Goal: Transaction & Acquisition: Purchase product/service

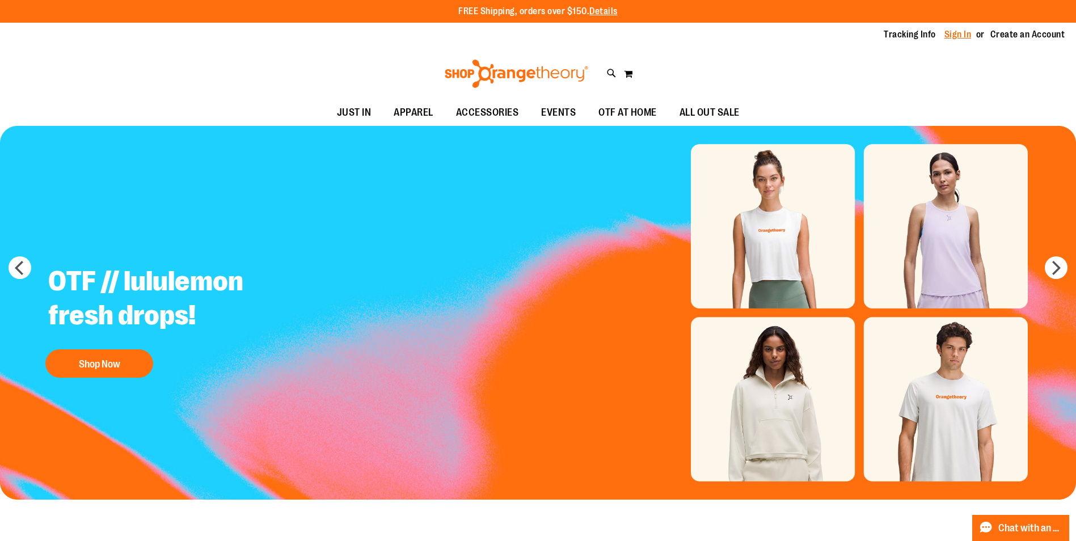
type input "**********"
click at [956, 34] on link "Sign In" at bounding box center [957, 34] width 27 height 12
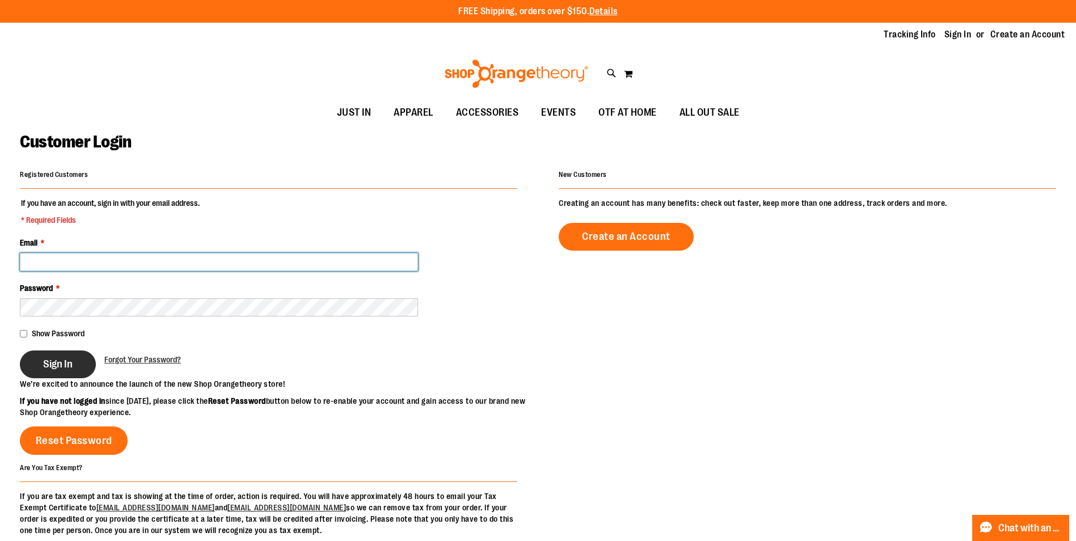
type input "**********"
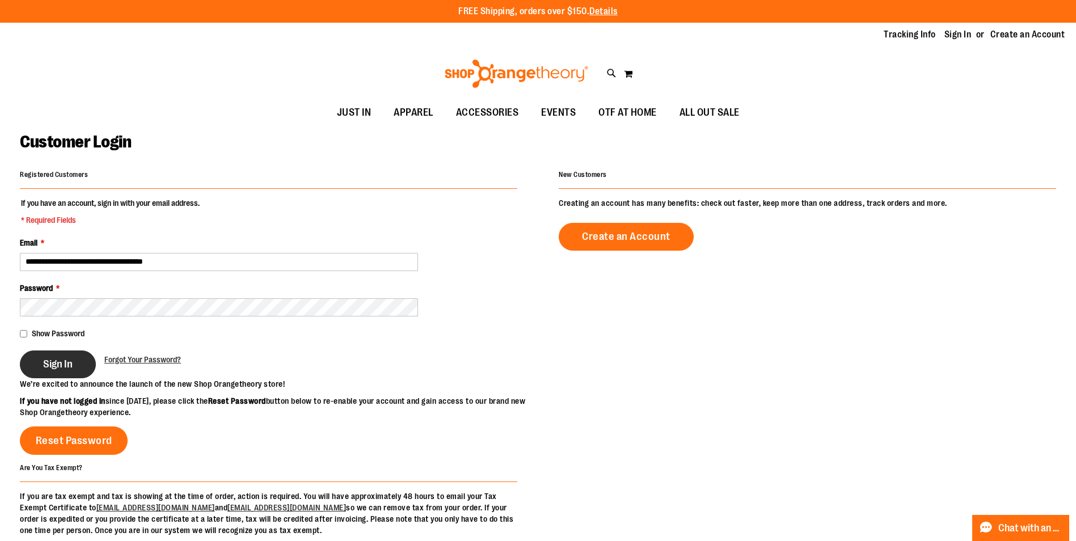
type input "**********"
click at [78, 371] on button "Sign In" at bounding box center [58, 364] width 76 height 28
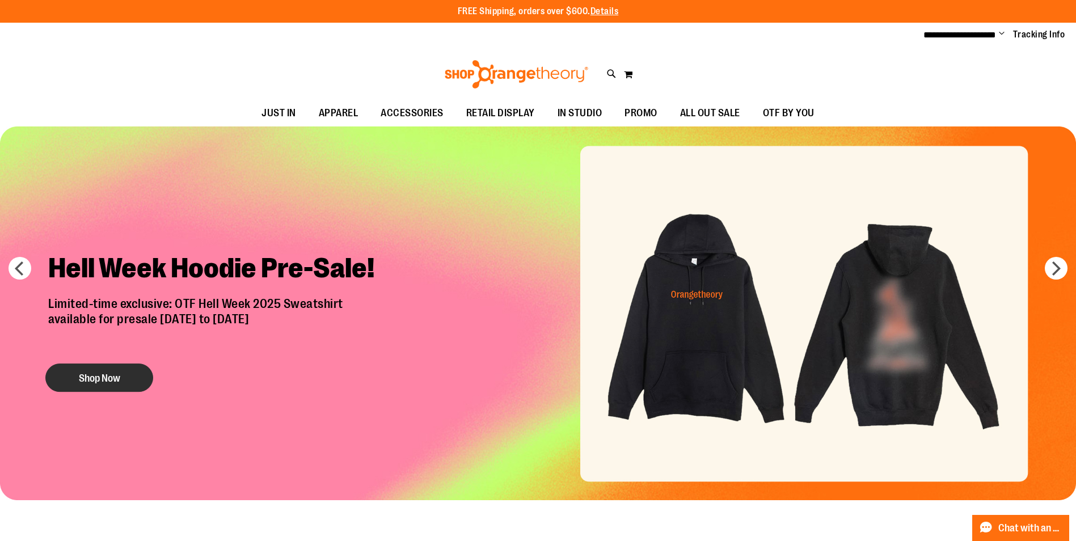
type input "**********"
click at [116, 381] on button "Shop Now" at bounding box center [99, 377] width 108 height 28
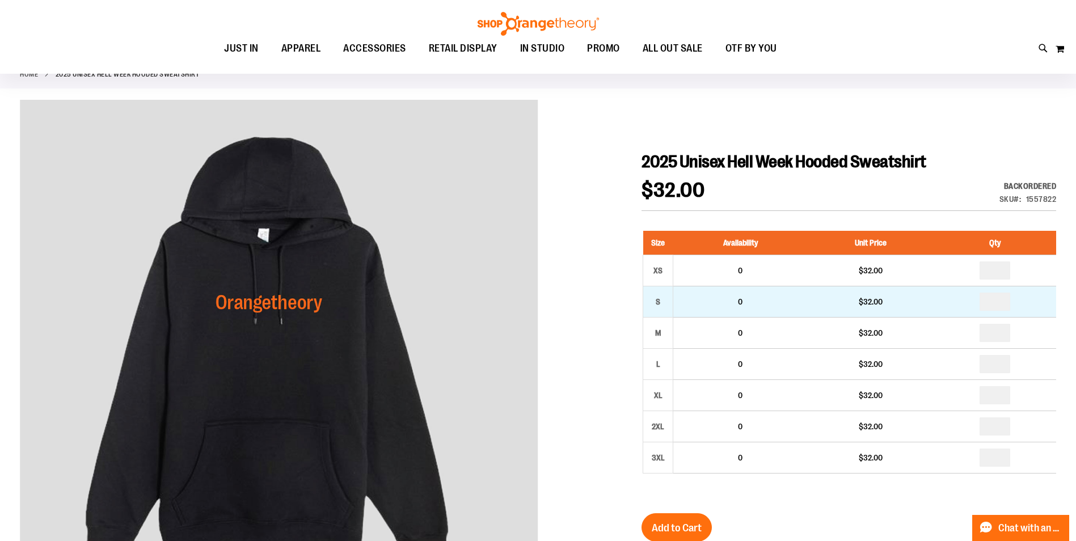
scroll to position [113, 0]
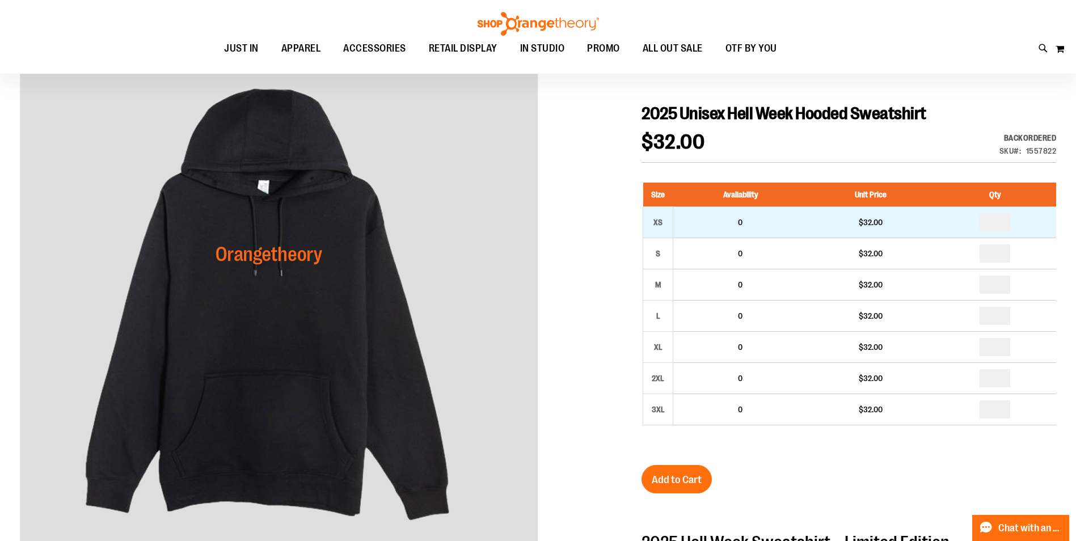
type input "**********"
drag, startPoint x: 1009, startPoint y: 219, endPoint x: 994, endPoint y: 221, distance: 15.5
click at [994, 221] on input "number" at bounding box center [994, 222] width 31 height 18
type input "*"
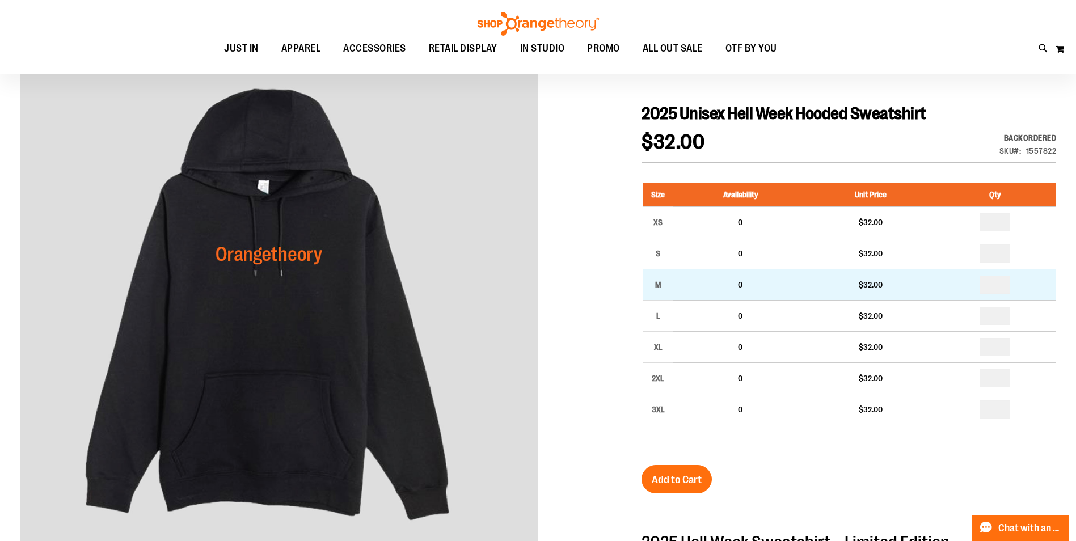
type input "*"
drag, startPoint x: 1009, startPoint y: 284, endPoint x: 997, endPoint y: 283, distance: 12.0
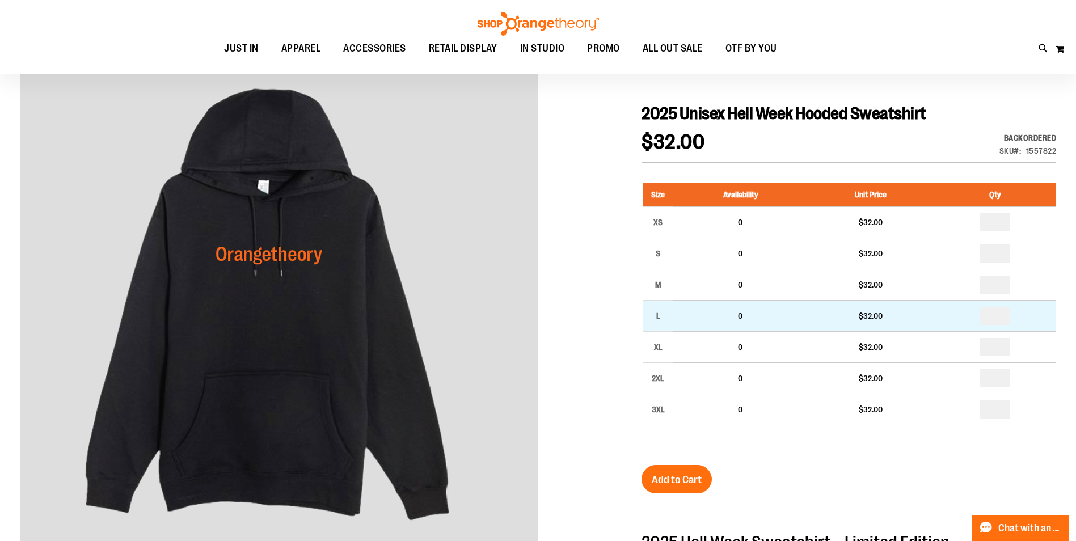
type input "*"
drag, startPoint x: 1006, startPoint y: 316, endPoint x: 997, endPoint y: 312, distance: 9.7
type input "*"
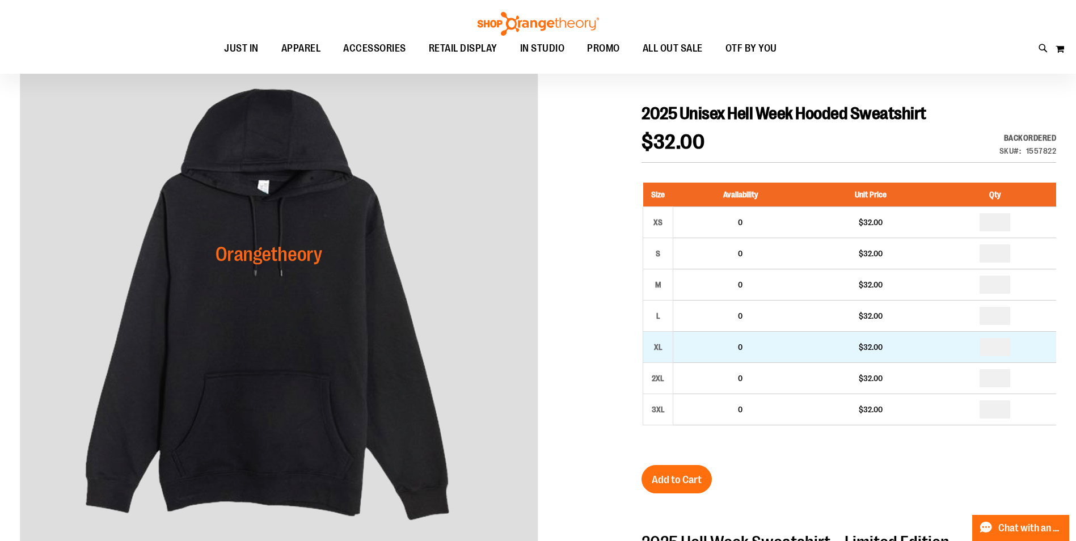
drag, startPoint x: 1008, startPoint y: 344, endPoint x: 996, endPoint y: 343, distance: 11.4
type input "*"
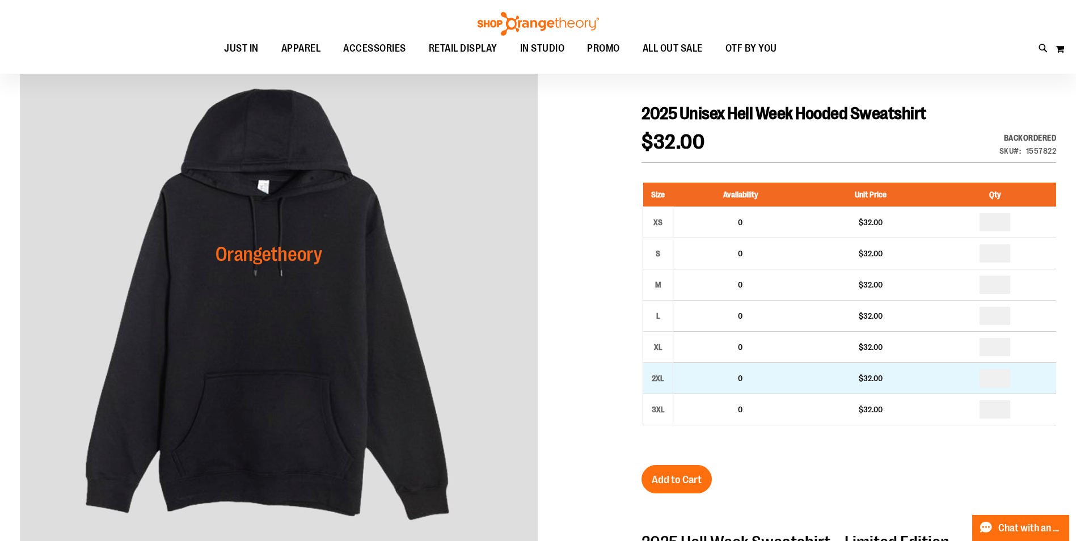
drag, startPoint x: 1007, startPoint y: 380, endPoint x: 1016, endPoint y: 382, distance: 9.4
type input "*"
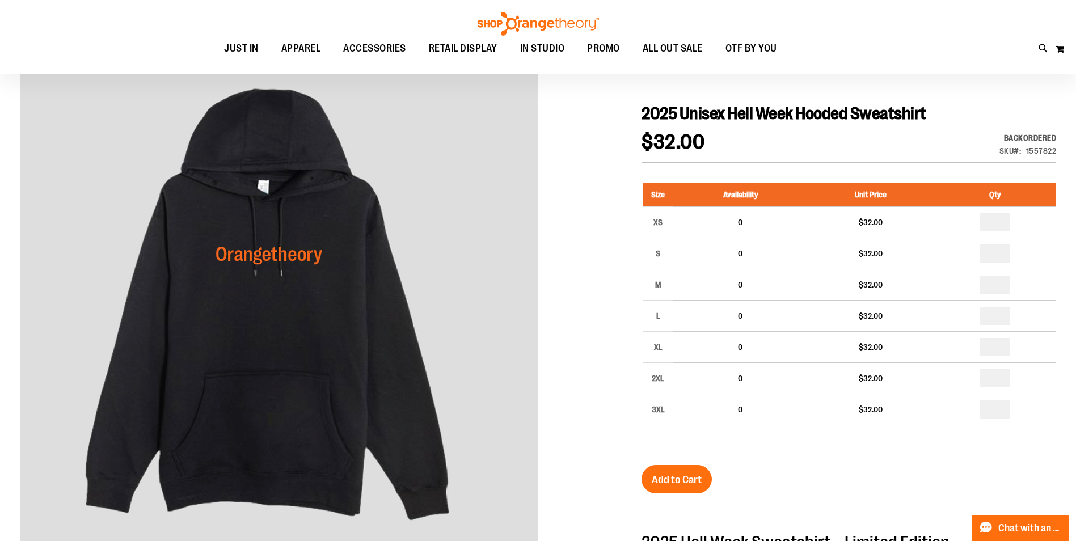
scroll to position [170, 0]
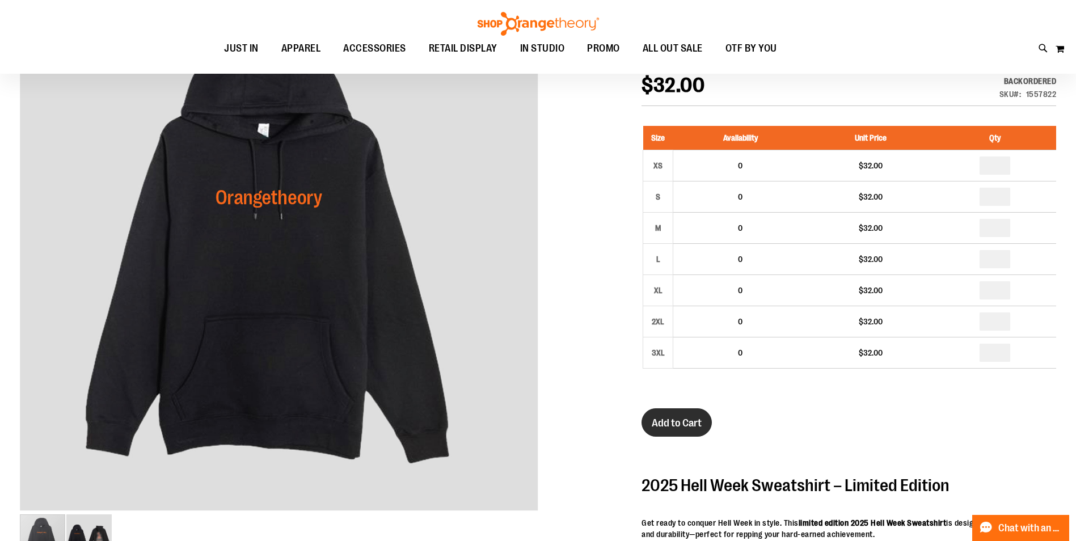
click at [691, 425] on span "Add to Cart" at bounding box center [677, 423] width 50 height 12
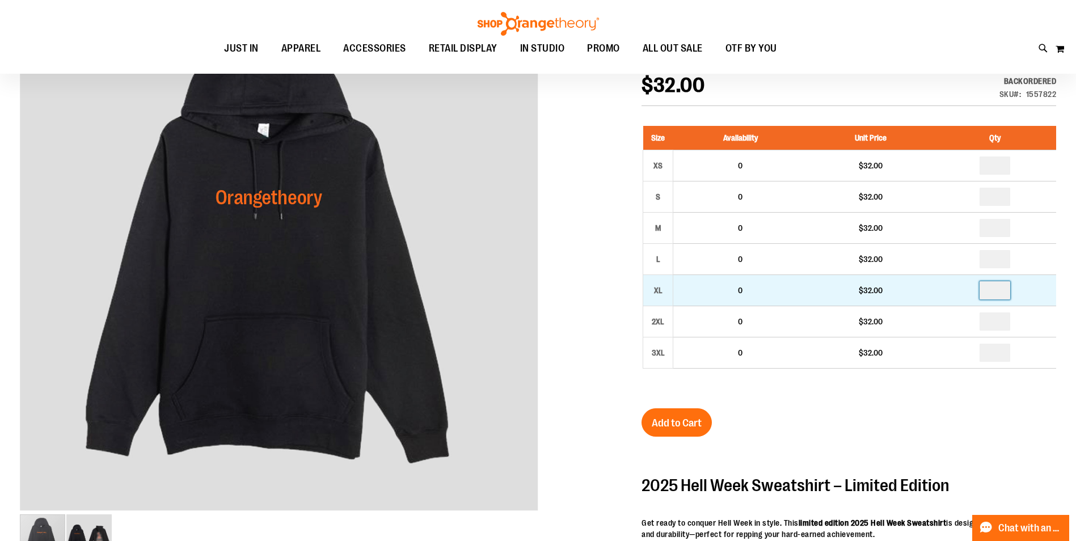
click at [991, 288] on input "*" at bounding box center [994, 290] width 31 height 18
type input "*"
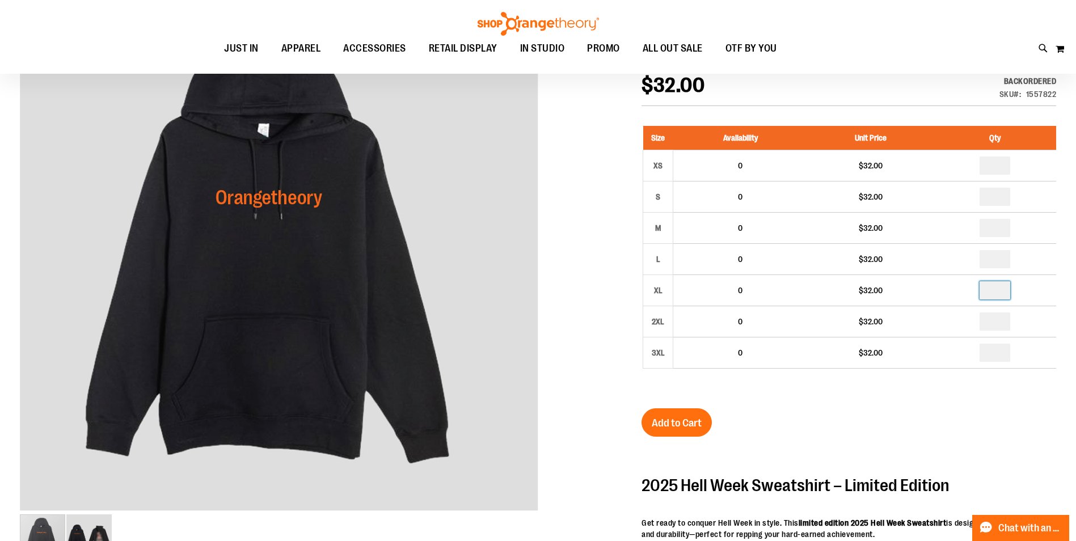
click at [1000, 396] on div "Size Availability Unit Price Qty XS 0 $32.00 * S 0" at bounding box center [848, 256] width 415 height 282
click at [691, 425] on span "Add to Cart" at bounding box center [677, 423] width 50 height 12
click at [1060, 49] on button "My Cart 0" at bounding box center [1060, 49] width 10 height 18
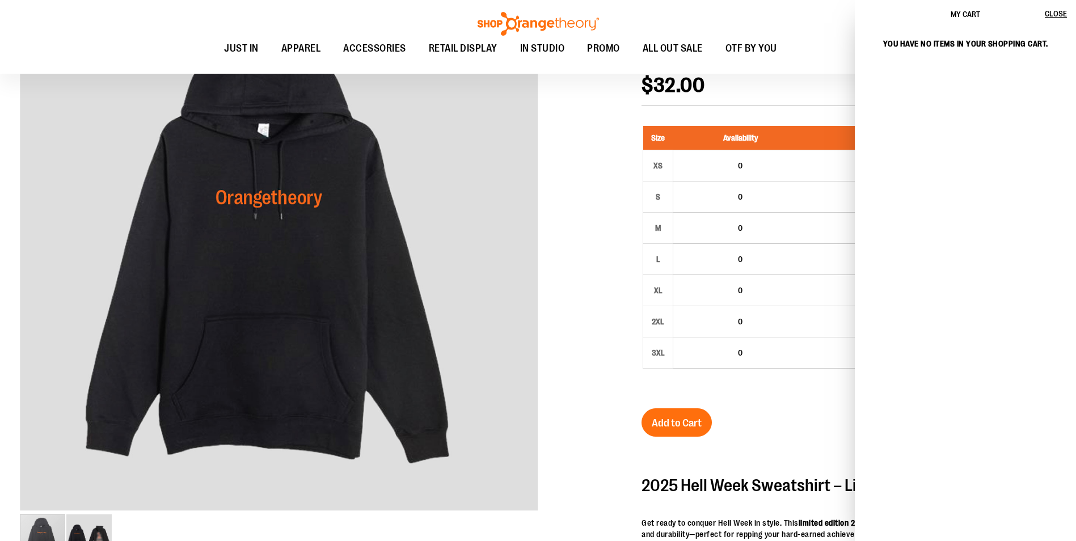
click at [739, 20] on div "Toggle Nav Search Popular Suggestions Advanced Search" at bounding box center [538, 37] width 1076 height 74
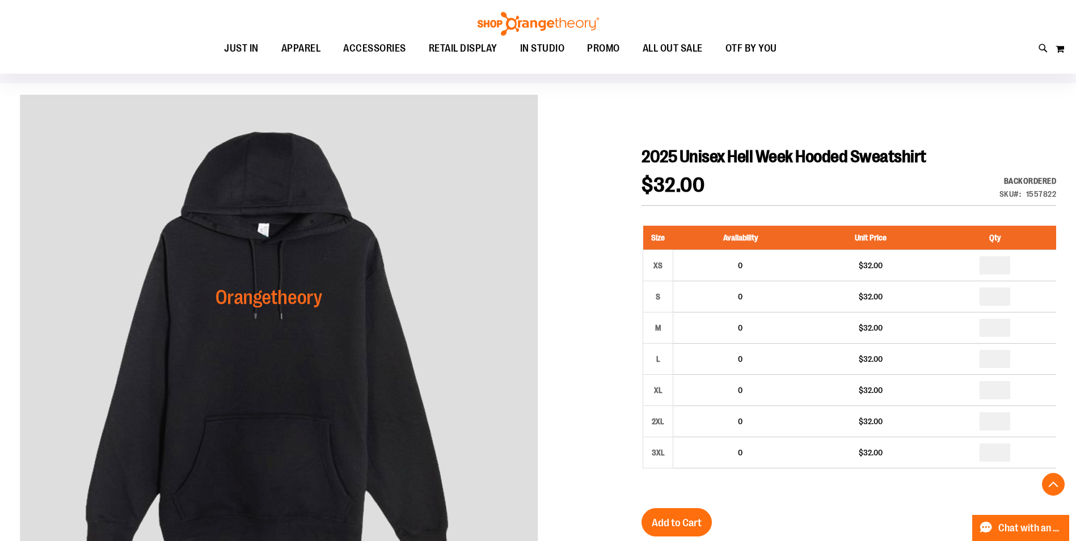
scroll to position [283, 0]
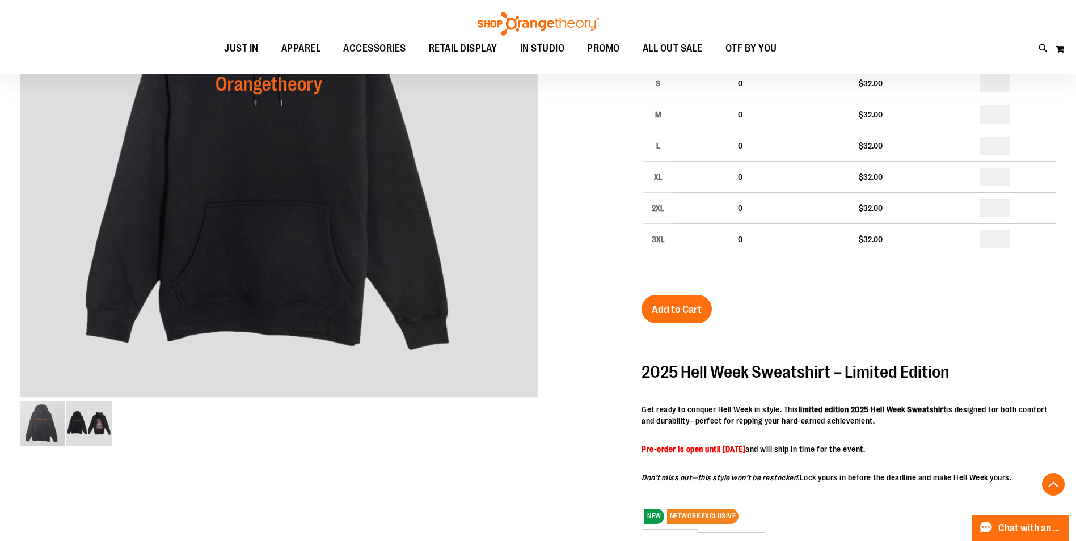
drag, startPoint x: 800, startPoint y: 459, endPoint x: 860, endPoint y: 467, distance: 60.6
click at [866, 463] on div "2025 Hell Week Sweatshirt – Limited Edition Get ready to conquer Hell Week in s…" at bounding box center [848, 423] width 415 height 120
click at [889, 443] on p "Pre-order is open until September 2 and will ship in time for the event." at bounding box center [848, 448] width 415 height 11
click at [680, 315] on span "Add to Cart" at bounding box center [677, 309] width 50 height 12
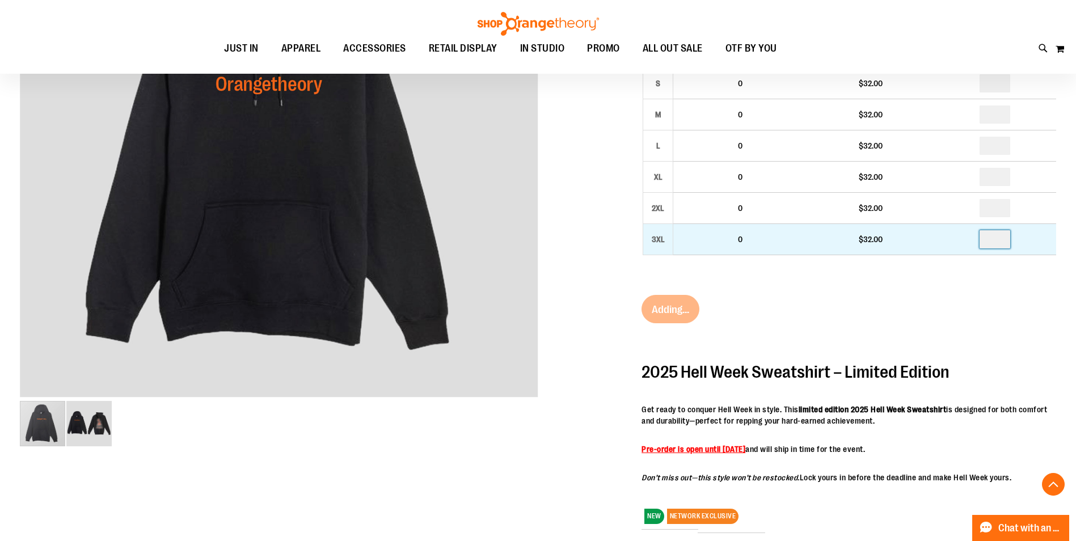
click at [1000, 237] on input "number" at bounding box center [994, 239] width 31 height 18
type input "*"
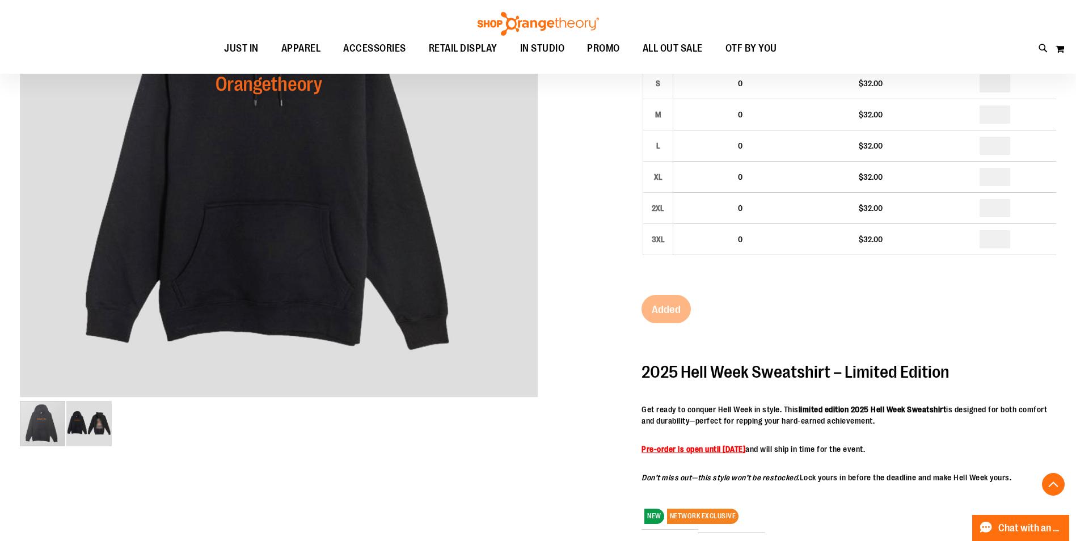
click at [999, 313] on div "2025 Unisex Hell Week Hooded Sweatshirt $32.00 Backordered Only %1 left SKU 155…" at bounding box center [848, 327] width 415 height 788
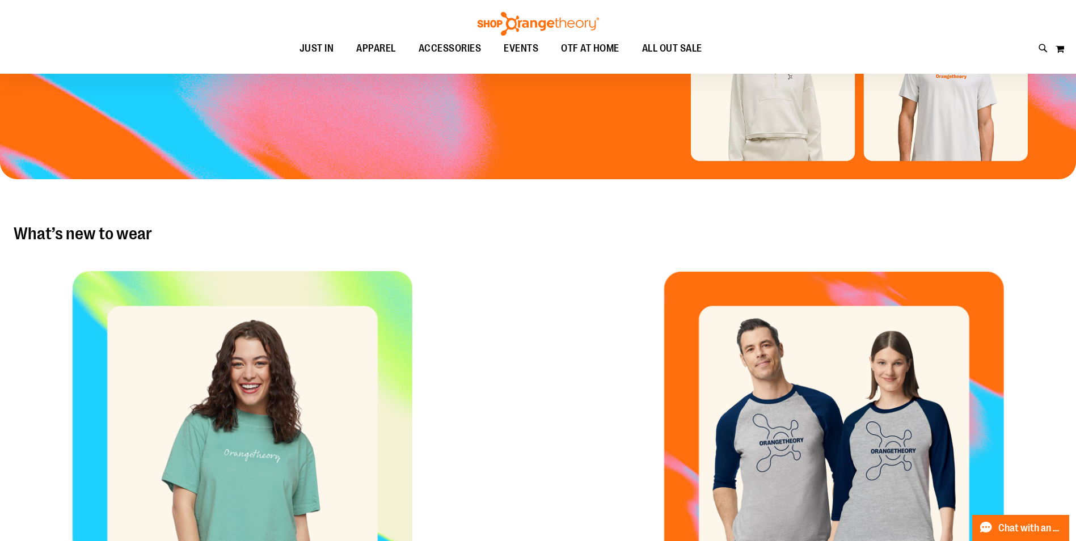
scroll to position [170, 0]
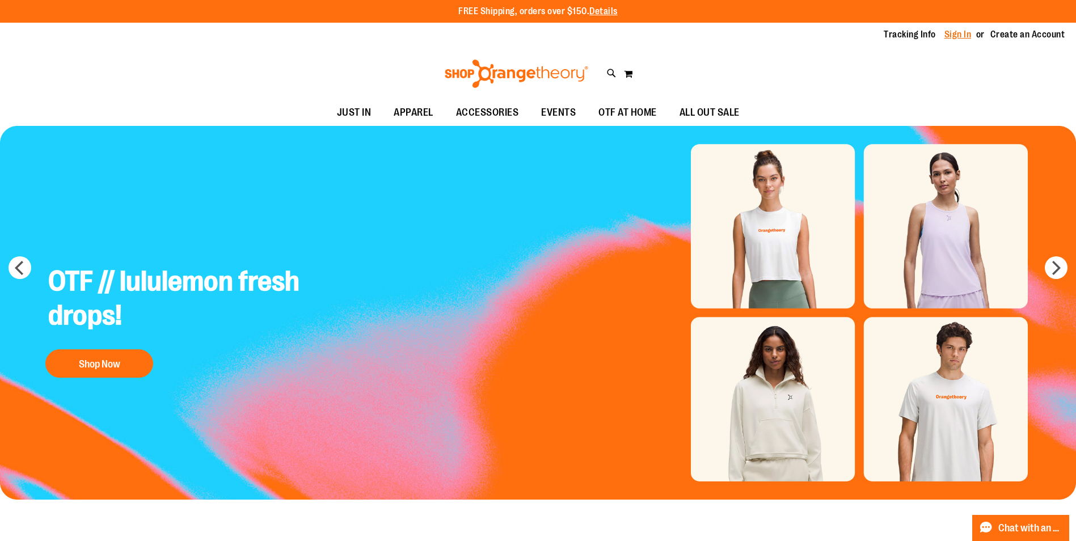
type input "**********"
click at [948, 32] on link "Sign In" at bounding box center [957, 34] width 27 height 12
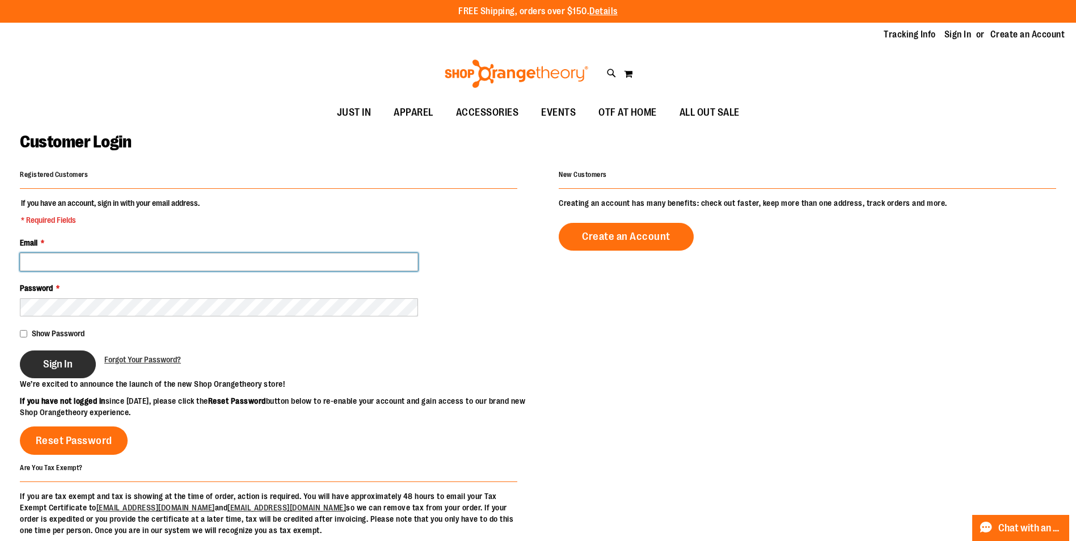
type input "**********"
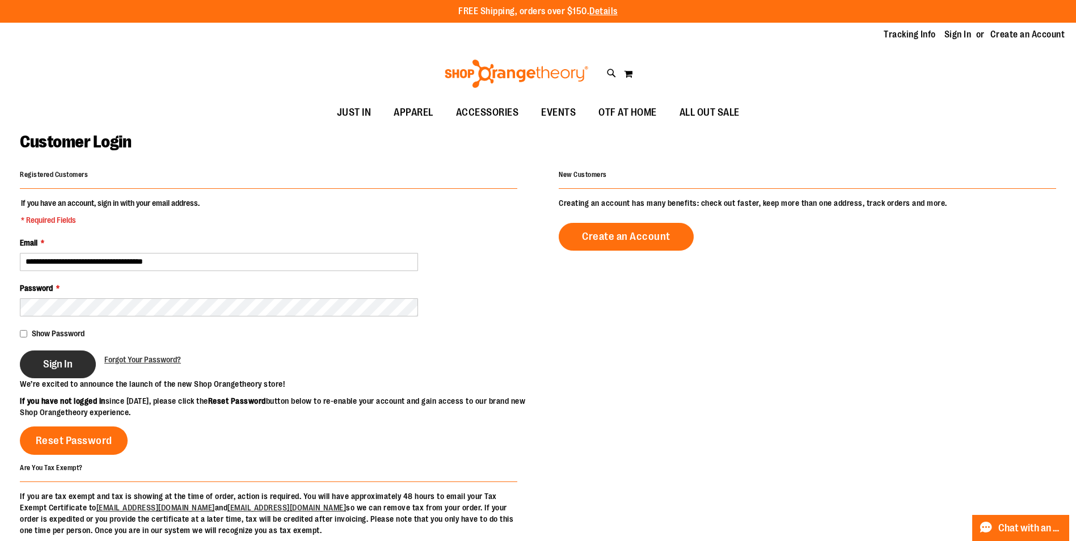
type input "**********"
click at [55, 370] on button "Sign In" at bounding box center [58, 364] width 76 height 28
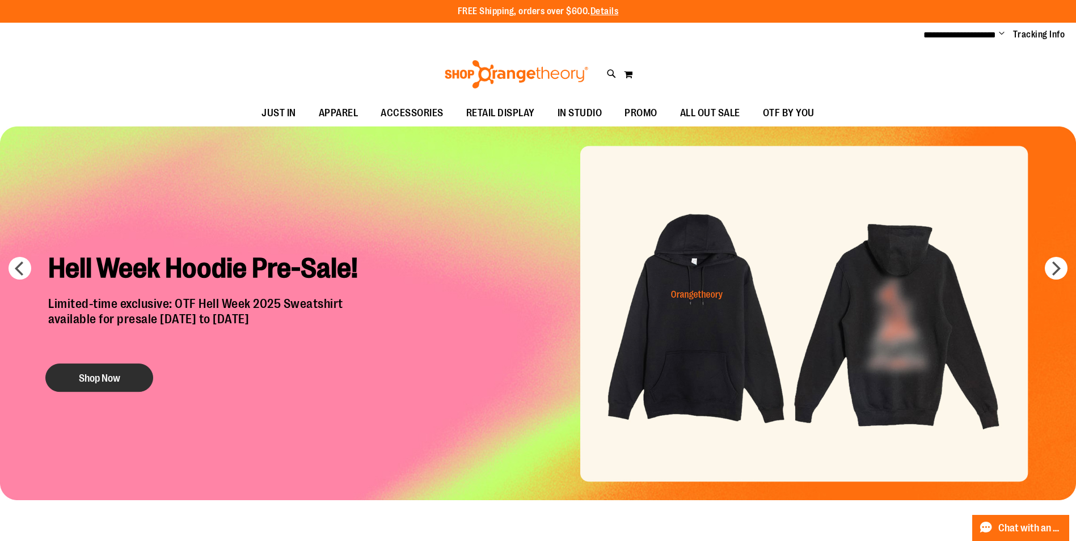
type input "**********"
click at [114, 378] on button "Shop Now" at bounding box center [99, 377] width 108 height 28
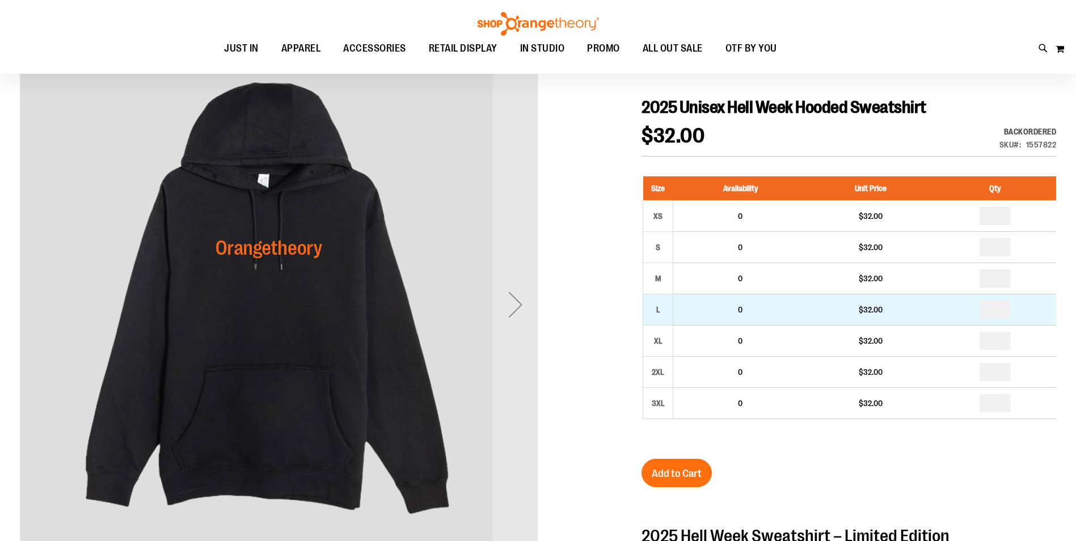
scroll to position [170, 0]
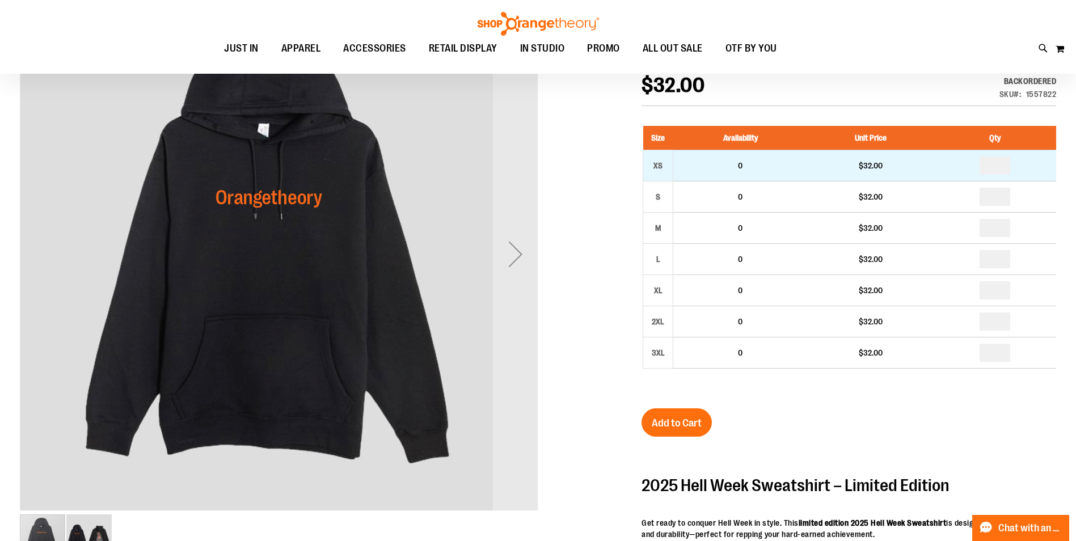
type input "**********"
click at [1016, 163] on td "*" at bounding box center [994, 165] width 122 height 31
click at [1010, 162] on input "number" at bounding box center [994, 166] width 31 height 18
type input "*"
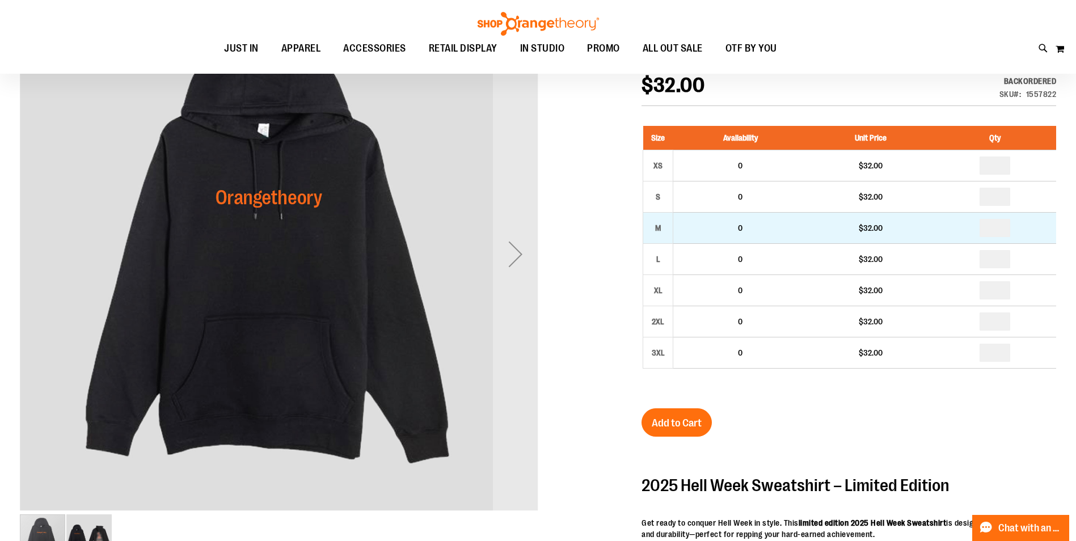
type input "*"
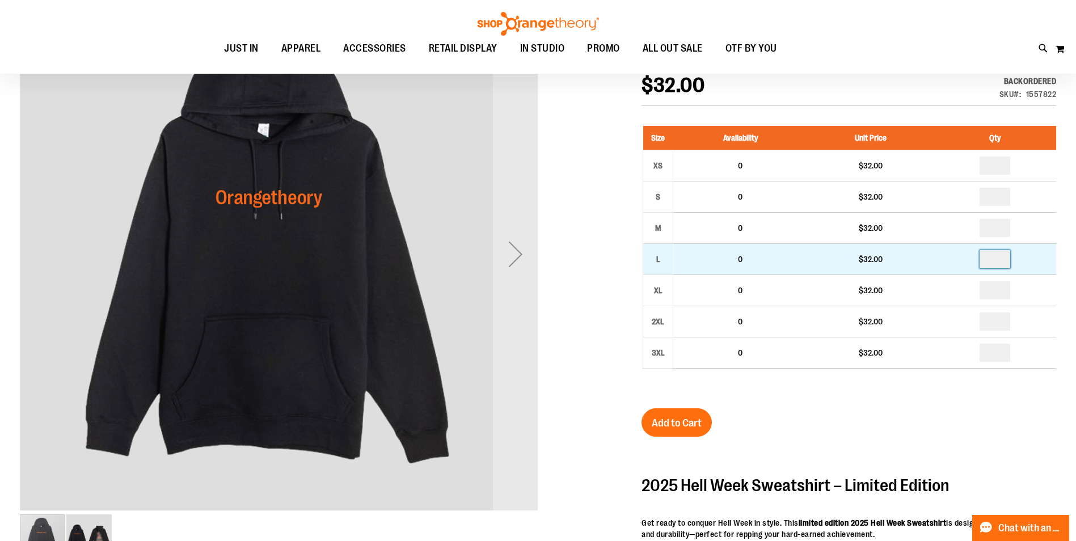
click at [1006, 255] on input "number" at bounding box center [994, 259] width 31 height 18
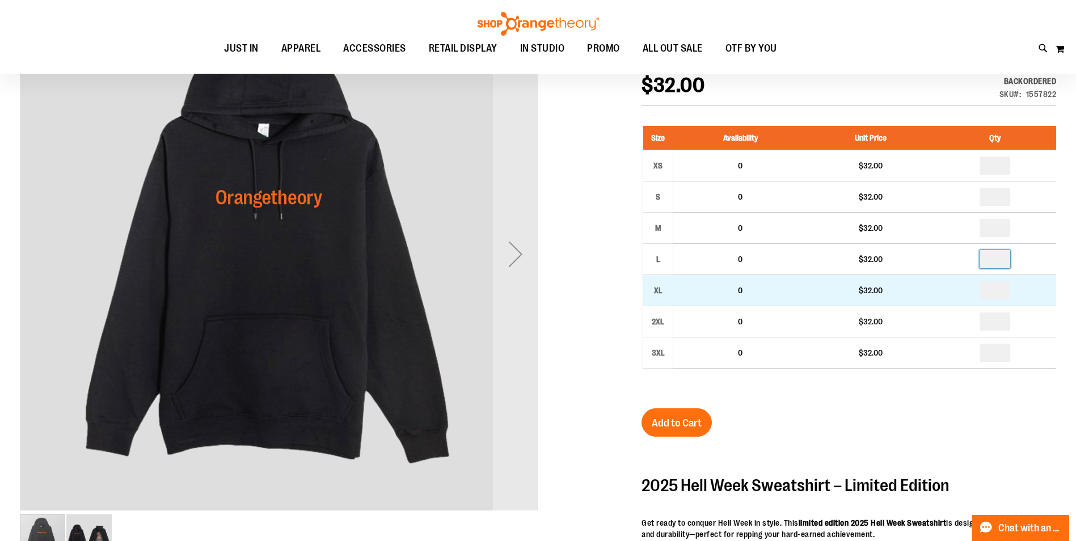
type input "*"
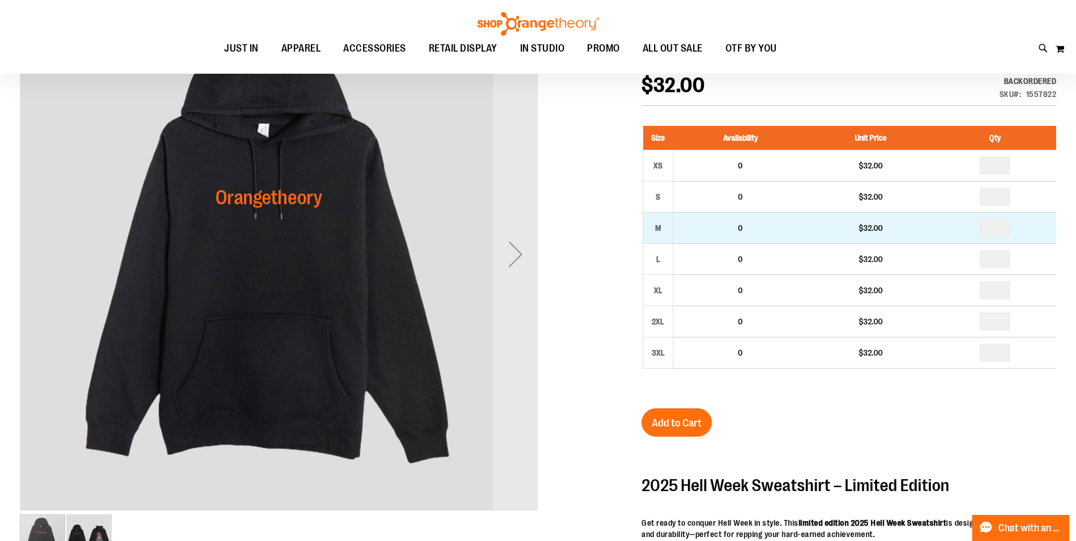
type input "*"
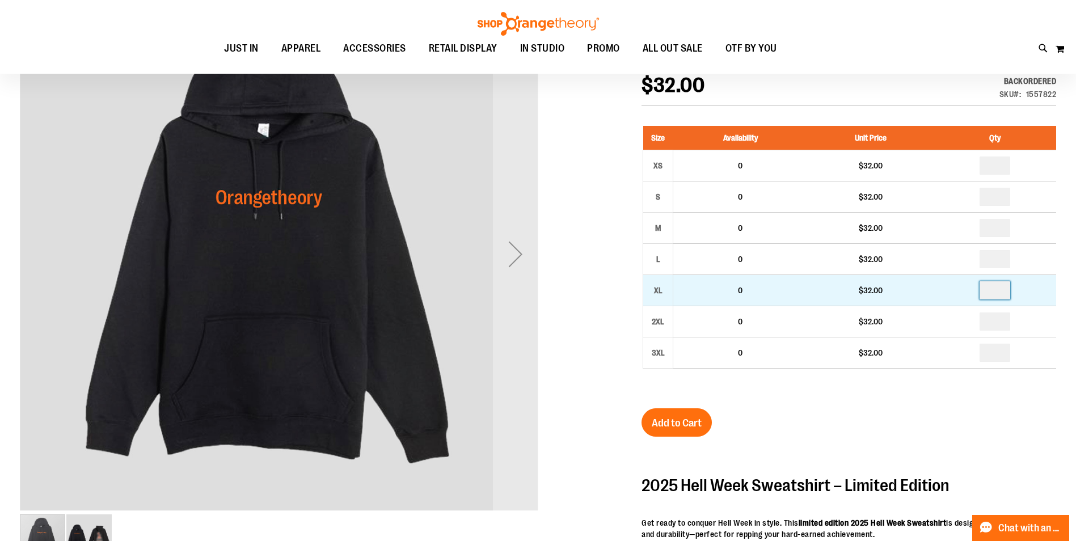
drag, startPoint x: 1005, startPoint y: 289, endPoint x: 998, endPoint y: 288, distance: 6.9
click at [998, 288] on input "number" at bounding box center [994, 290] width 31 height 18
type input "*"
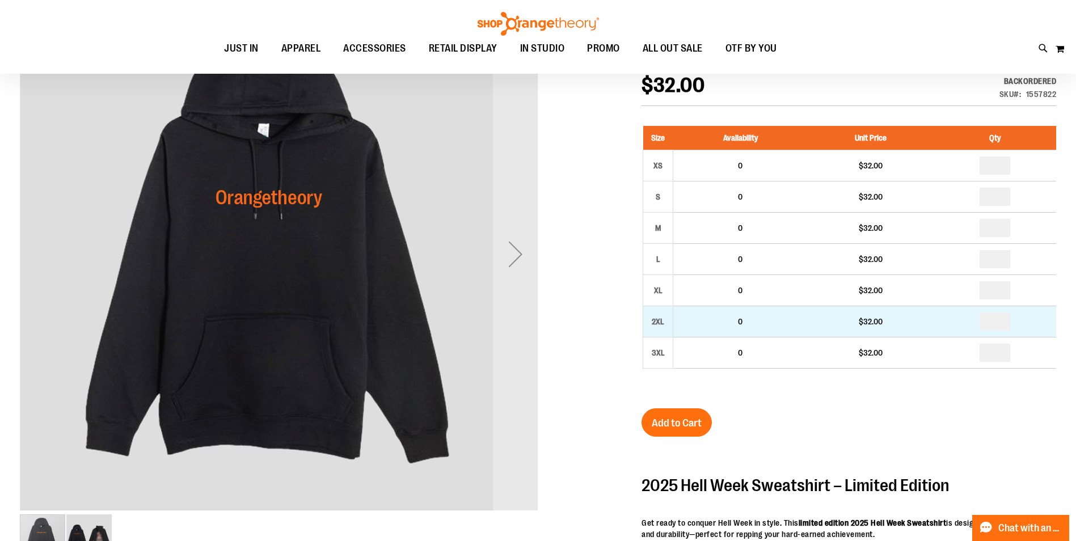
type input "*"
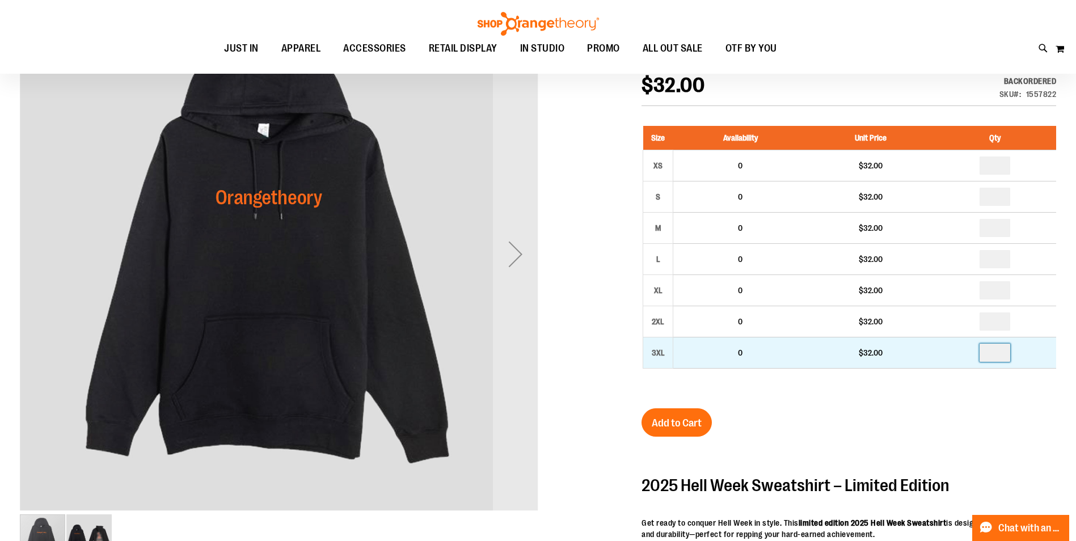
drag, startPoint x: 1007, startPoint y: 350, endPoint x: 982, endPoint y: 352, distance: 25.6
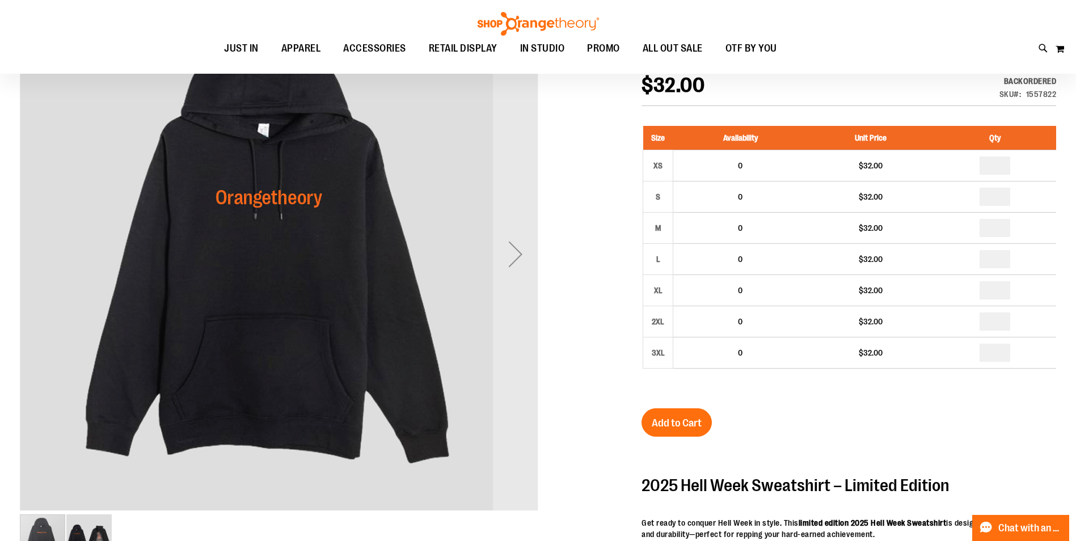
type input "*"
click at [950, 425] on div "2025 Unisex Hell Week Hooded Sweatshirt $32.00 Backordered Only %1 left SKU 155…" at bounding box center [848, 440] width 415 height 788
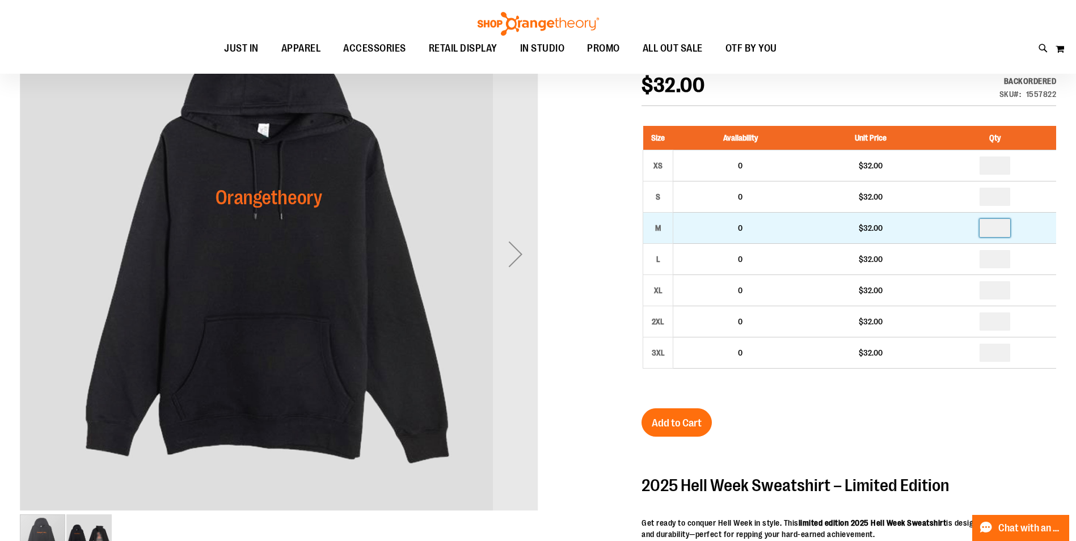
drag, startPoint x: 1008, startPoint y: 225, endPoint x: 996, endPoint y: 226, distance: 11.4
click at [999, 227] on input "*" at bounding box center [994, 228] width 31 height 18
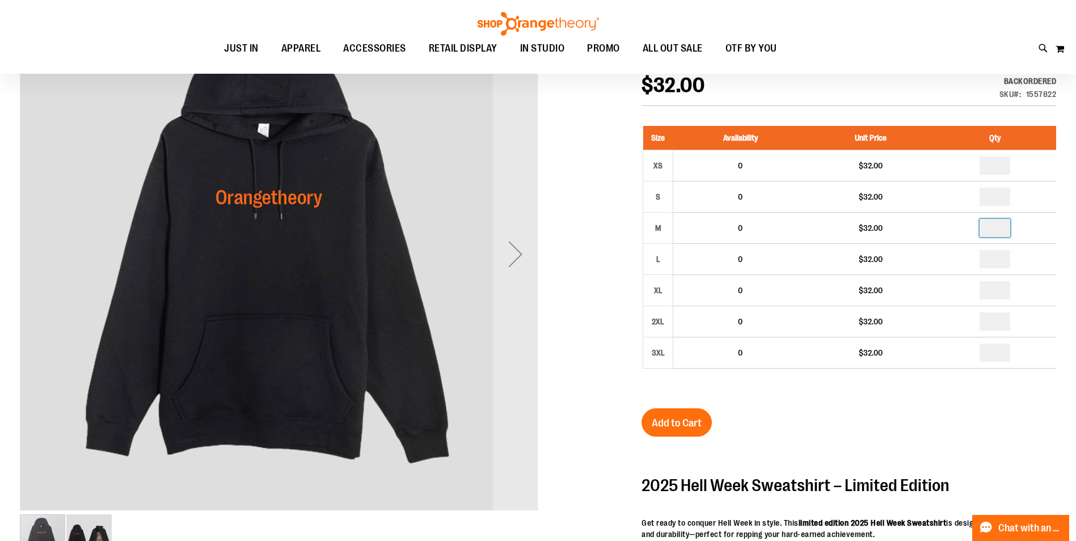
type input "*"
click at [929, 422] on div "2025 Unisex Hell Week Hooded Sweatshirt $32.00 Backordered Only %1 left SKU 155…" at bounding box center [848, 440] width 415 height 788
click at [667, 429] on button "Add to Cart" at bounding box center [676, 422] width 70 height 28
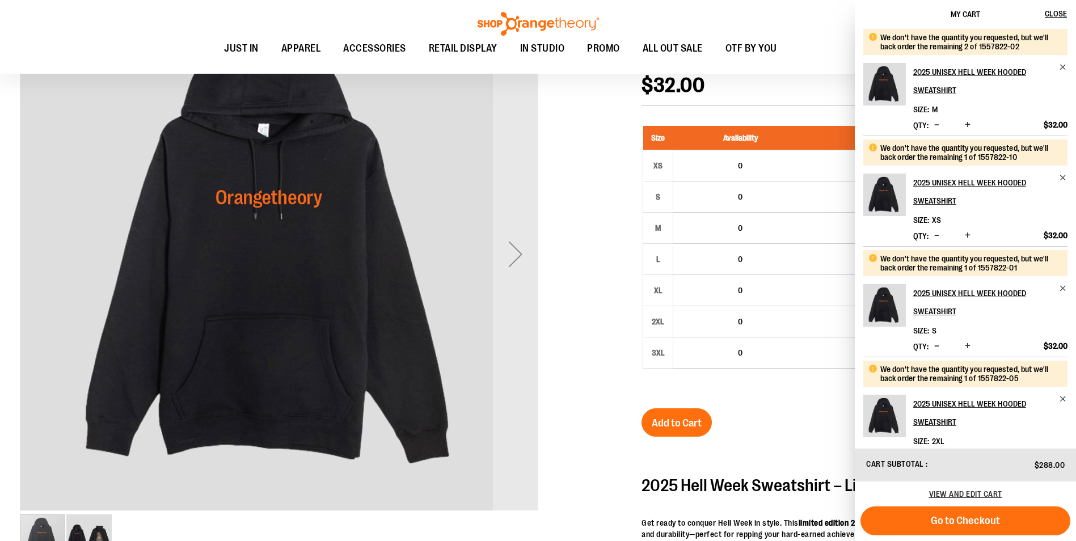
click at [1009, 525] on button "Go to Checkout" at bounding box center [965, 520] width 210 height 29
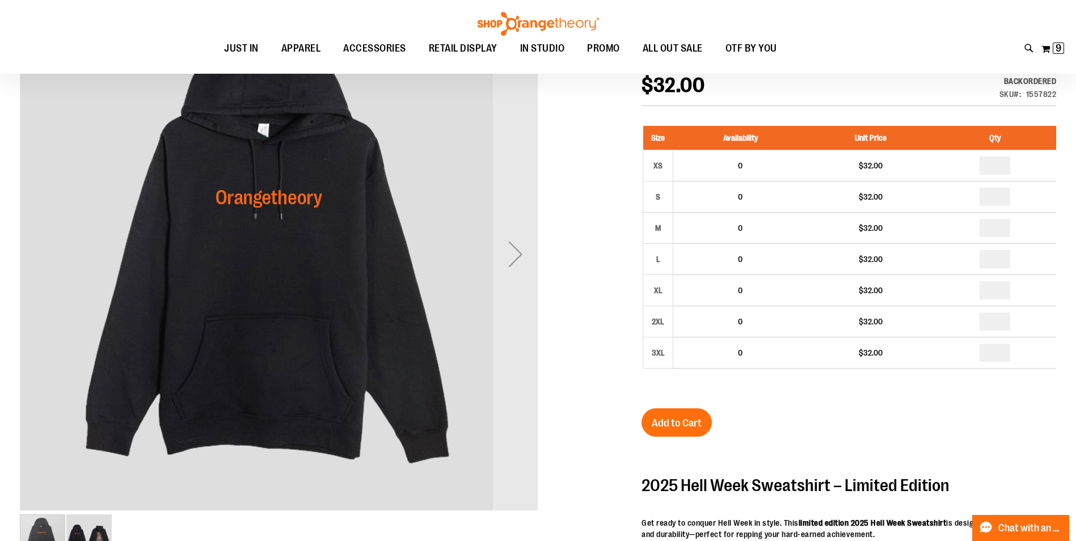
click at [968, 405] on div "2025 Unisex Hell Week Hooded Sweatshirt $32.00 Backordered Only %1 left SKU 155…" at bounding box center [848, 440] width 415 height 788
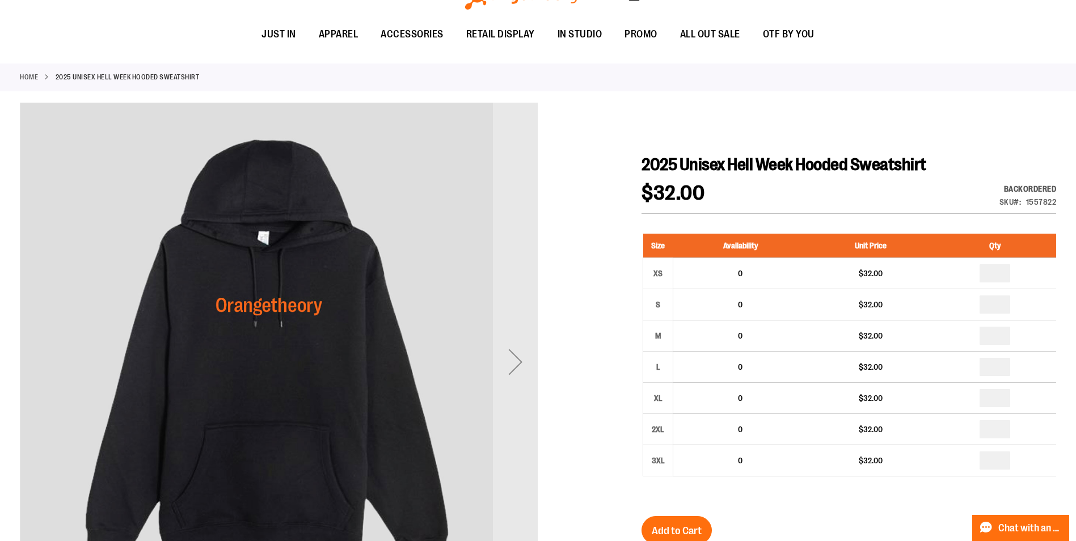
scroll to position [0, 0]
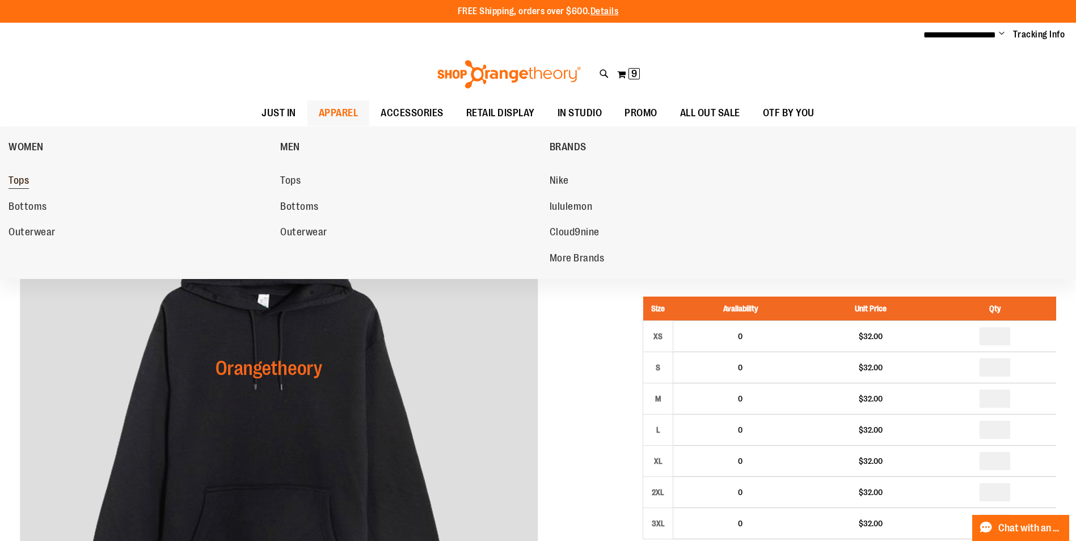
click at [32, 172] on link "Tops" at bounding box center [139, 181] width 260 height 20
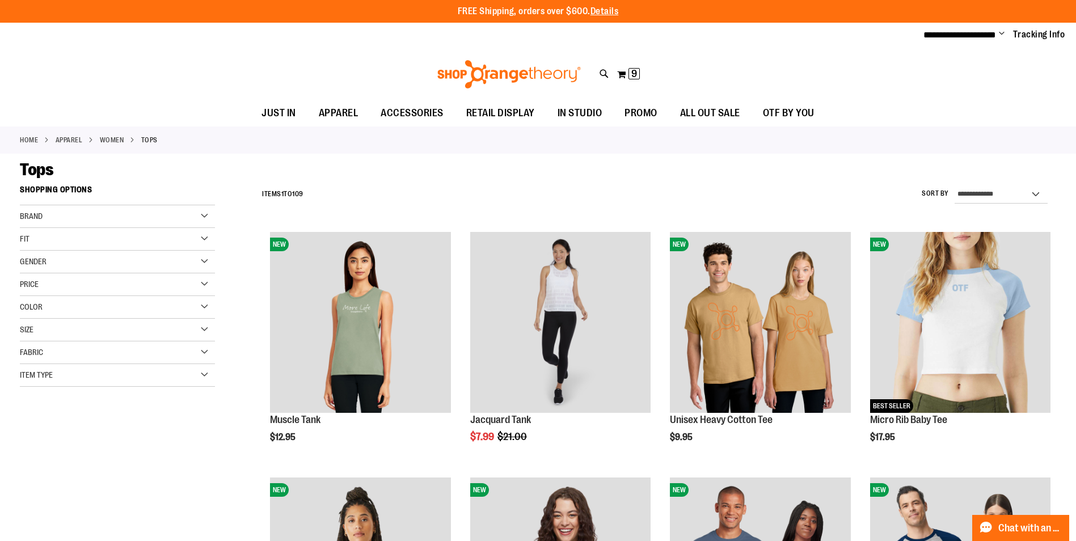
type input "**********"
click at [41, 240] on div "Fit" at bounding box center [117, 239] width 195 height 23
click at [60, 221] on div "Brand" at bounding box center [117, 216] width 195 height 23
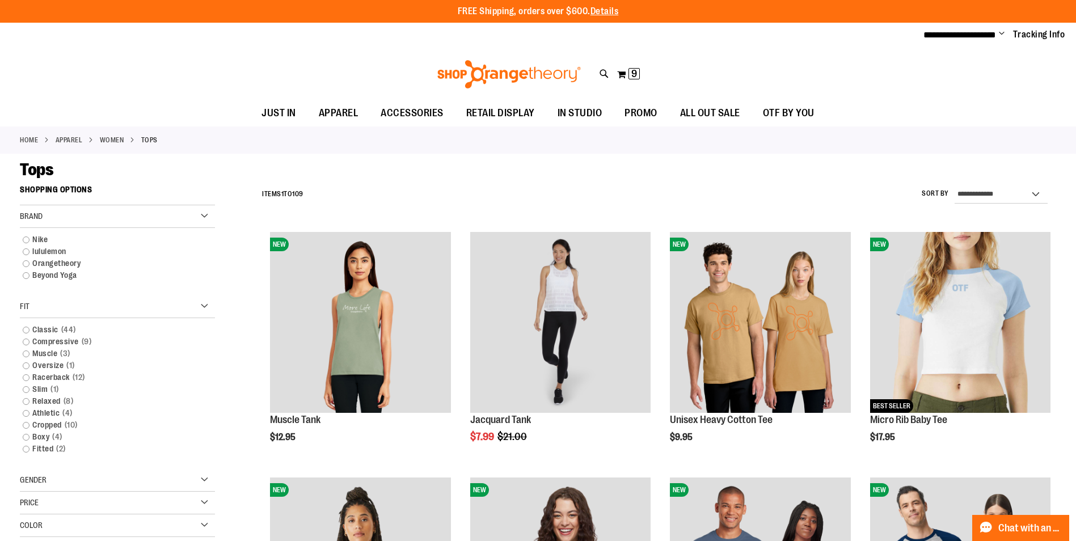
click at [230, 181] on div "Filter Shop By Shopping Options Brand Nike lululemon" at bounding box center [128, 404] width 216 height 448
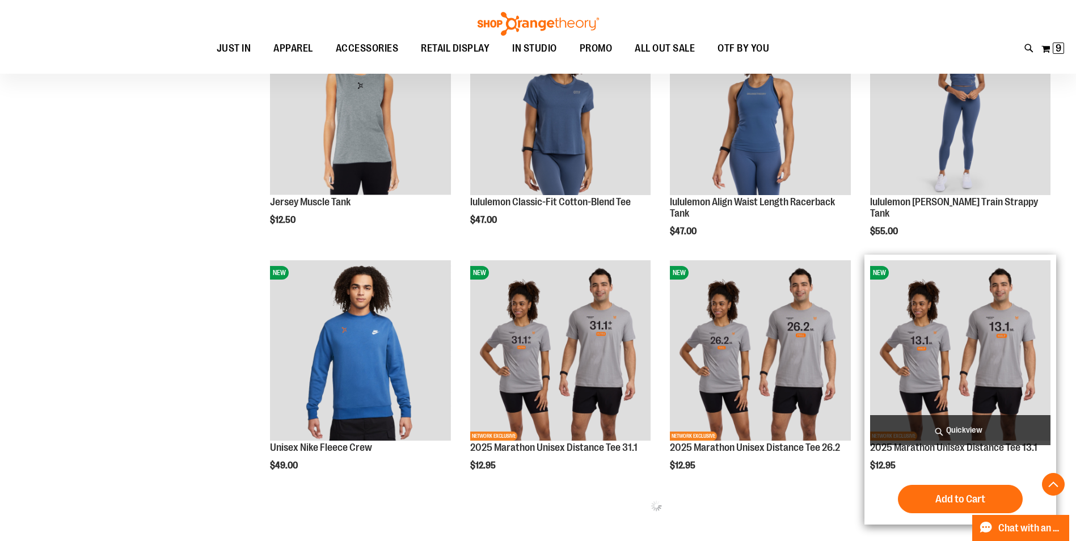
scroll to position [1190, 0]
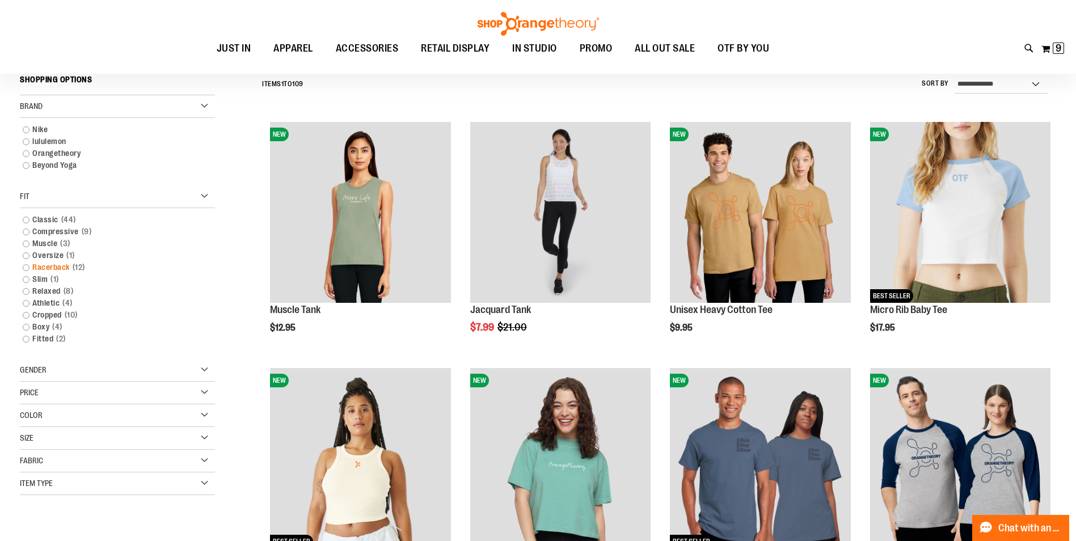
scroll to position [113, 0]
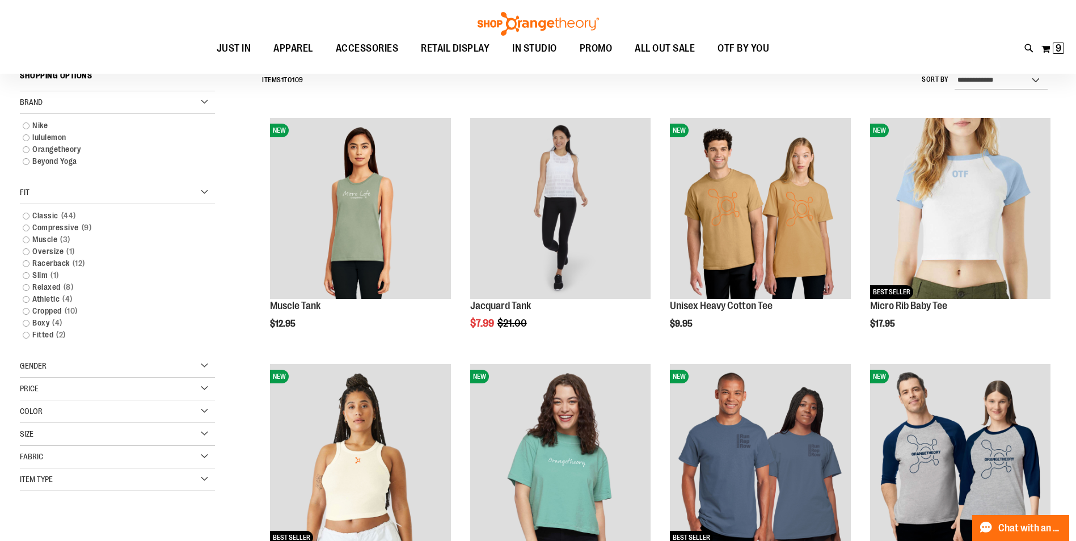
click at [50, 443] on div "Size" at bounding box center [117, 434] width 195 height 23
click at [48, 432] on div "Size" at bounding box center [117, 434] width 195 height 23
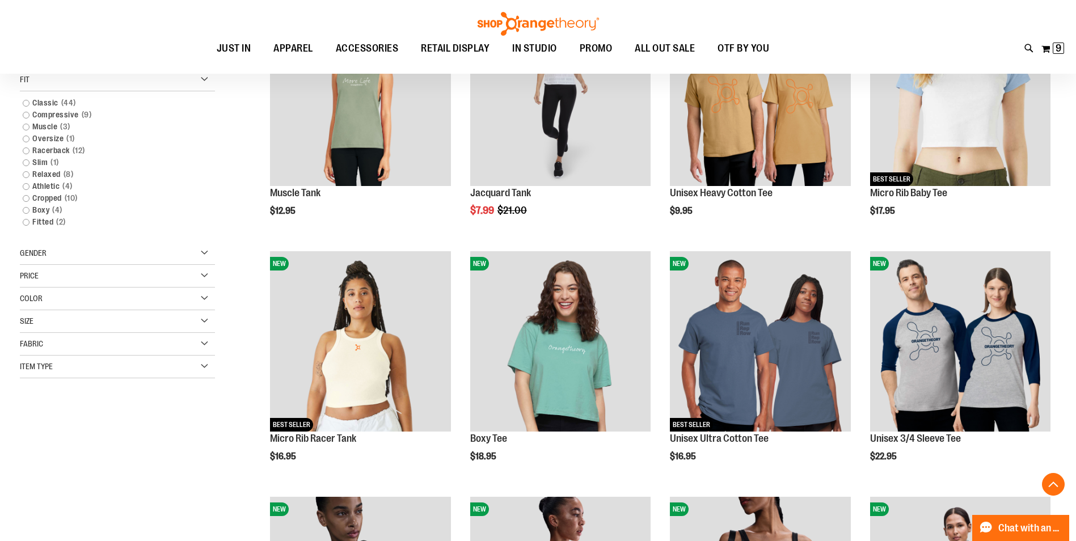
scroll to position [226, 0]
click at [52, 372] on div "Item Type" at bounding box center [117, 366] width 195 height 23
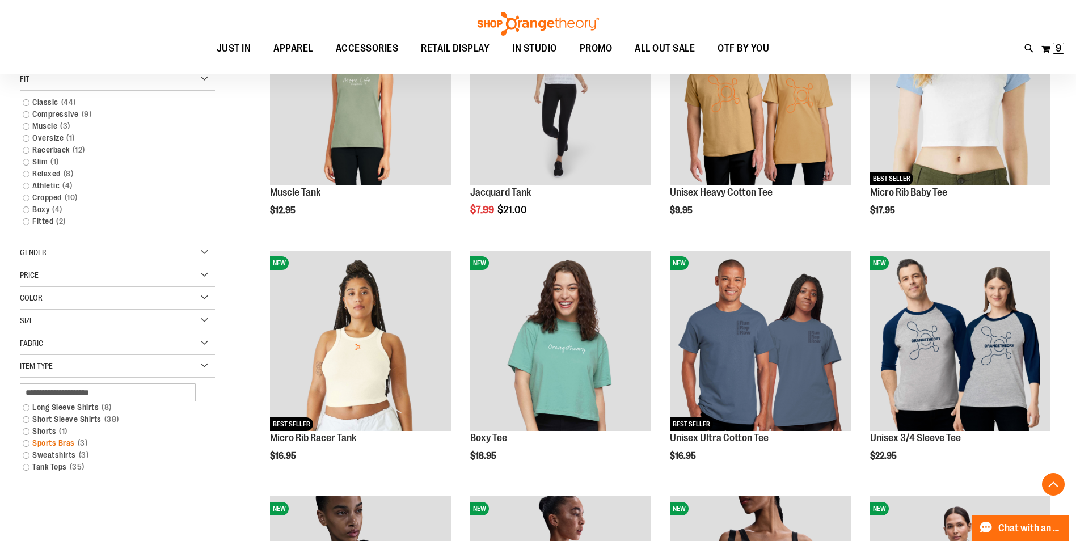
click at [81, 443] on span "3 items" at bounding box center [83, 443] width 16 height 12
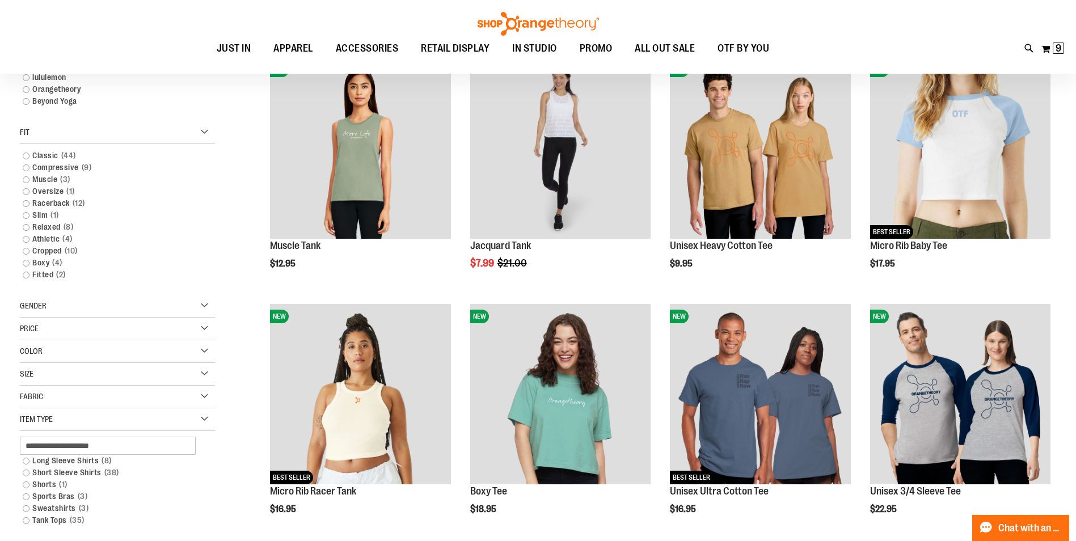
scroll to position [276, 0]
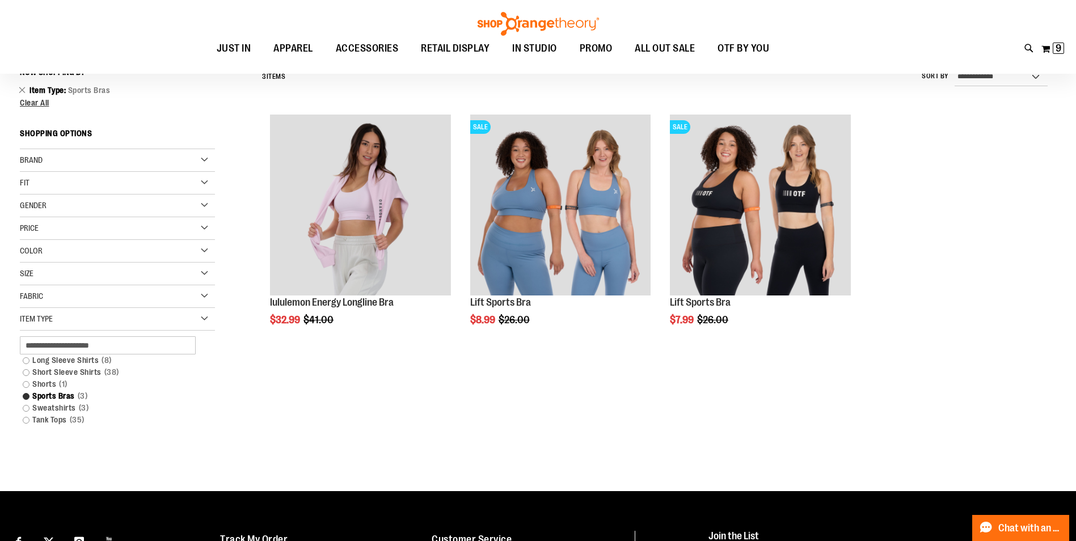
scroll to position [49, 0]
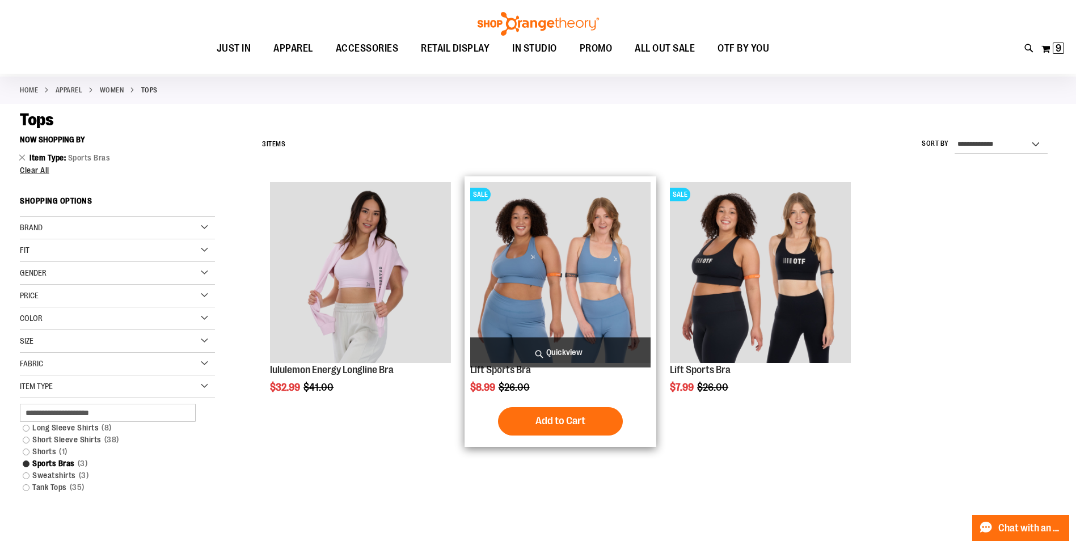
click at [536, 269] on img "product" at bounding box center [560, 272] width 180 height 180
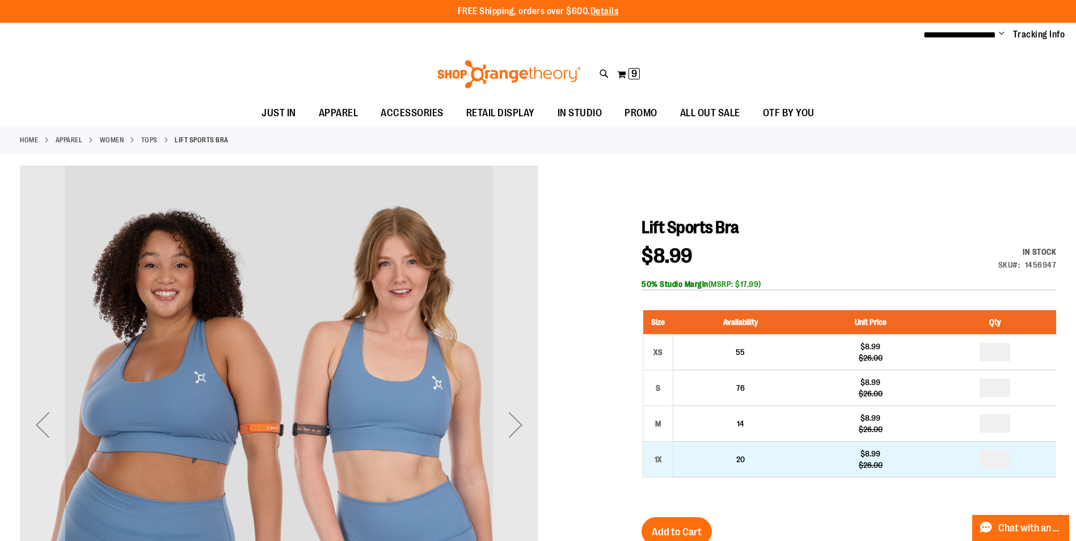
type input "**********"
click at [1005, 458] on input "number" at bounding box center [994, 459] width 31 height 18
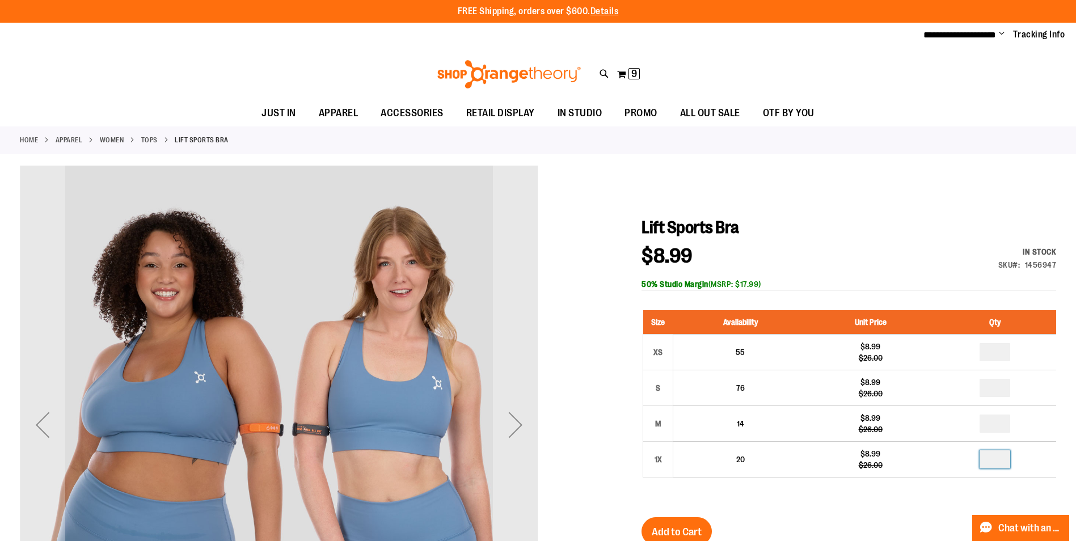
type input "*"
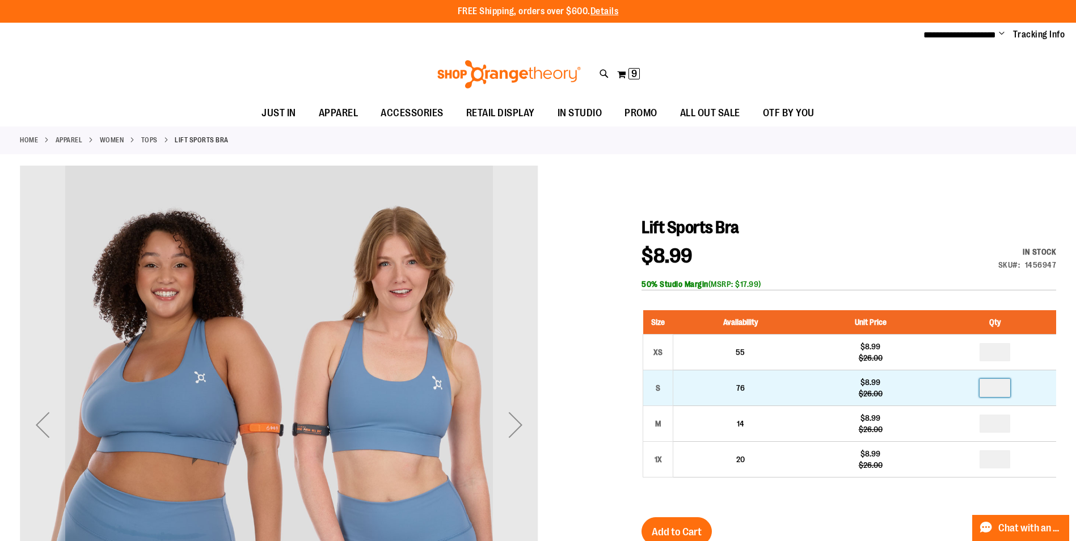
drag, startPoint x: 1008, startPoint y: 381, endPoint x: 984, endPoint y: 391, distance: 25.7
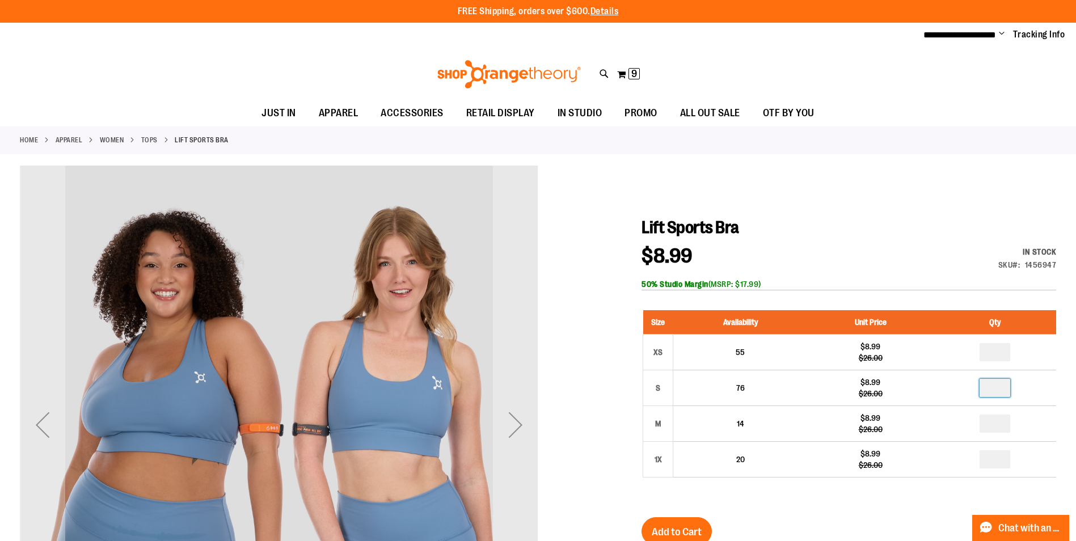
type input "*"
click at [921, 506] on div "Lift Sports Bra $8.99 Regular Price $26.00 In stock Only %1 left SKU 1456947 50…" at bounding box center [848, 510] width 415 height 586
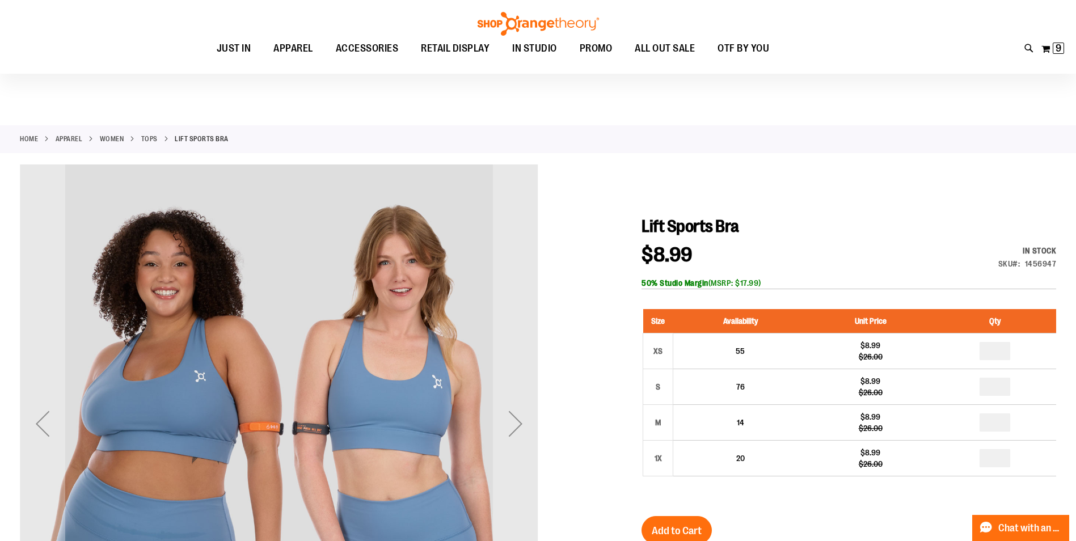
scroll to position [170, 0]
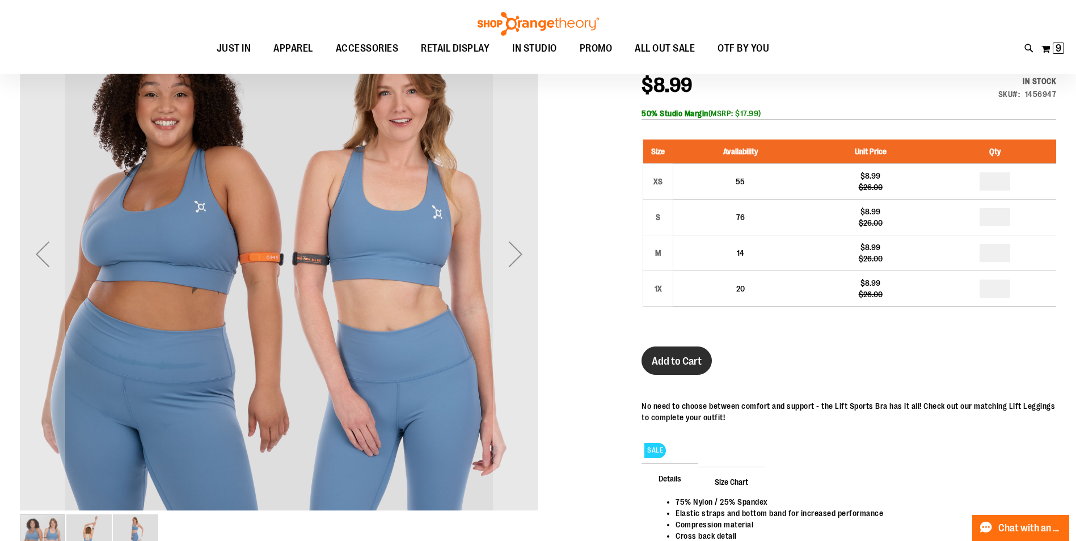
click at [677, 365] on span "Add to Cart" at bounding box center [677, 361] width 50 height 12
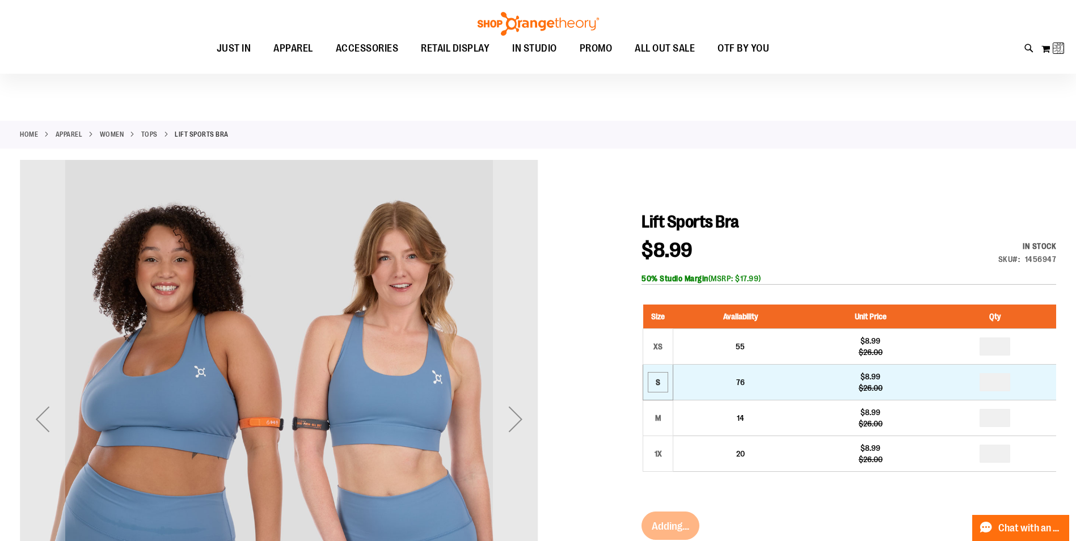
scroll to position [0, 0]
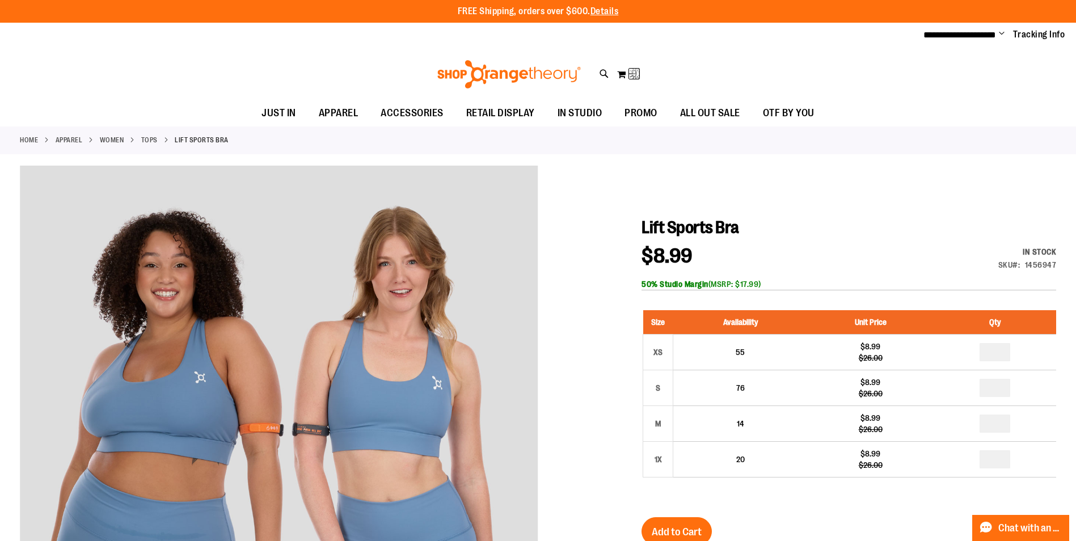
click at [158, 137] on link "Tops" at bounding box center [149, 140] width 16 height 10
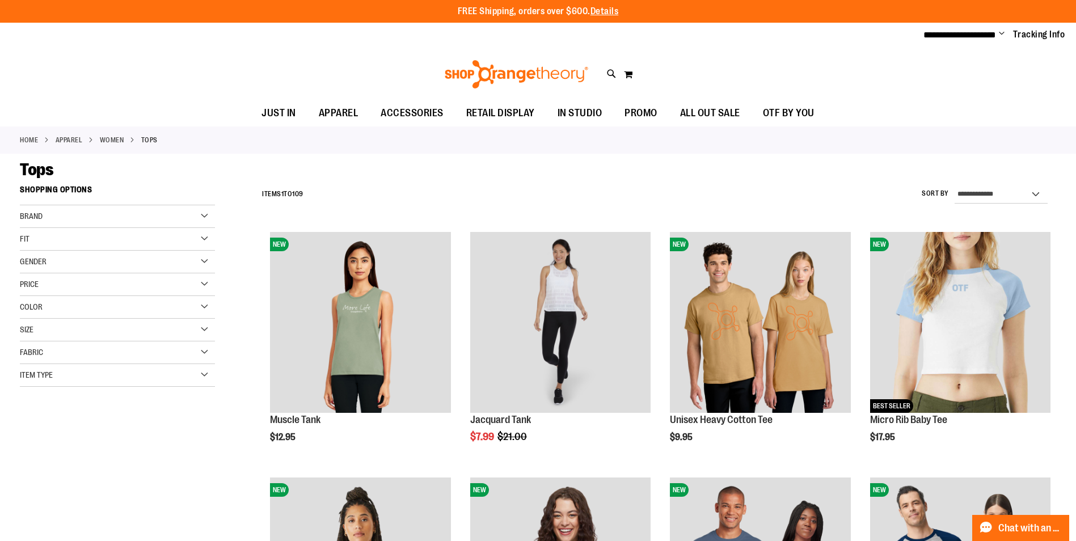
type input "**********"
click at [42, 377] on span "Item Type" at bounding box center [36, 374] width 33 height 9
click at [26, 450] on link "Sports Bras 3 items" at bounding box center [110, 452] width 187 height 12
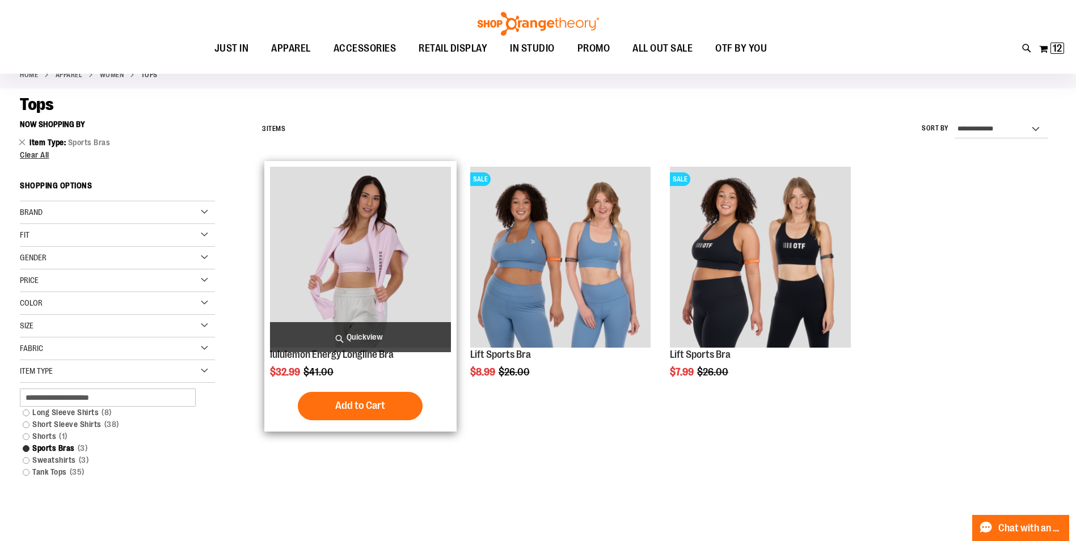
scroll to position [9, 0]
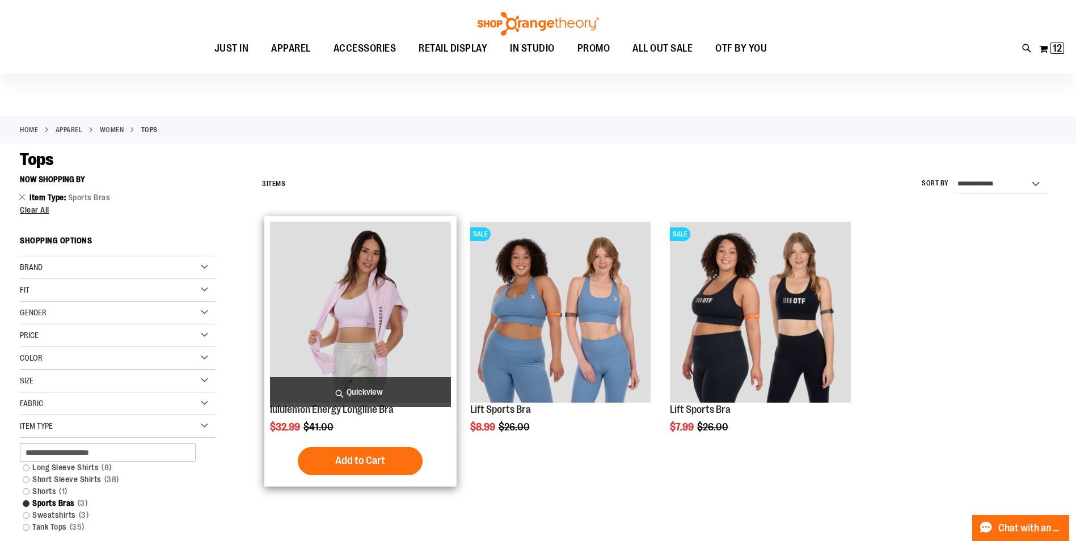
click at [412, 295] on img "product" at bounding box center [360, 312] width 180 height 180
click at [368, 467] on span "Add to Cart" at bounding box center [360, 460] width 50 height 12
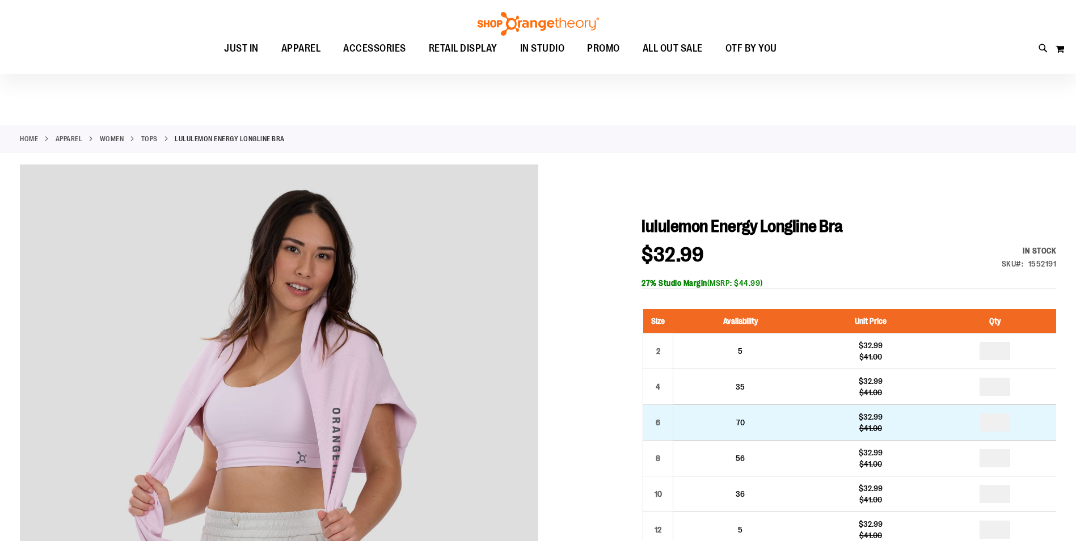
scroll to position [113, 0]
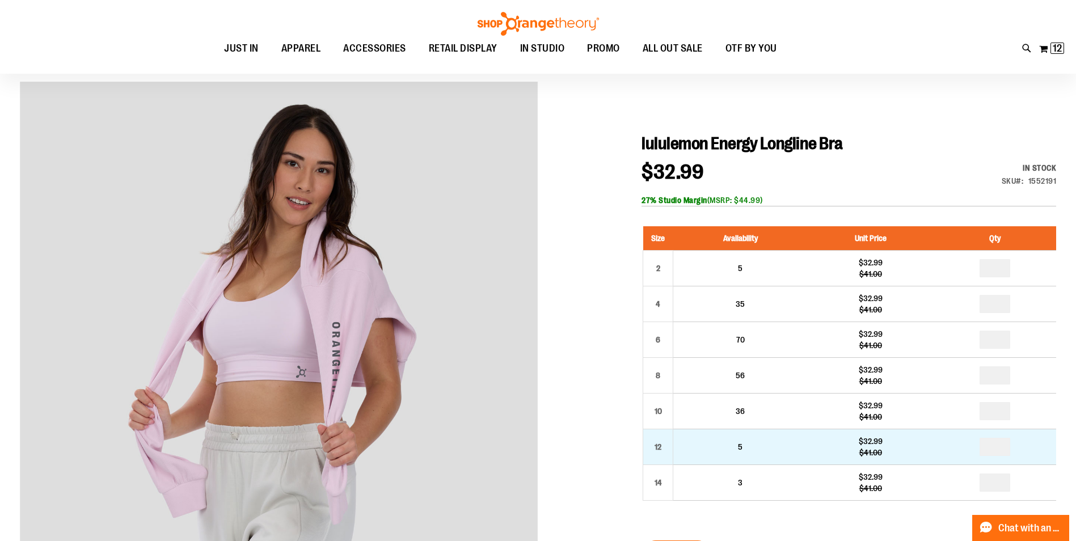
type input "**********"
click at [1006, 447] on input "number" at bounding box center [994, 447] width 31 height 18
type input "*"
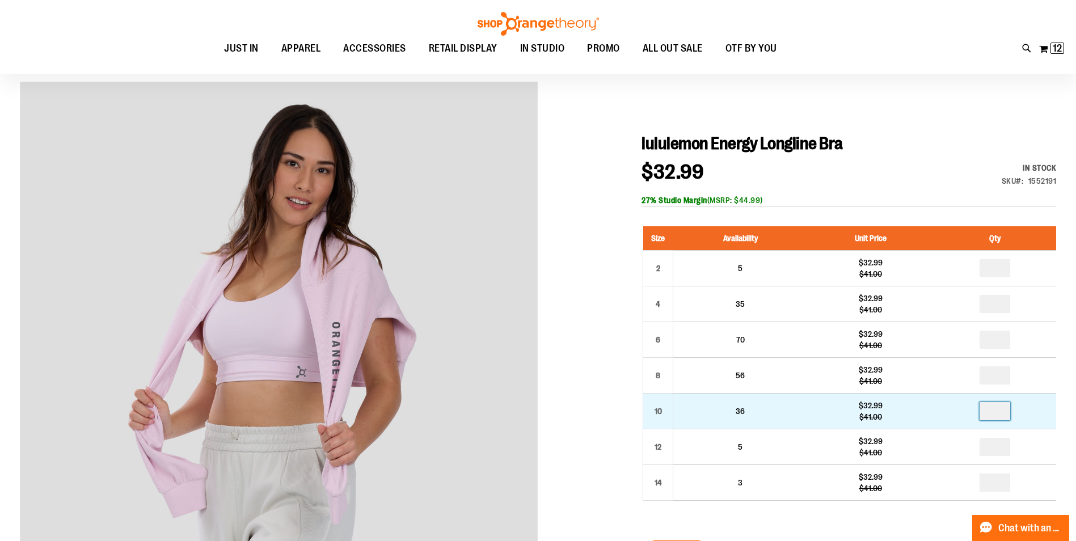
drag, startPoint x: 1004, startPoint y: 411, endPoint x: 998, endPoint y: 412, distance: 6.3
click at [998, 412] on input "number" at bounding box center [994, 411] width 31 height 18
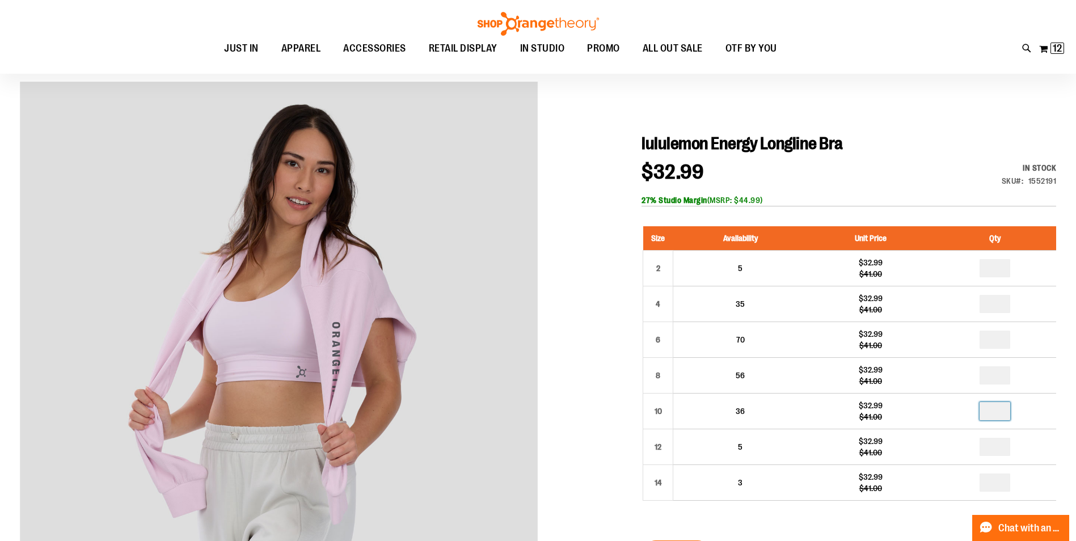
type input "*"
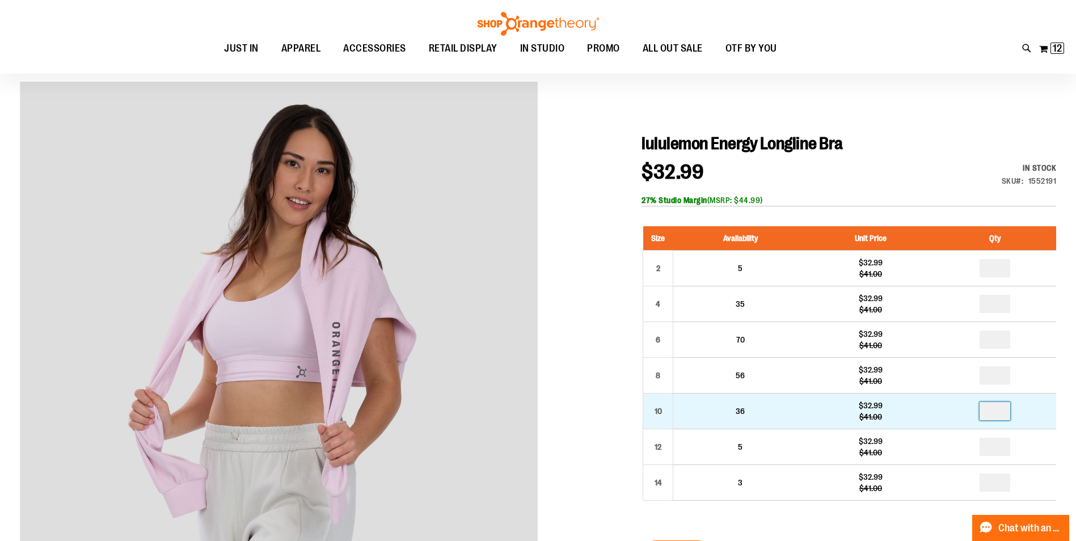
type input "*"
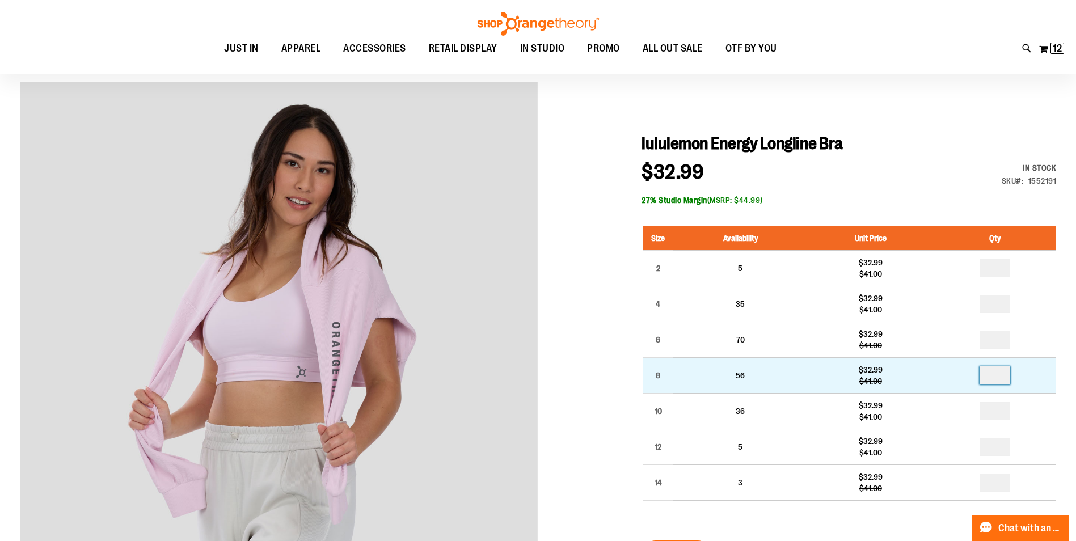
drag, startPoint x: 1009, startPoint y: 373, endPoint x: 995, endPoint y: 374, distance: 14.3
click at [995, 374] on input "number" at bounding box center [994, 375] width 31 height 18
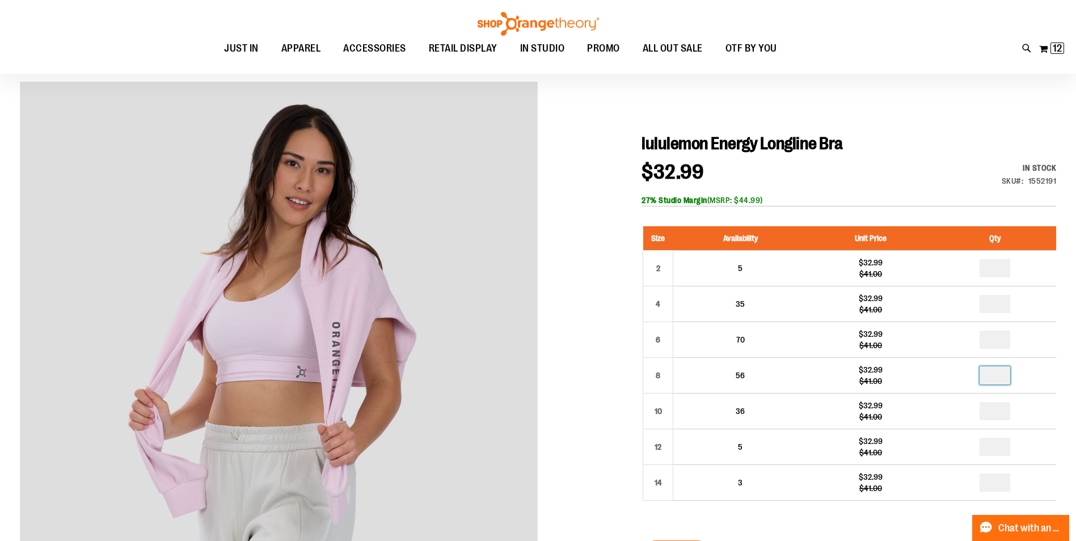
type input "*"
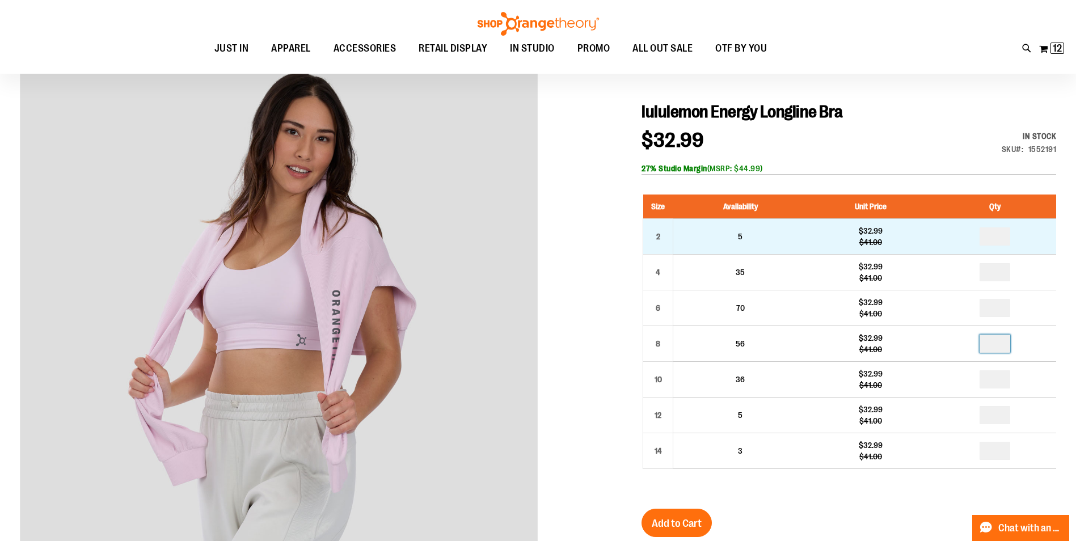
scroll to position [189, 0]
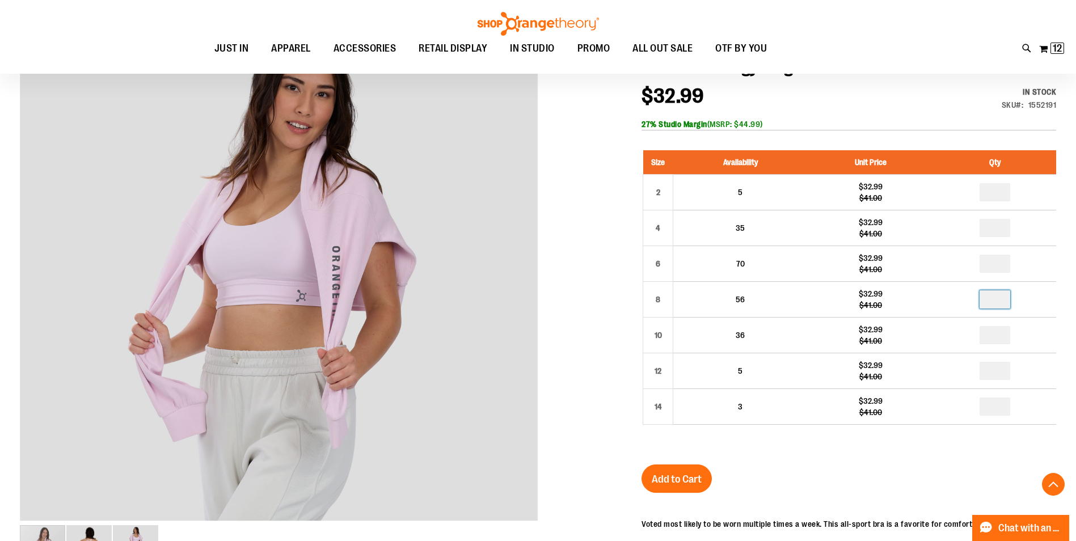
click at [604, 217] on div at bounding box center [538, 393] width 1036 height 775
click at [701, 477] on span "Add to Cart" at bounding box center [677, 479] width 50 height 12
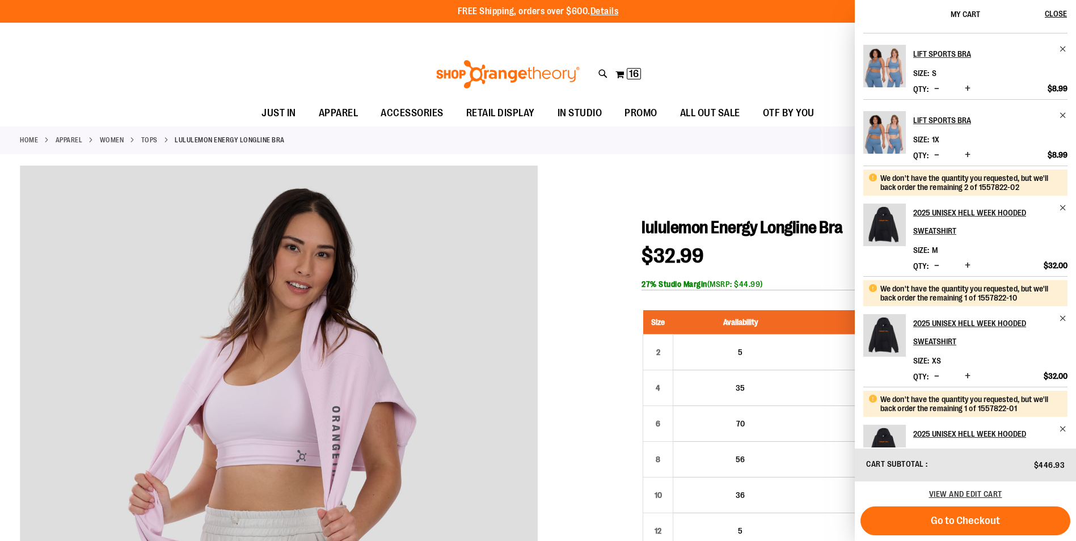
scroll to position [227, 0]
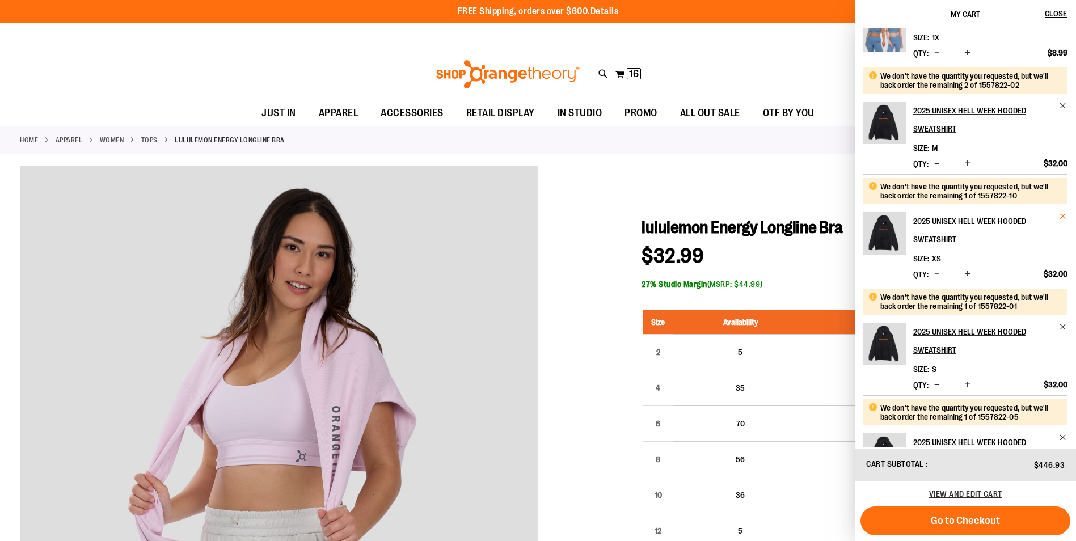
click at [1063, 221] on span "Remove item" at bounding box center [1063, 216] width 9 height 9
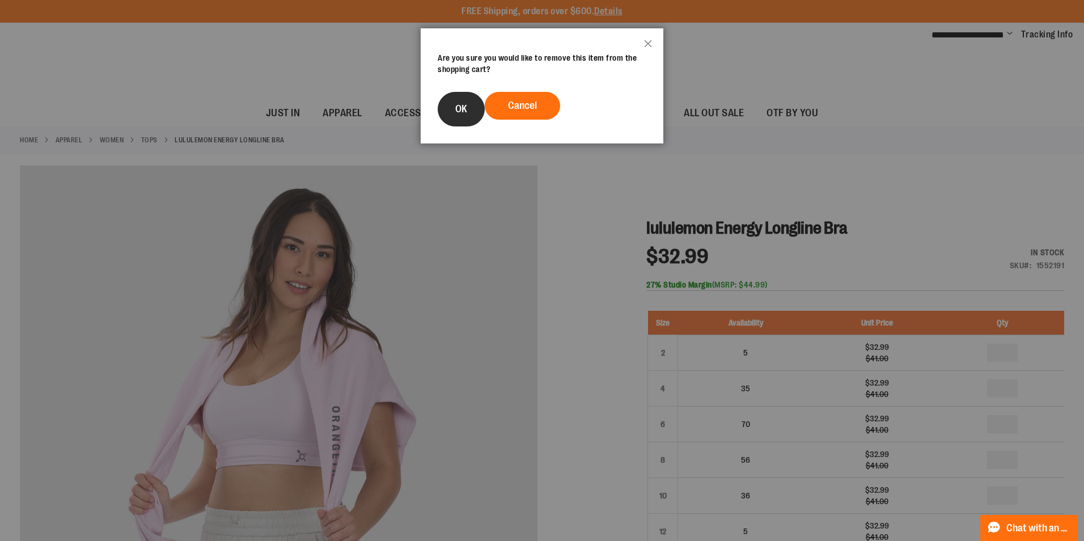
click at [456, 115] on button "OK" at bounding box center [461, 109] width 47 height 35
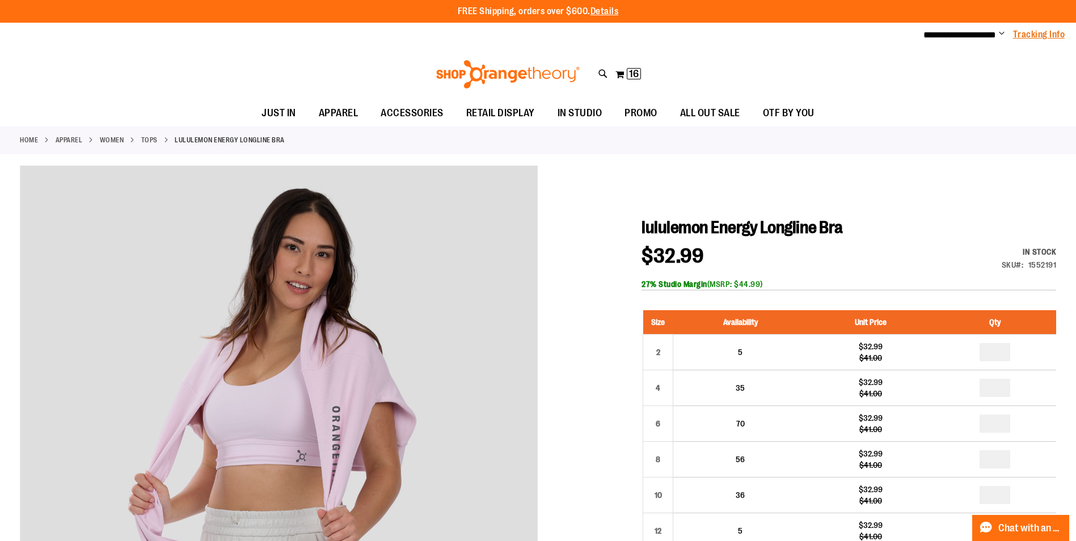
click at [1054, 35] on link "Tracking Info" at bounding box center [1039, 34] width 52 height 12
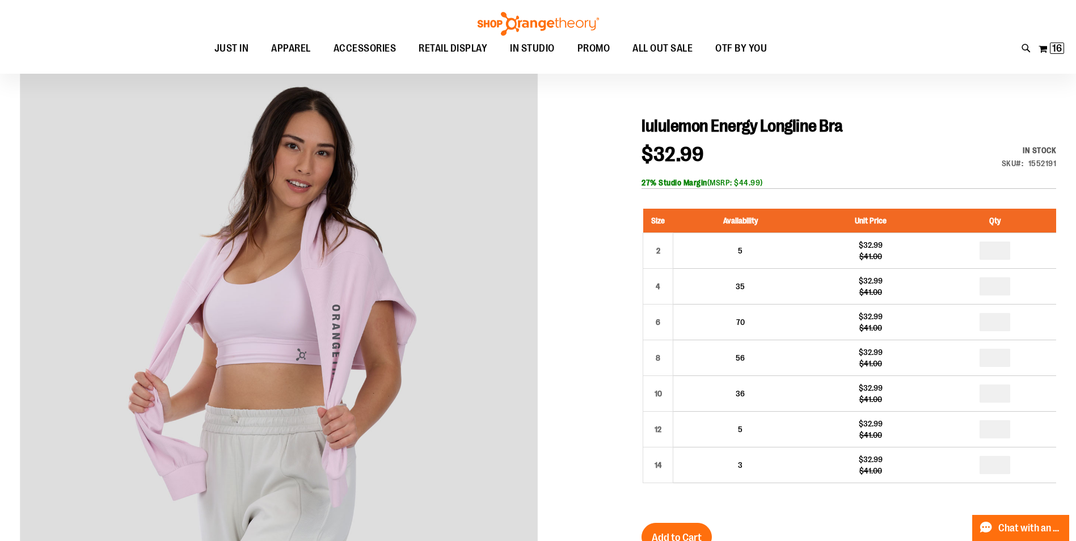
scroll to position [56, 0]
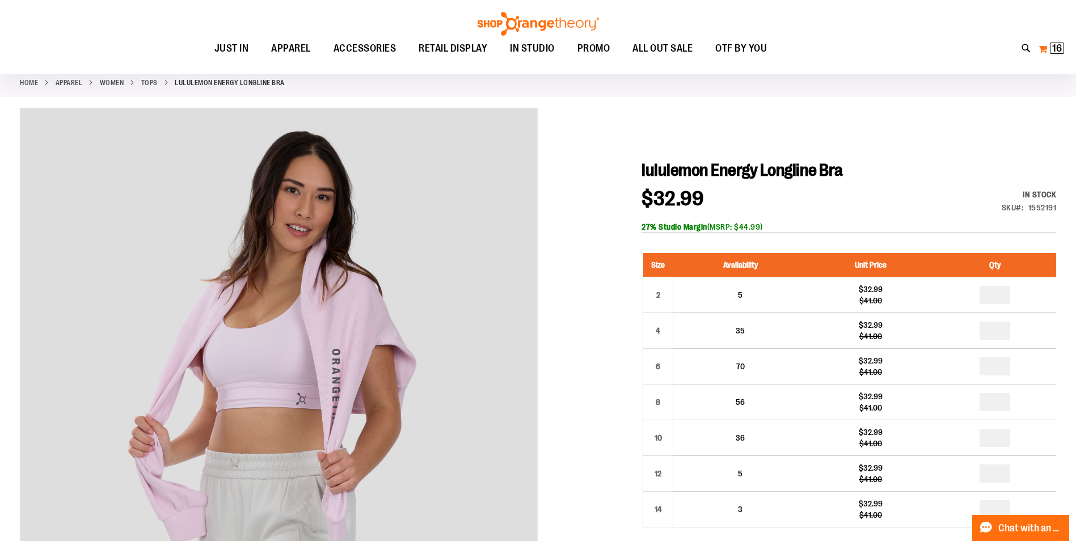
click at [1052, 46] on span "16" at bounding box center [1057, 48] width 10 height 11
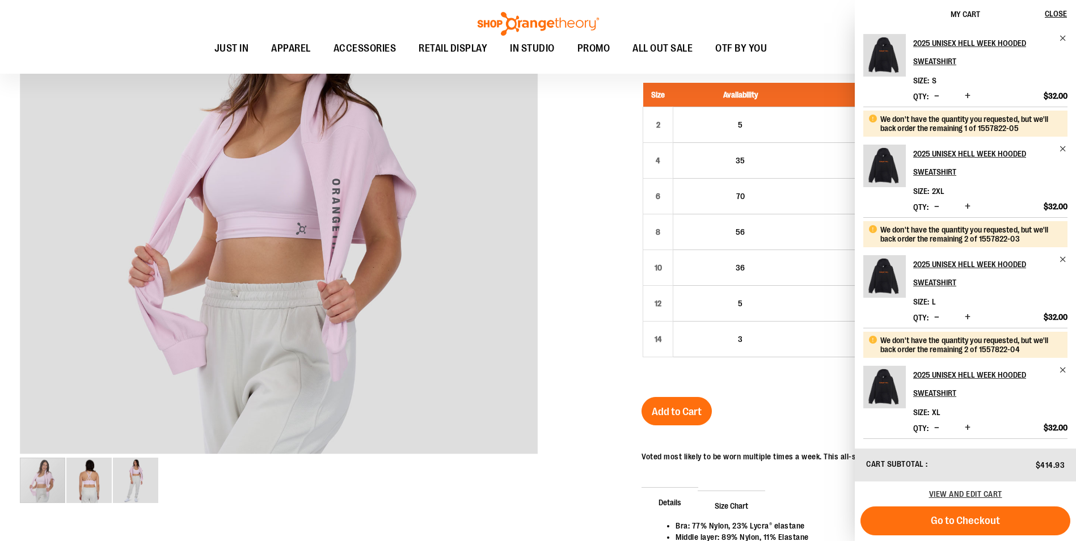
scroll to position [526, 0]
click at [1062, 257] on span "Remove item" at bounding box center [1063, 259] width 9 height 9
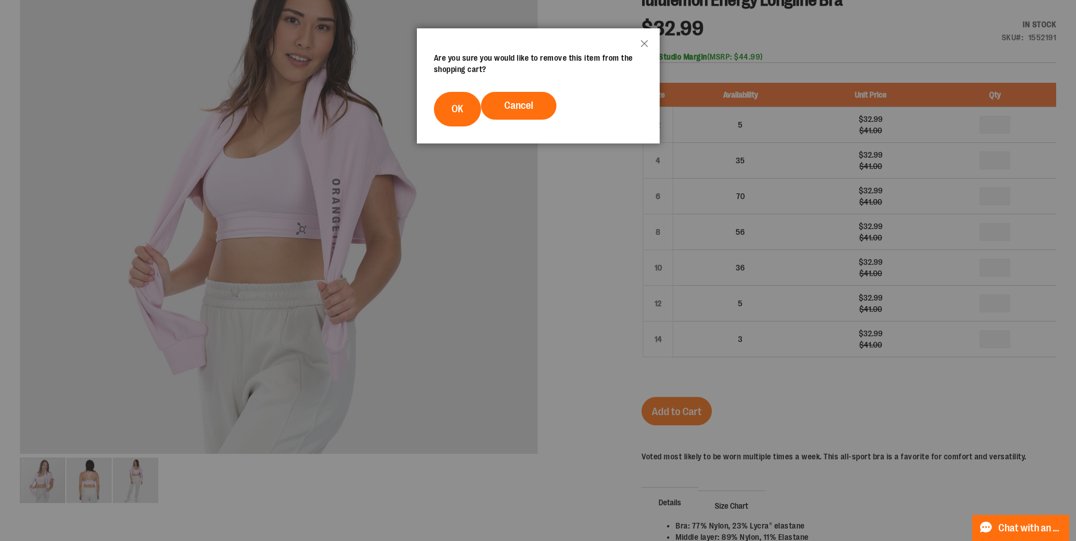
scroll to position [0, 0]
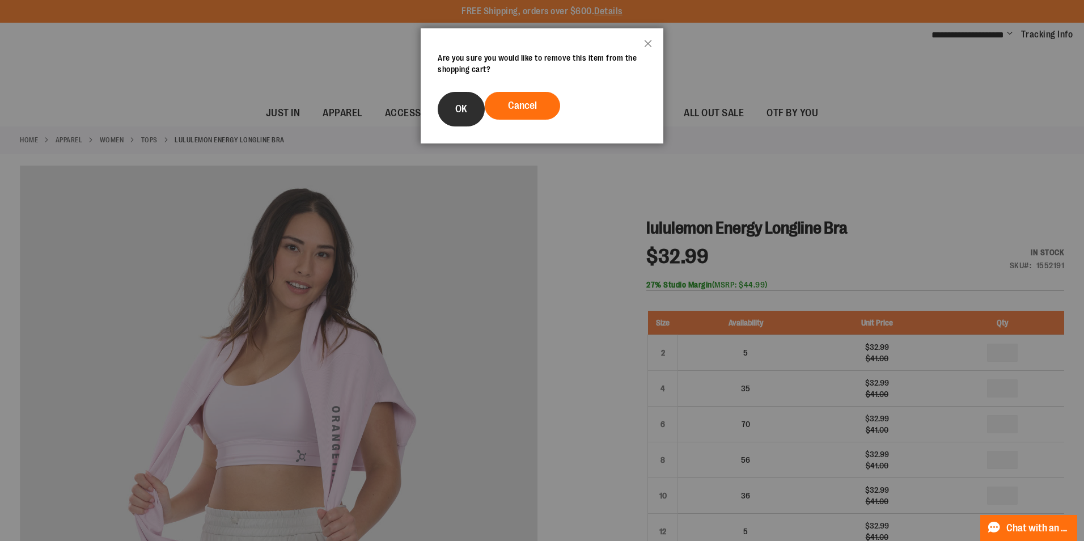
click at [462, 109] on span "OK" at bounding box center [461, 108] width 12 height 11
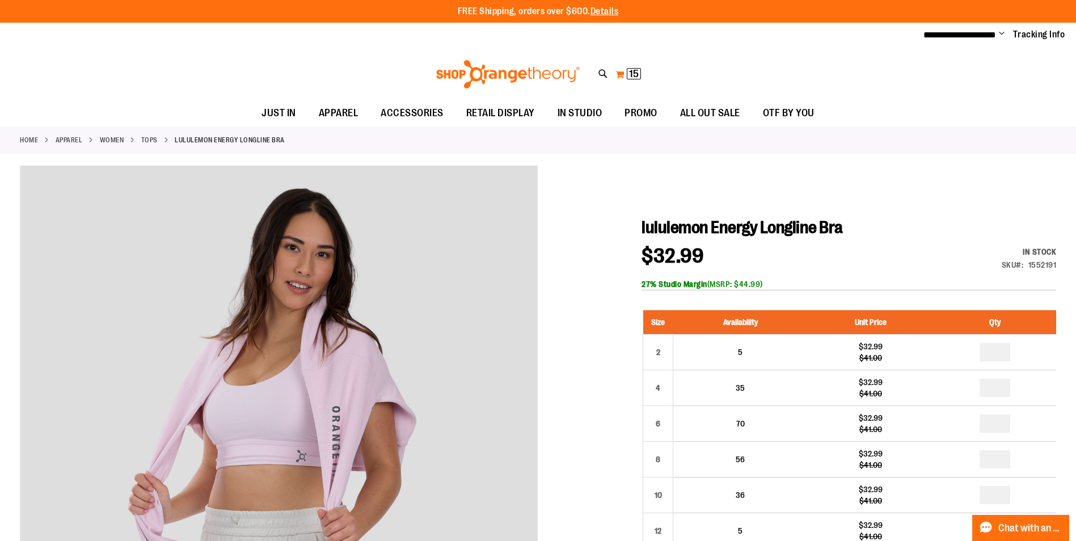
click at [631, 77] on span "15" at bounding box center [634, 73] width 10 height 11
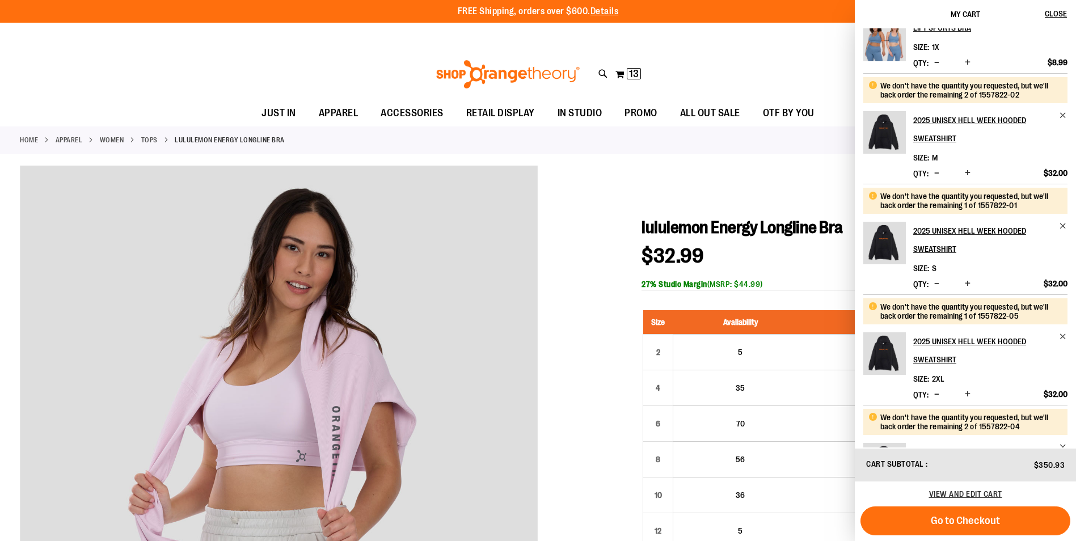
scroll to position [415, 0]
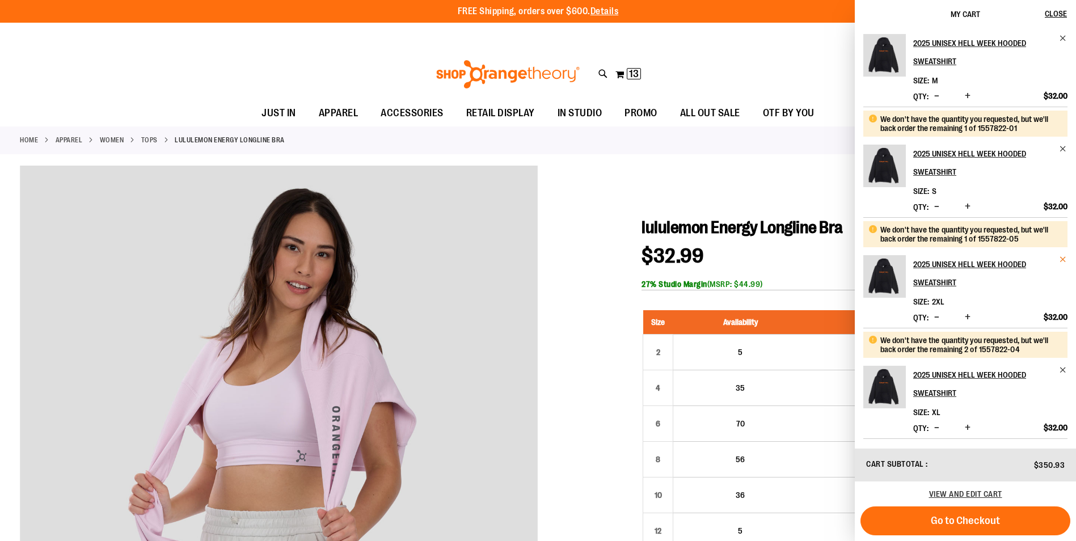
click at [1059, 257] on span "Remove item" at bounding box center [1063, 259] width 9 height 9
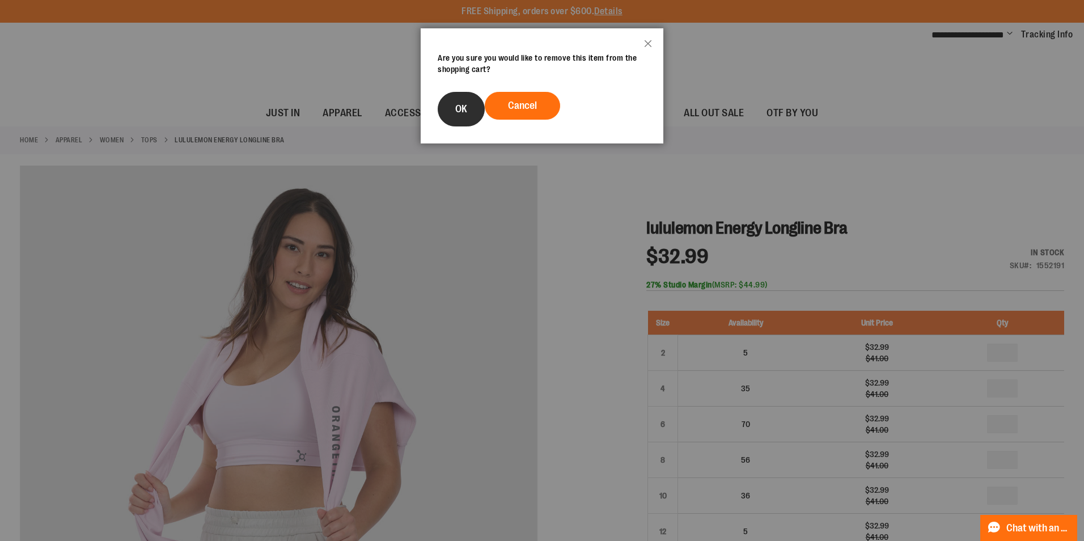
click at [474, 117] on button "OK" at bounding box center [461, 109] width 47 height 35
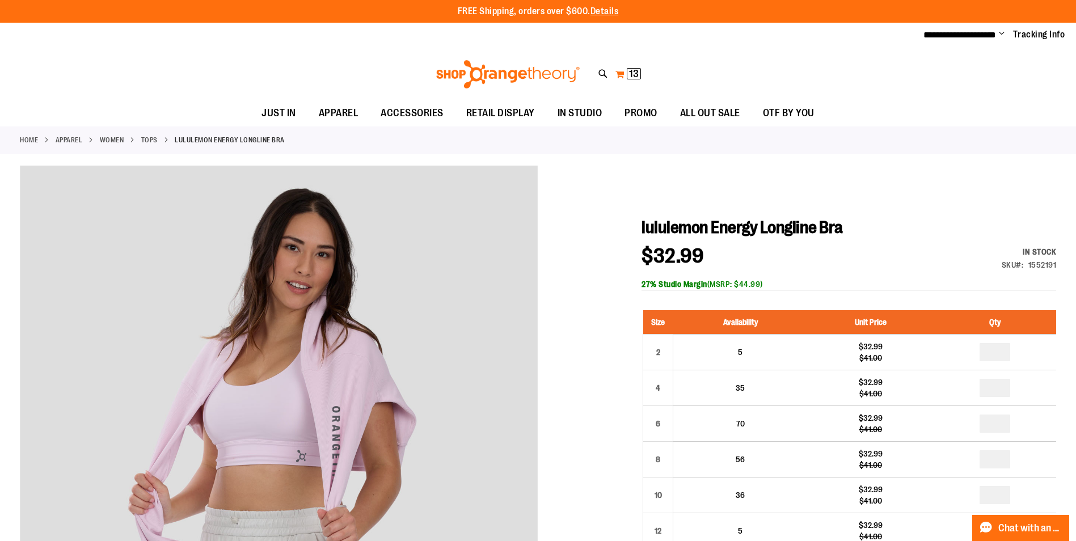
click at [631, 69] on span "13" at bounding box center [634, 73] width 10 height 11
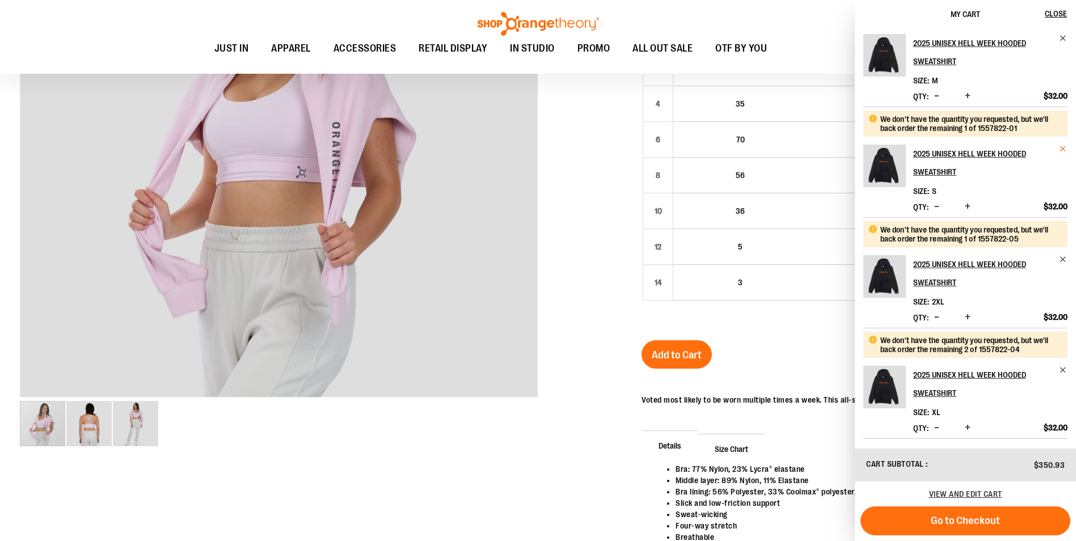
click at [1060, 147] on span "Remove item" at bounding box center [1063, 149] width 9 height 9
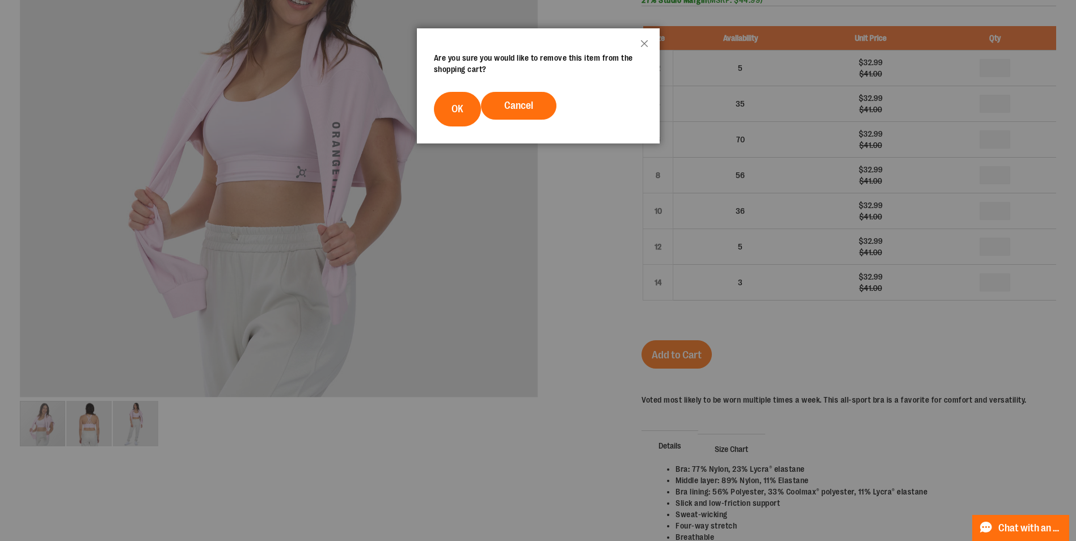
scroll to position [0, 0]
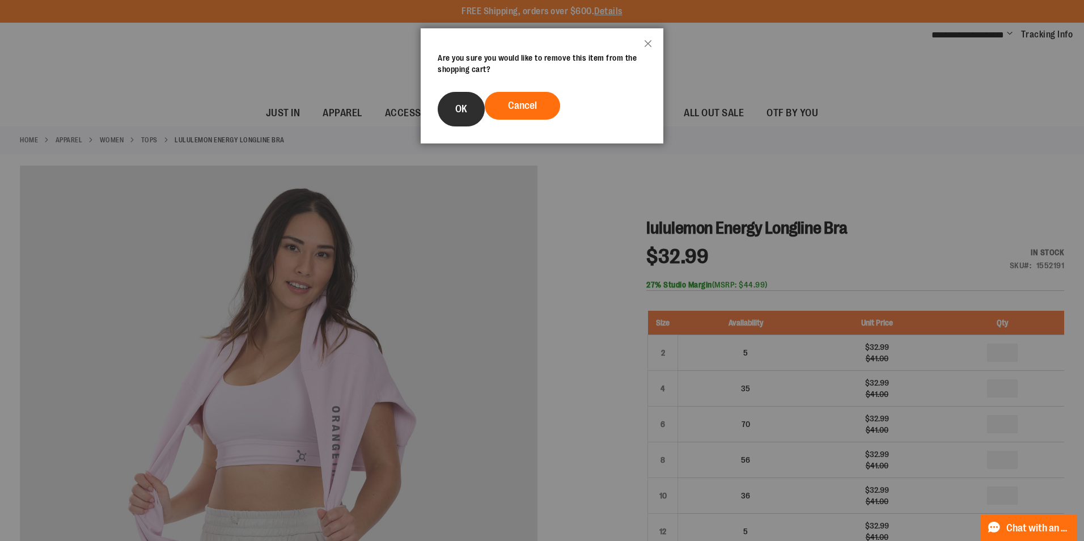
click at [467, 106] on span "OK" at bounding box center [461, 108] width 12 height 11
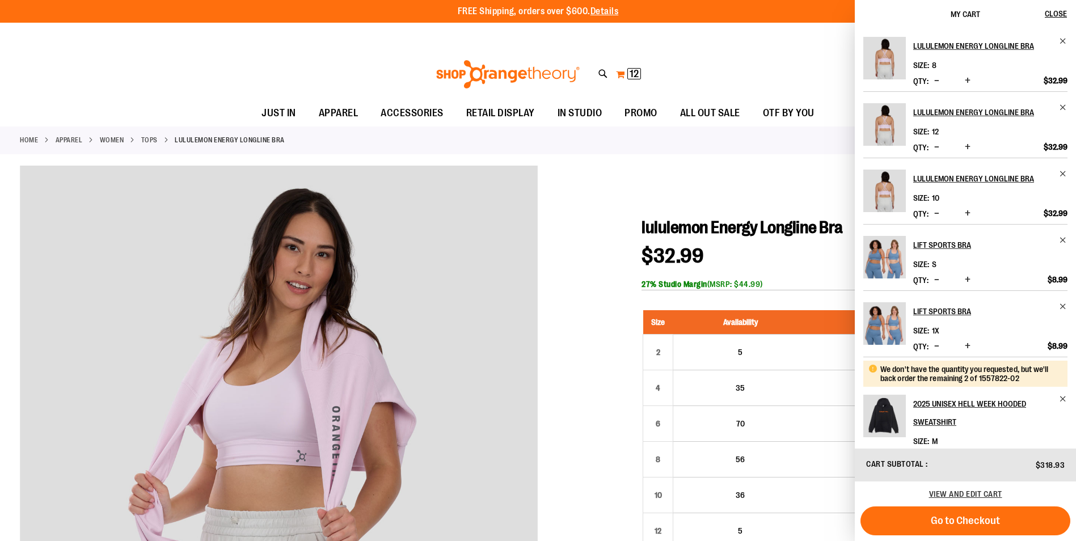
click at [621, 70] on button "My Cart 12 12 items" at bounding box center [628, 74] width 26 height 18
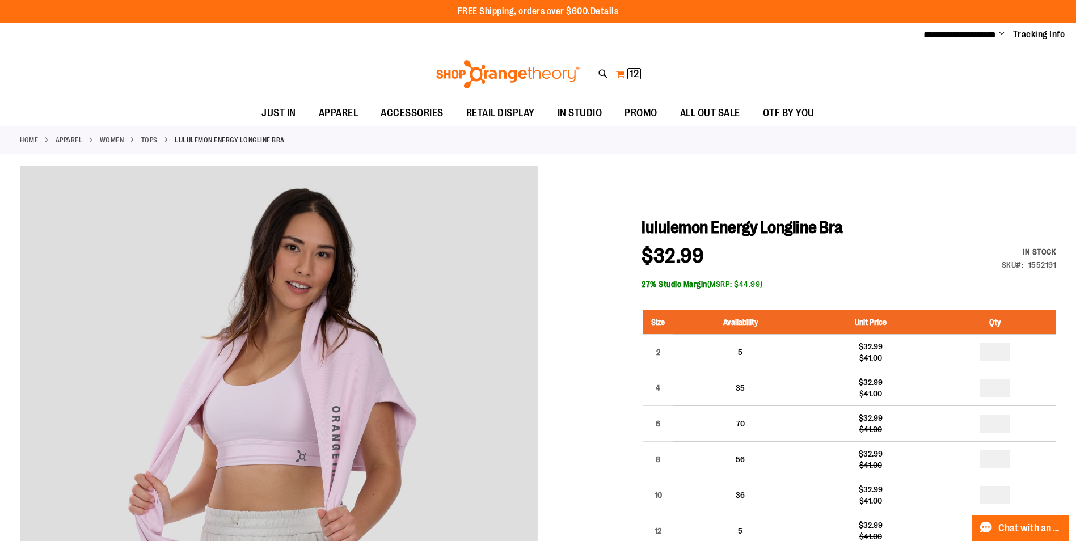
click at [616, 75] on button "My Cart 12 12 items" at bounding box center [628, 74] width 26 height 18
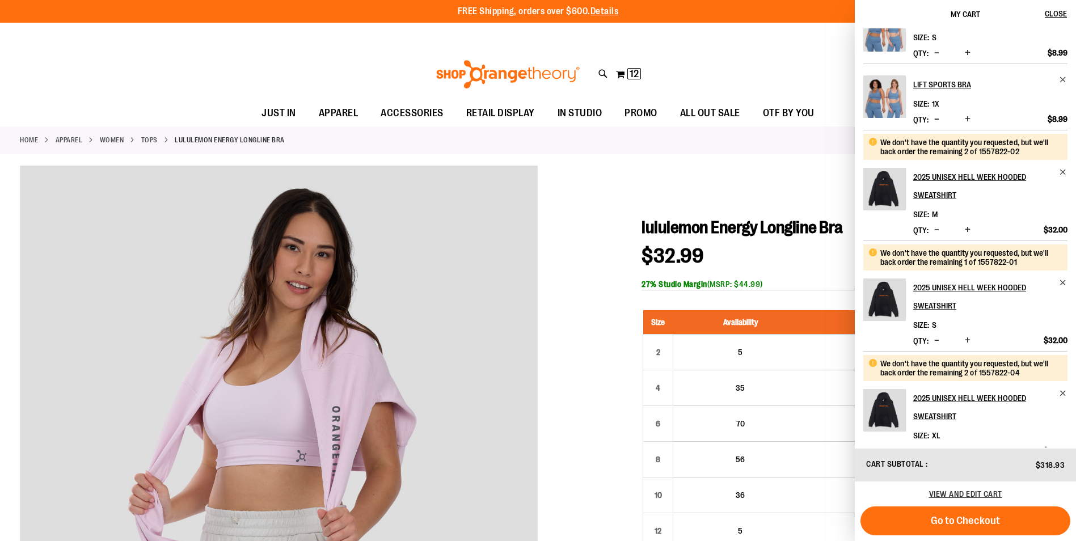
scroll to position [305, 0]
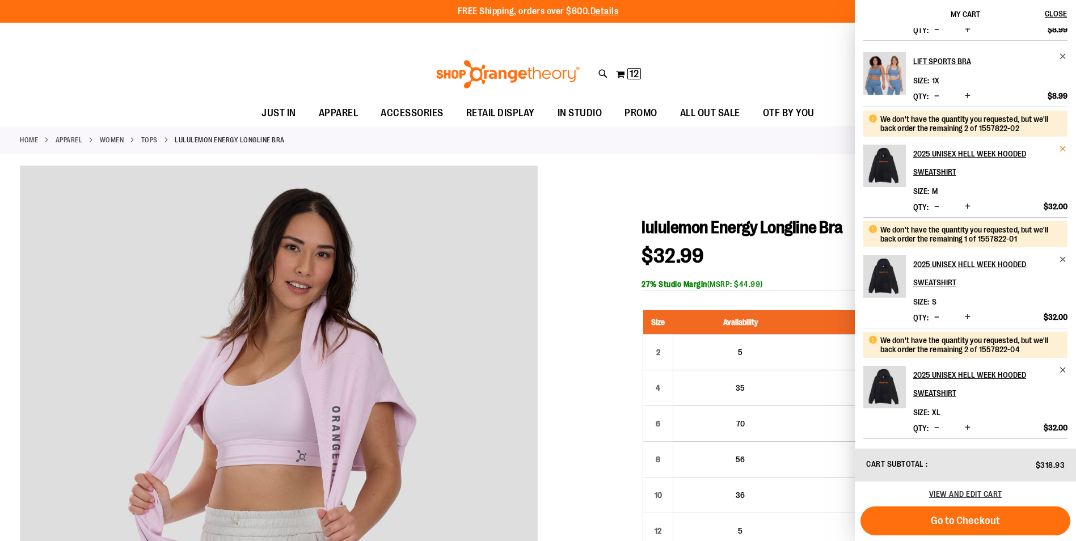
click at [1063, 147] on span "Remove item" at bounding box center [1063, 149] width 9 height 9
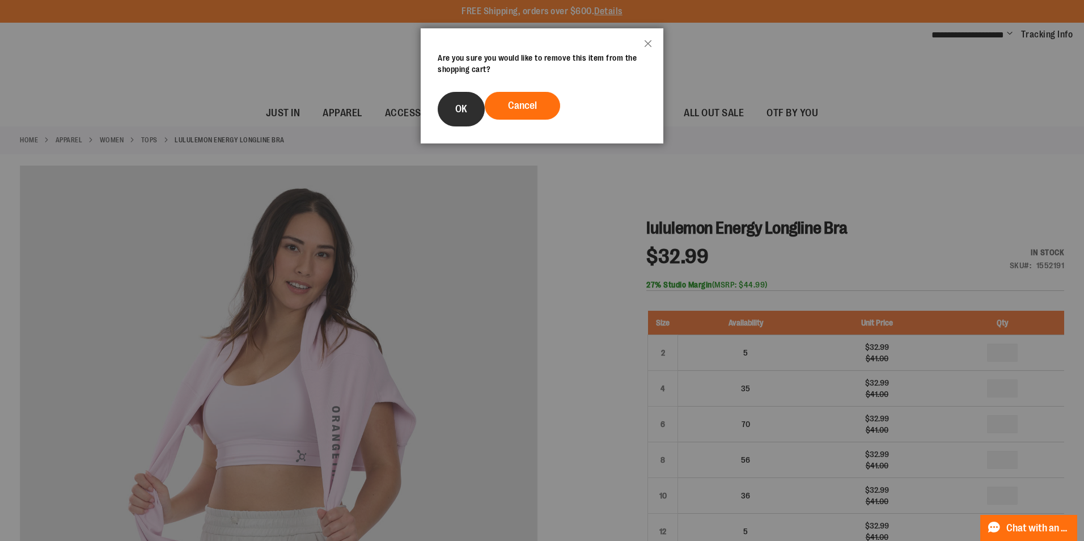
click at [467, 109] on span "OK" at bounding box center [461, 108] width 12 height 11
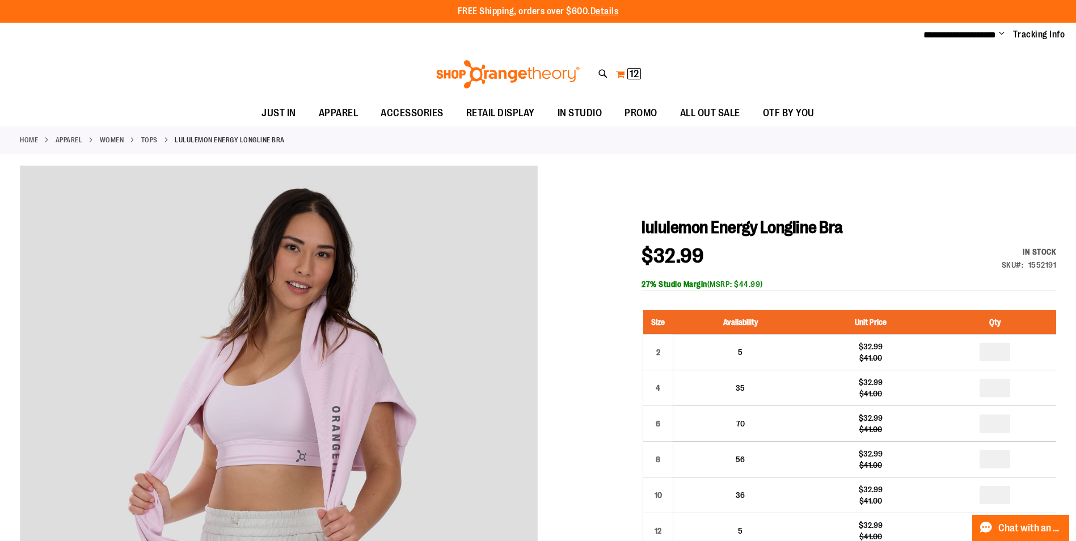
click at [624, 73] on button "My Cart 12 12 items" at bounding box center [628, 74] width 26 height 18
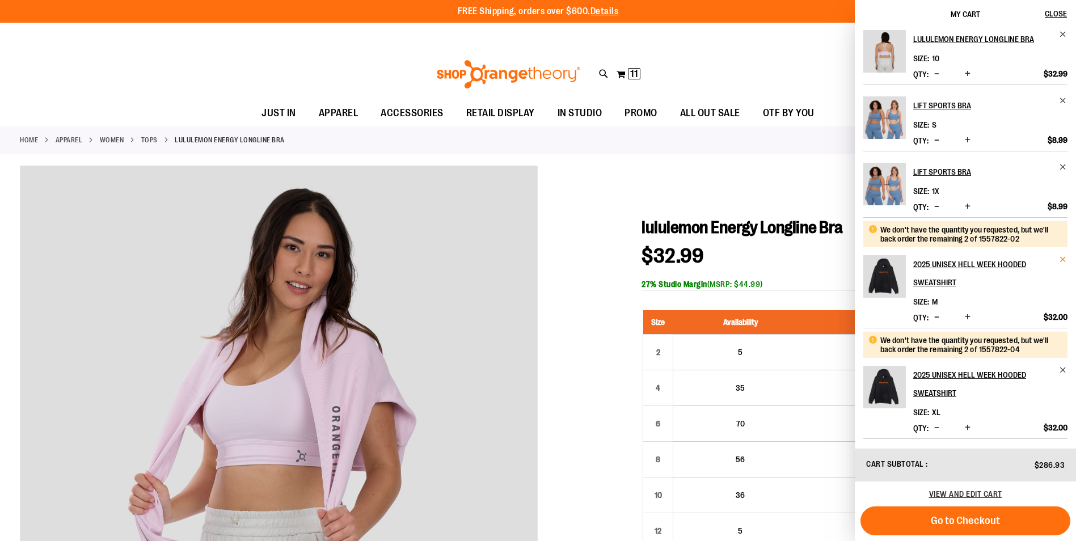
scroll to position [0, 0]
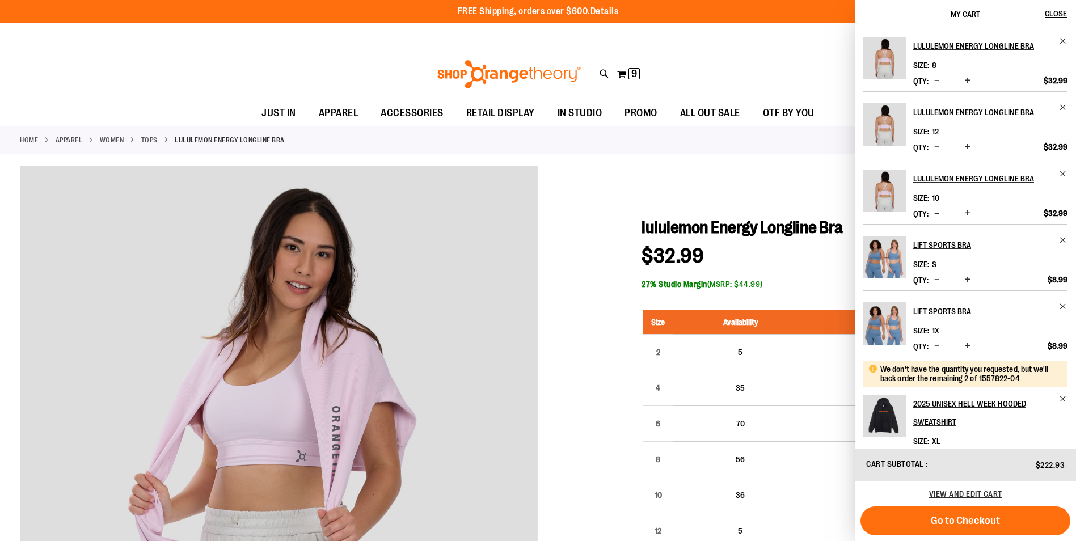
click at [1059, 224] on div "lululemon Energy Longline Bra Size 10 Qty" at bounding box center [965, 197] width 204 height 54
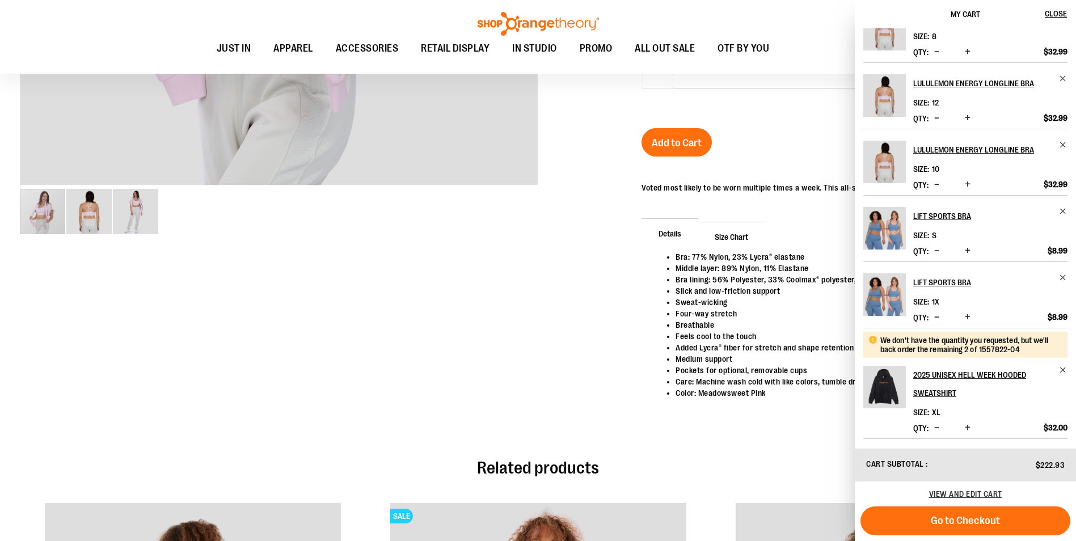
scroll to position [567, 0]
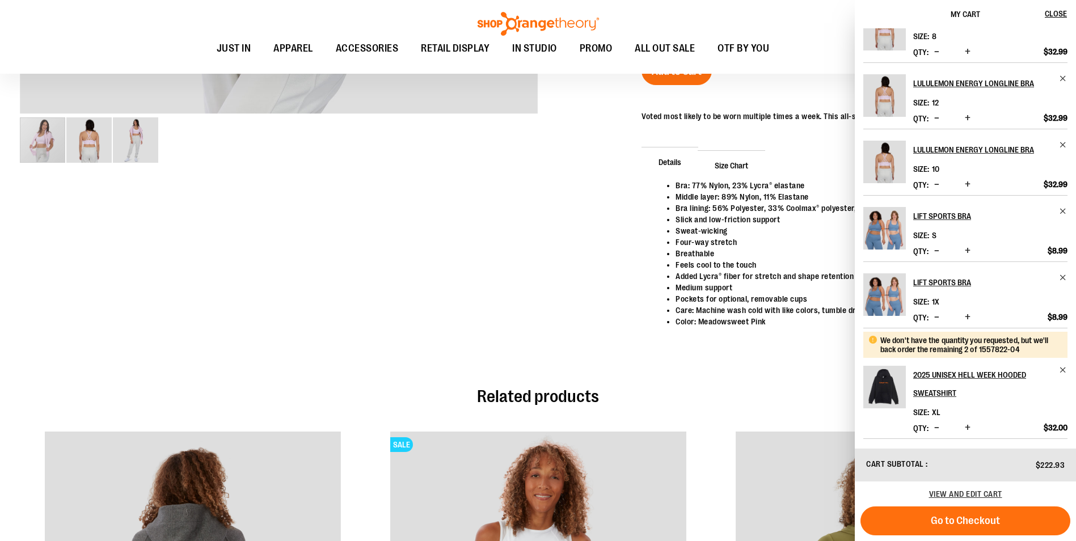
click at [939, 426] on span "Decrease product quantity" at bounding box center [936, 427] width 5 height 11
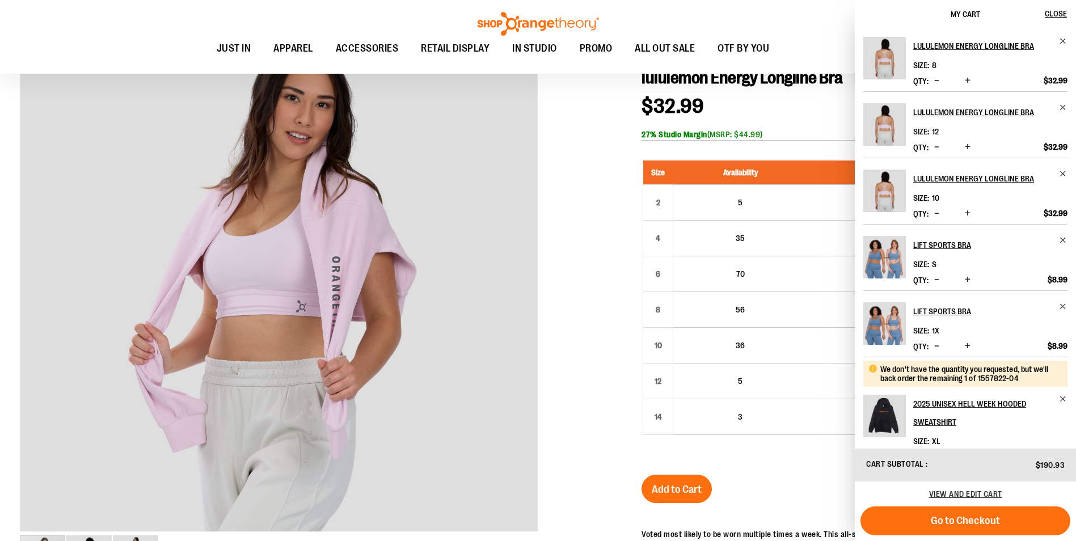
scroll to position [113, 0]
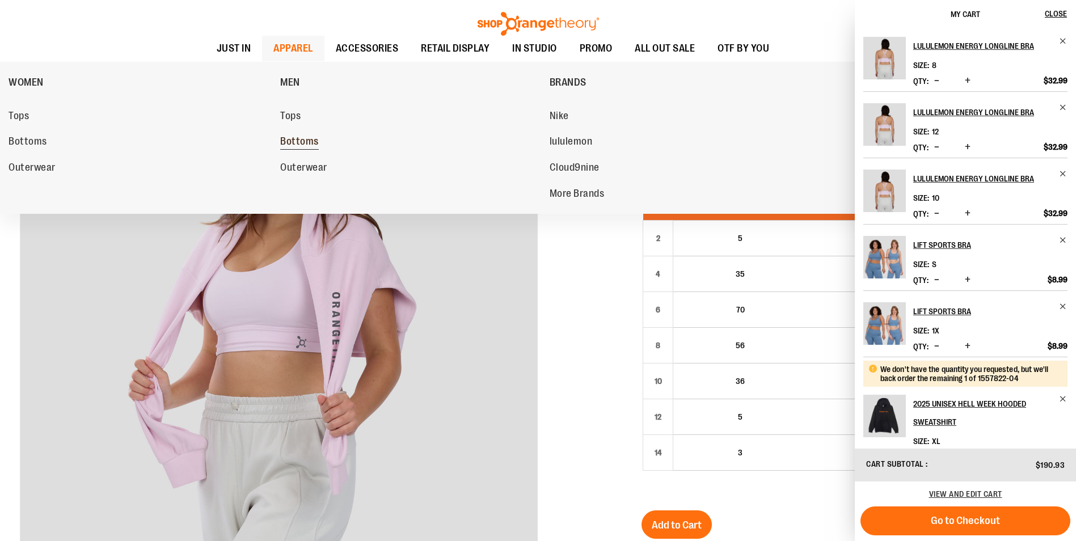
click at [310, 146] on span "Bottoms" at bounding box center [299, 143] width 39 height 14
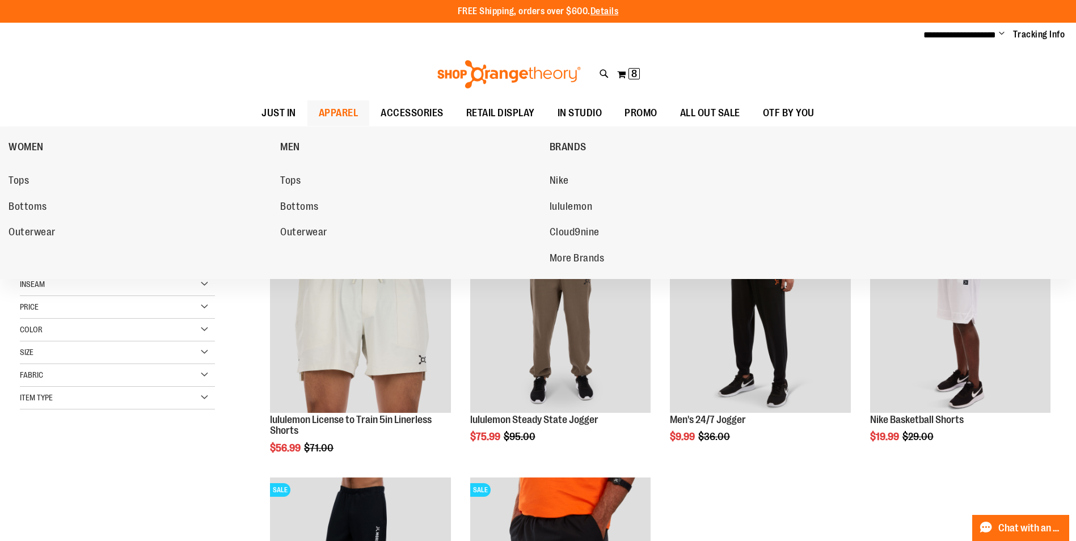
type input "**********"
click at [323, 109] on span "APPAREL" at bounding box center [339, 113] width 40 height 26
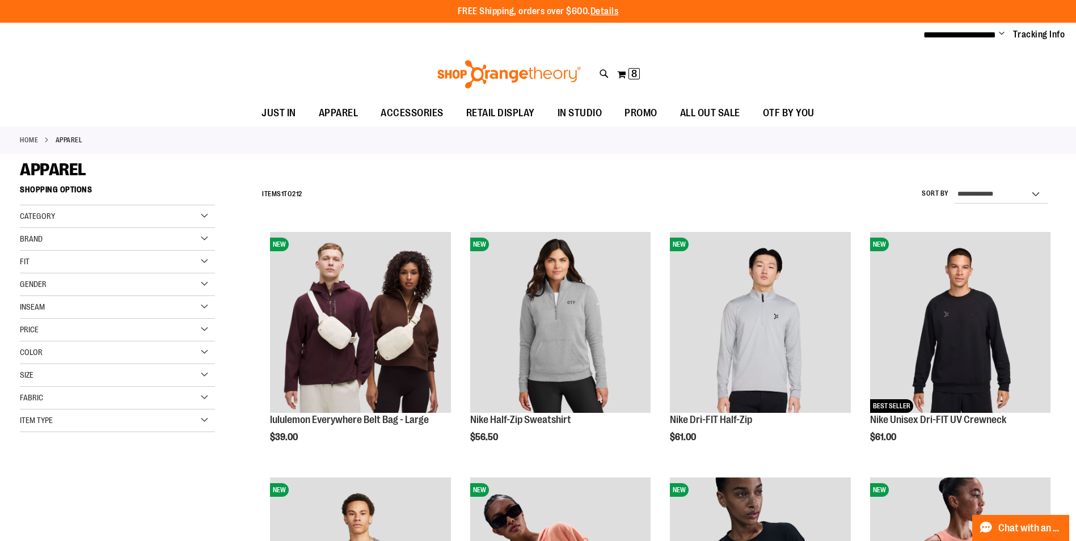
type input "**********"
click at [41, 424] on span "Item Type" at bounding box center [36, 420] width 33 height 9
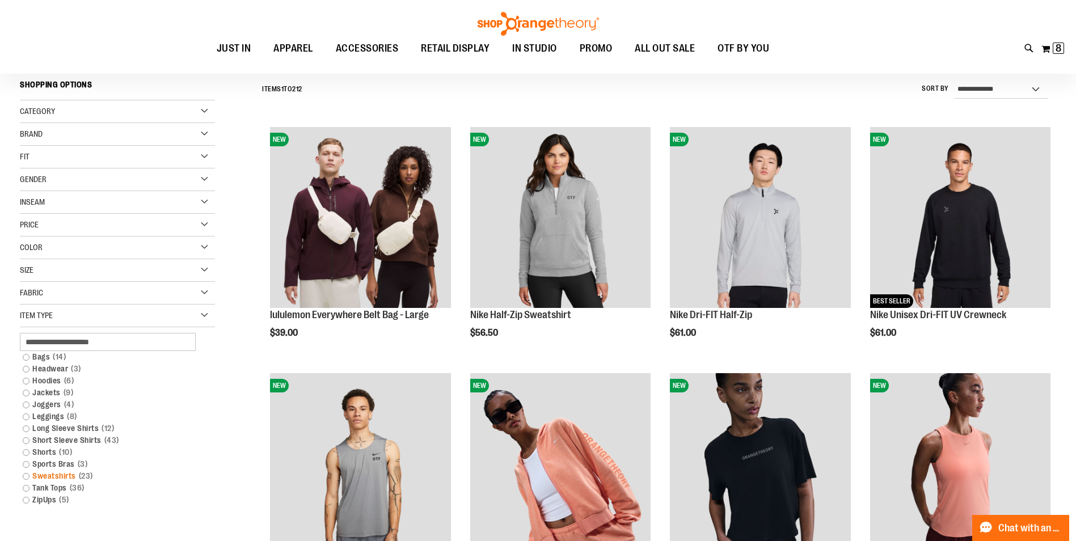
scroll to position [113, 0]
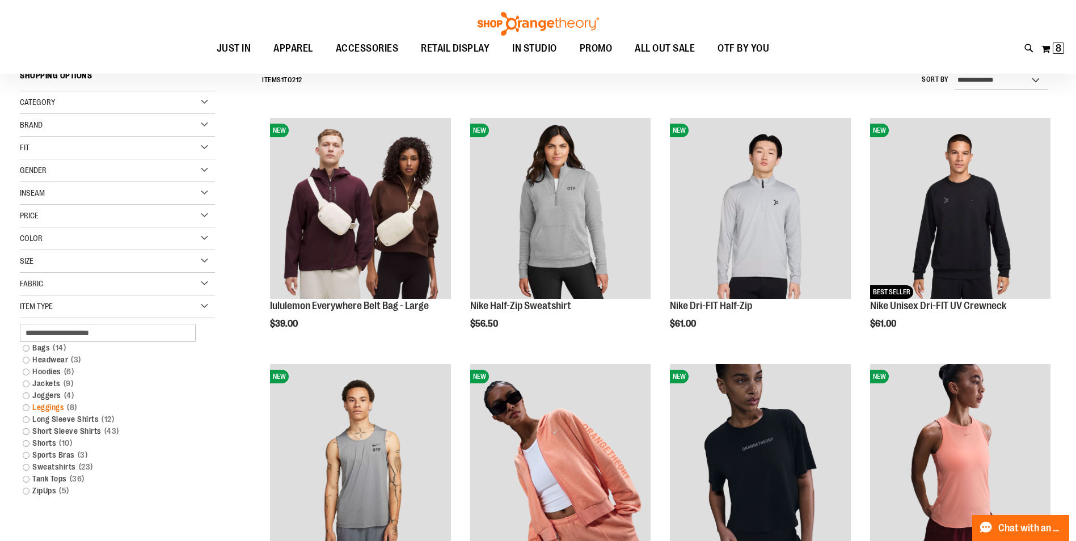
click at [26, 408] on link "Leggings 8 items" at bounding box center [110, 407] width 187 height 12
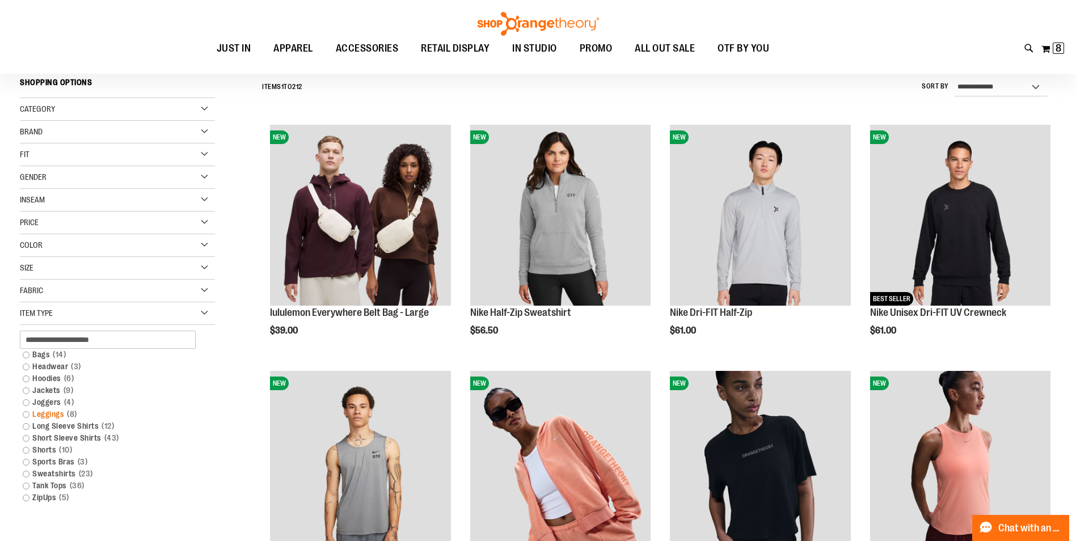
scroll to position [105, 0]
click at [28, 402] on link "Joggers 4 items" at bounding box center [110, 403] width 187 height 12
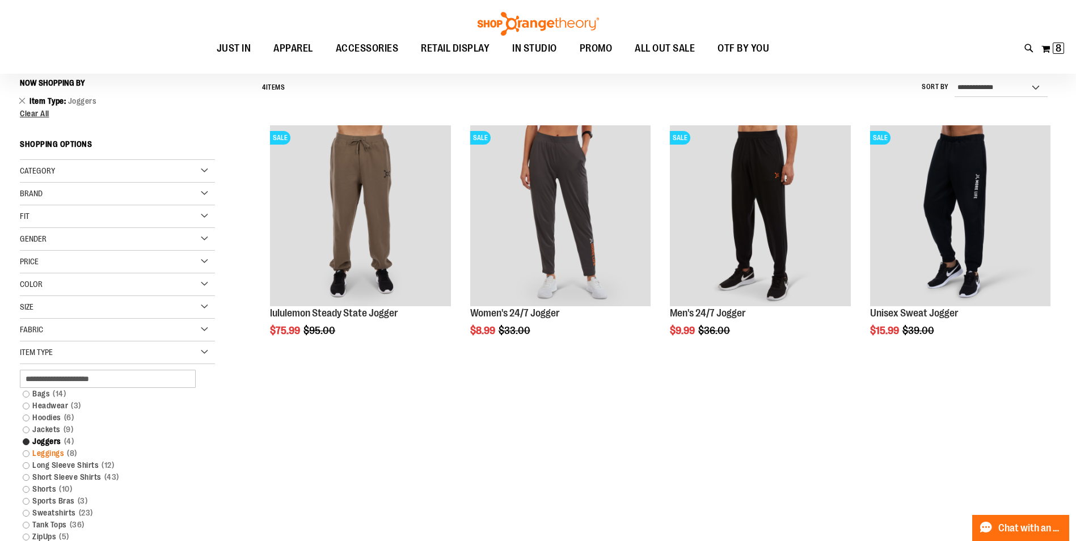
click at [28, 454] on link "Leggings 8 items" at bounding box center [110, 453] width 187 height 12
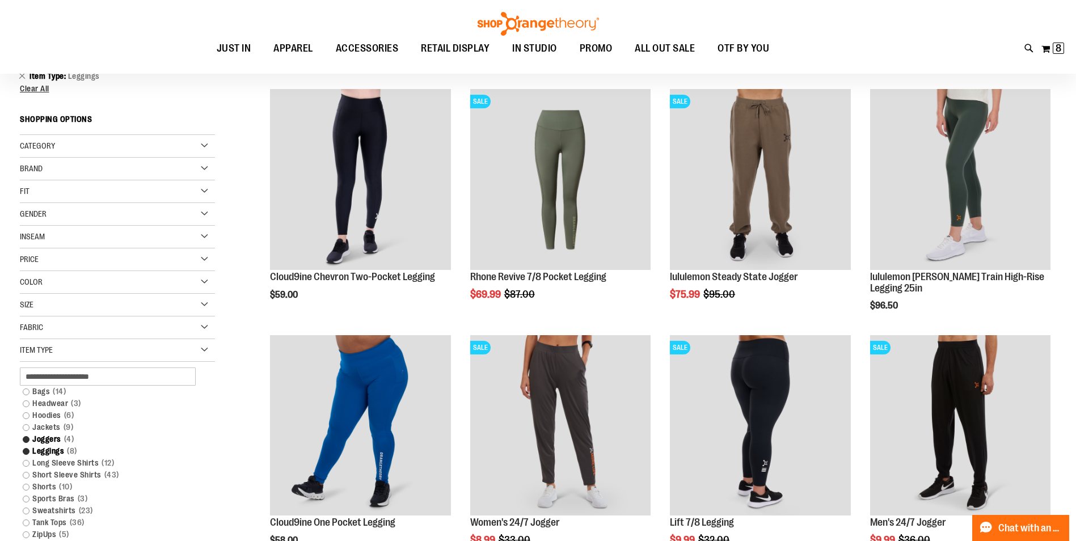
scroll to position [162, 0]
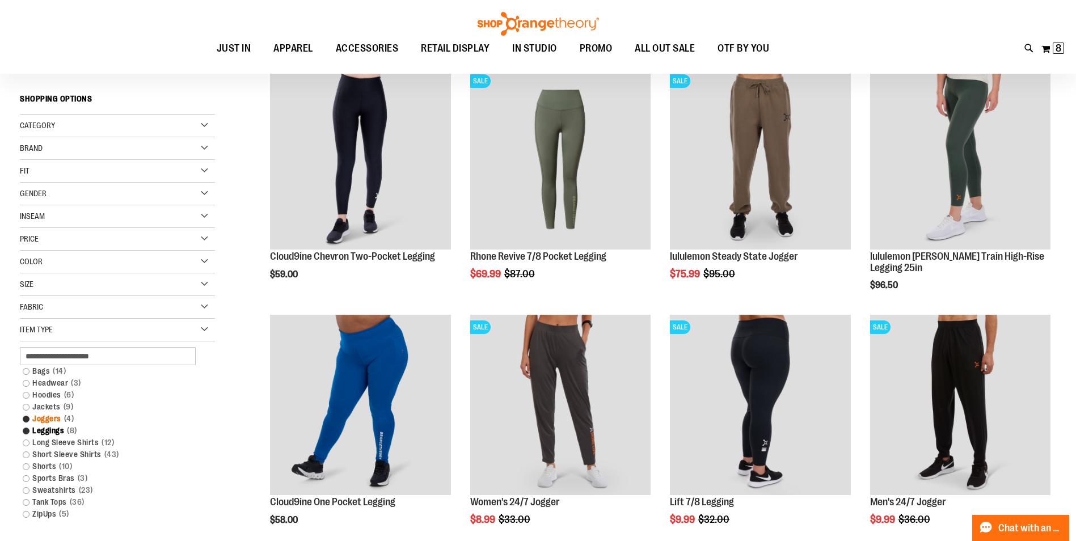
click at [27, 420] on link "Joggers 4 items" at bounding box center [110, 419] width 187 height 12
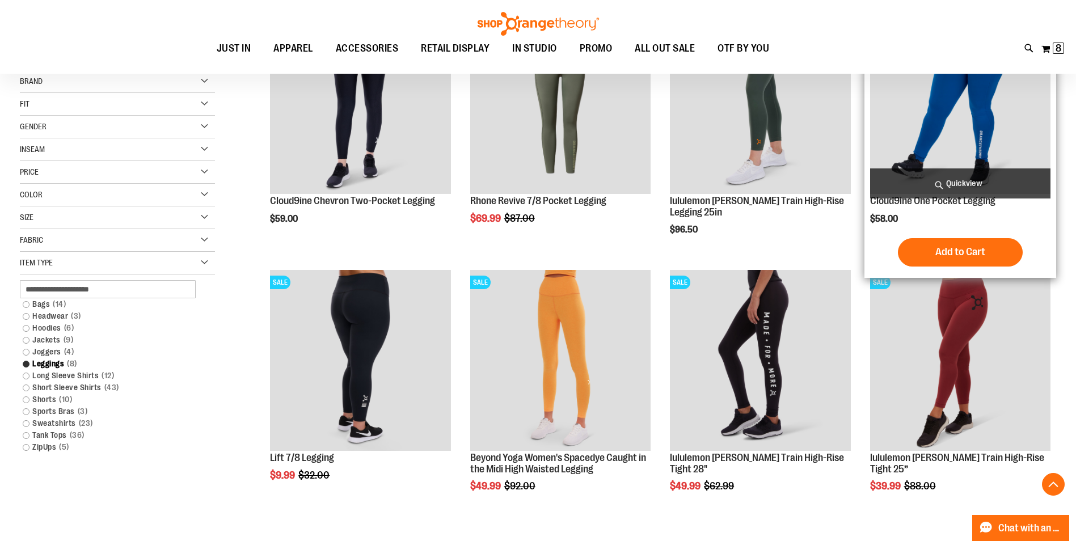
scroll to position [219, 0]
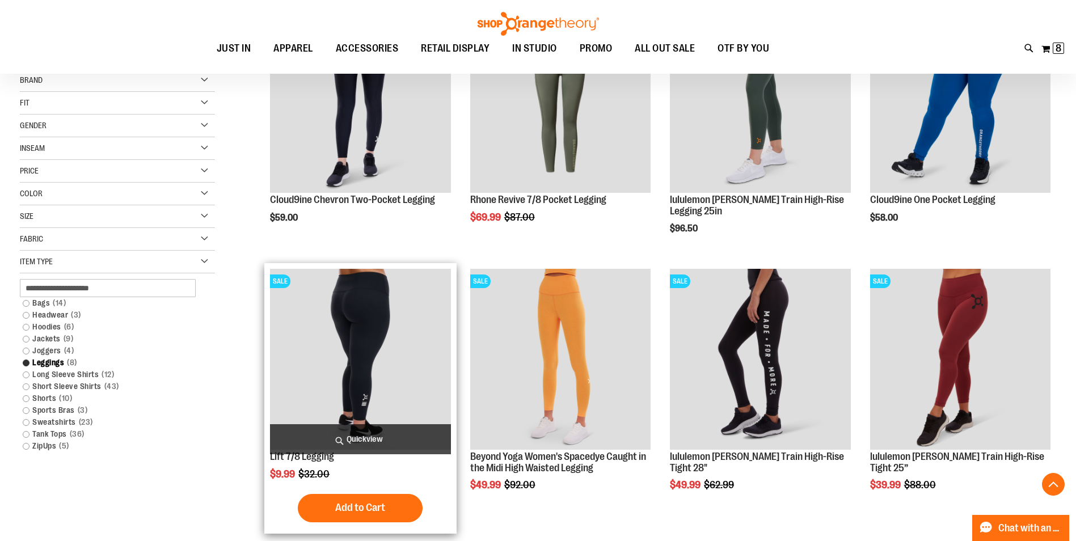
click at [336, 369] on img "product" at bounding box center [360, 359] width 180 height 180
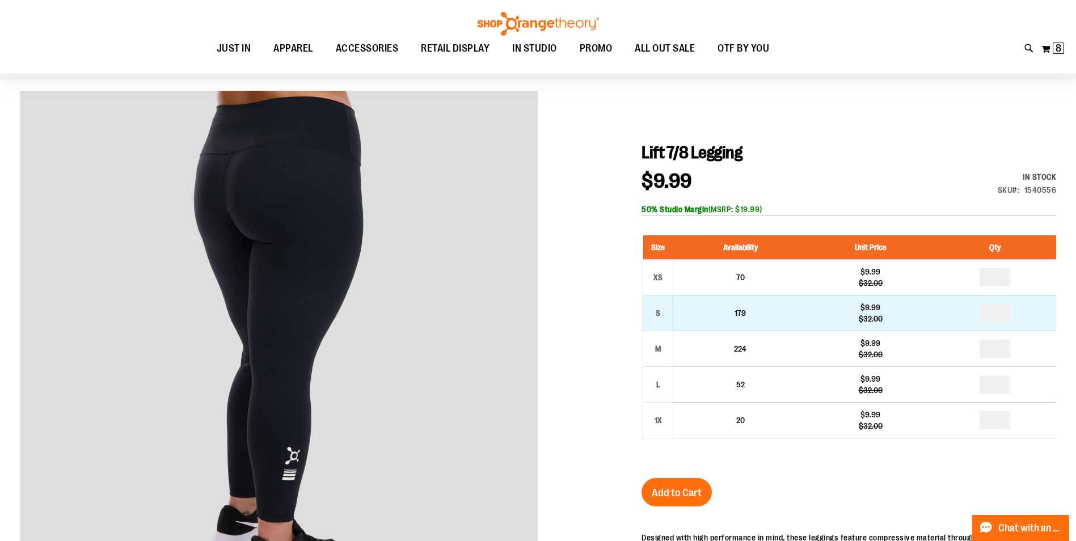
scroll to position [56, 0]
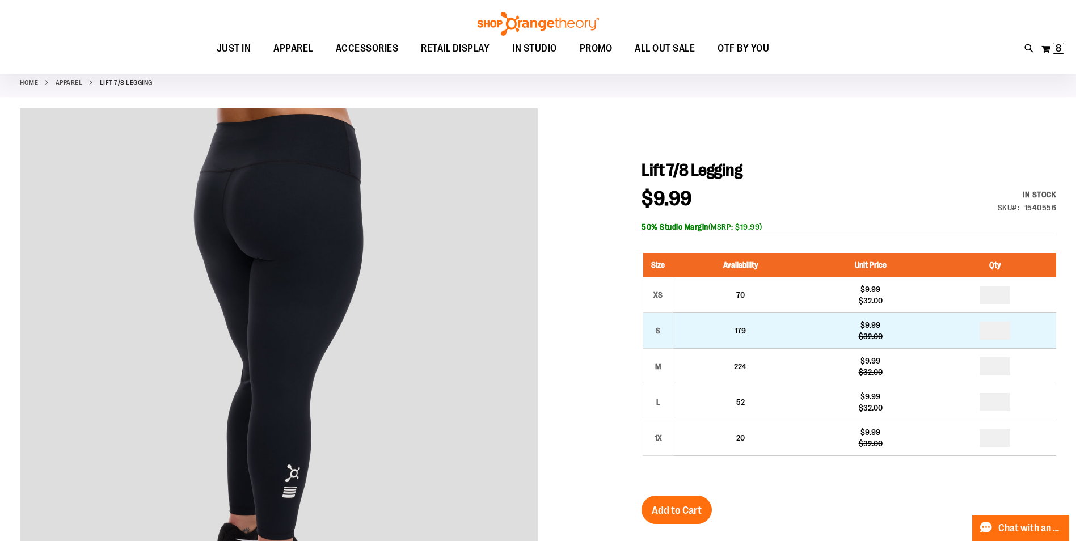
type input "**********"
drag, startPoint x: 1007, startPoint y: 331, endPoint x: 977, endPoint y: 329, distance: 29.5
click at [977, 329] on td at bounding box center [994, 331] width 122 height 36
type input "*"
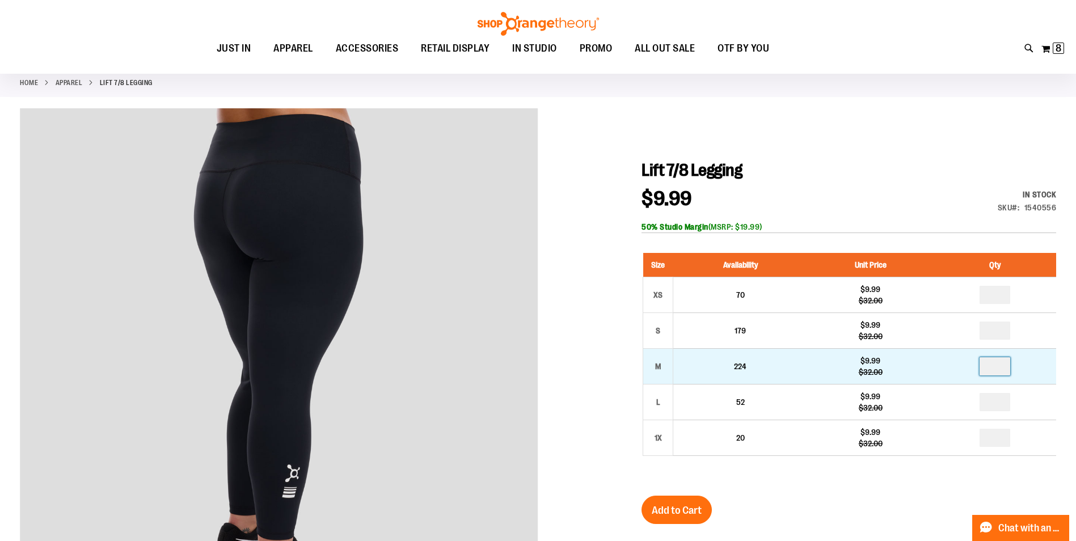
drag, startPoint x: 1009, startPoint y: 364, endPoint x: 979, endPoint y: 366, distance: 30.7
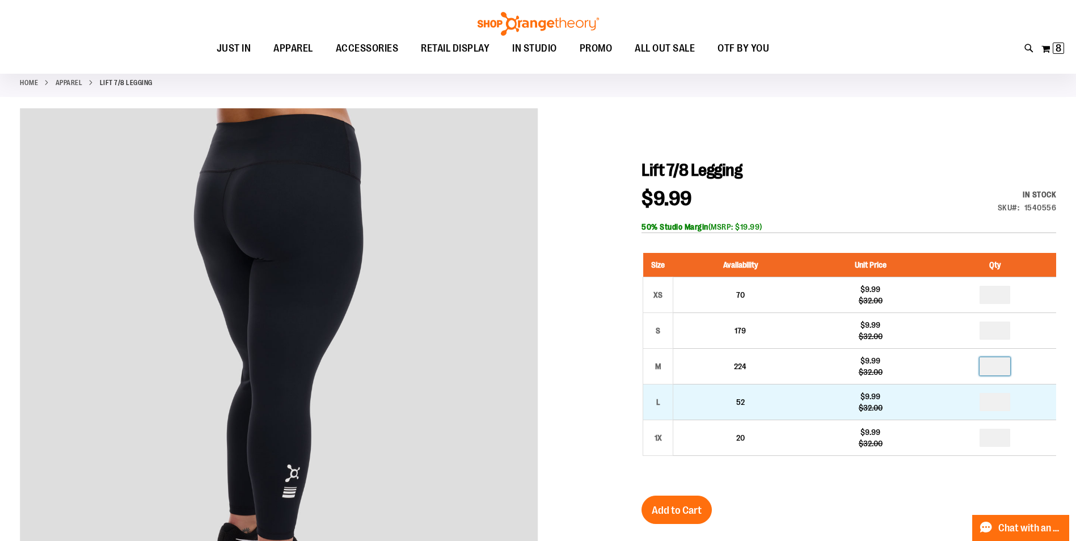
type input "*"
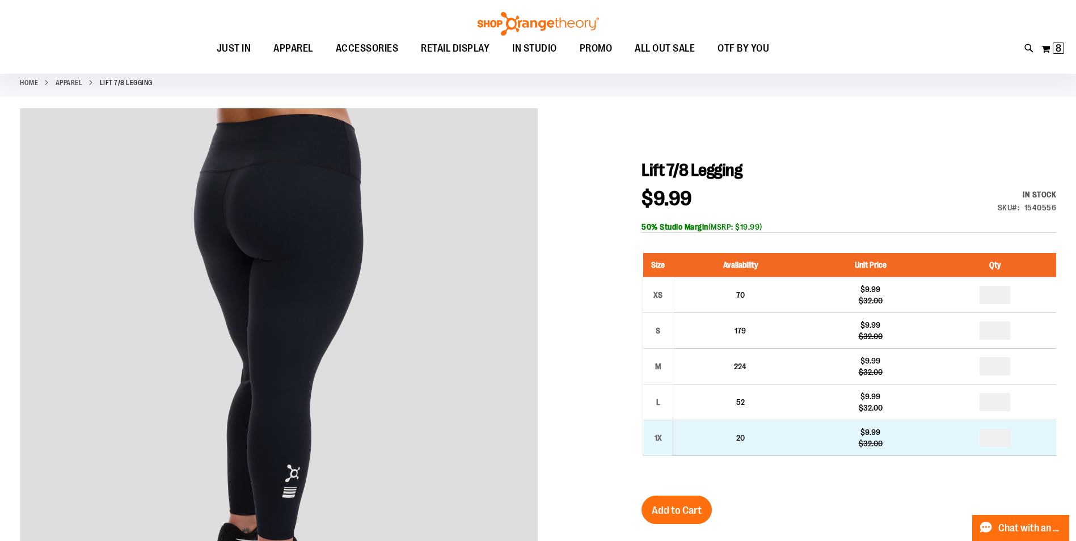
type input "*"
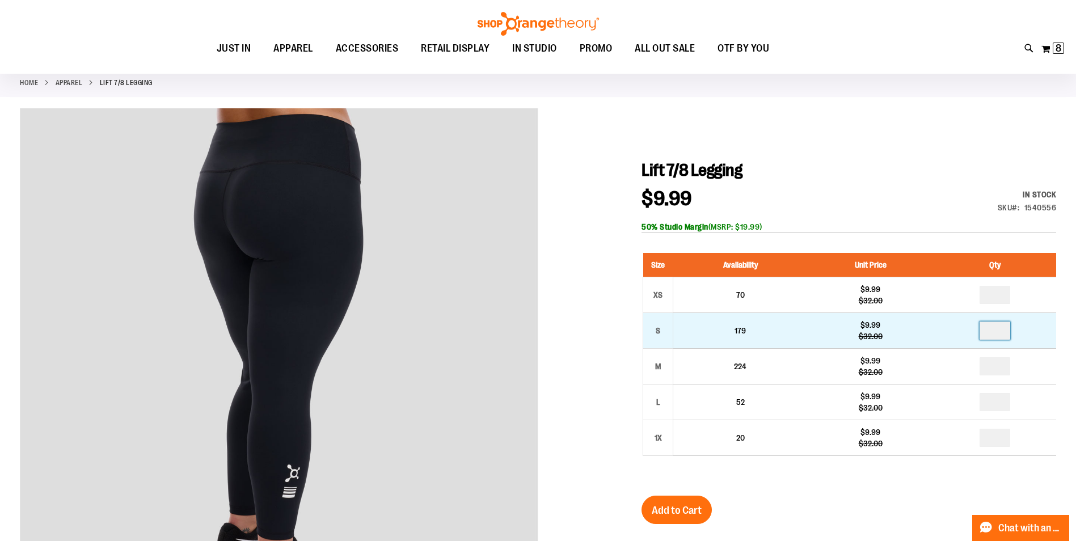
drag, startPoint x: 1005, startPoint y: 336, endPoint x: 996, endPoint y: 336, distance: 9.7
click at [996, 336] on input "*" at bounding box center [994, 331] width 31 height 18
type input "*"
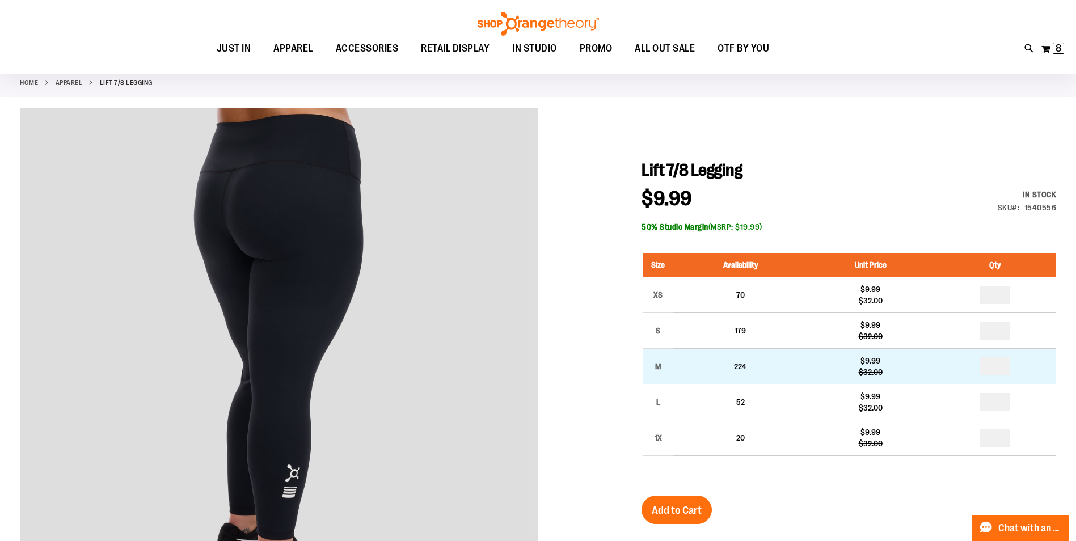
drag, startPoint x: 1005, startPoint y: 362, endPoint x: 1009, endPoint y: 376, distance: 14.6
type input "*"
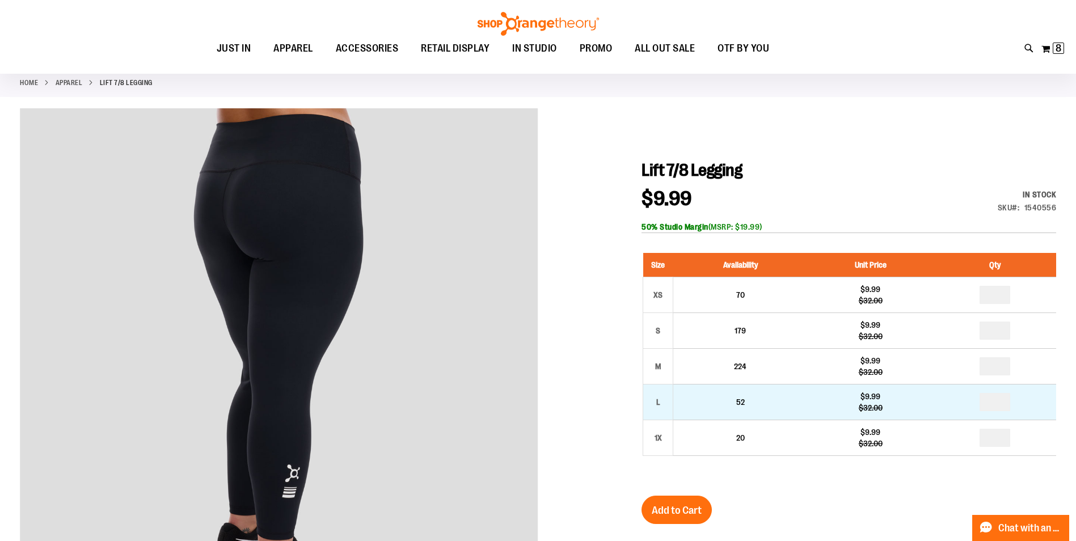
click at [1010, 401] on input "*" at bounding box center [994, 402] width 31 height 18
click at [998, 404] on input "*" at bounding box center [994, 402] width 31 height 18
type input "*"
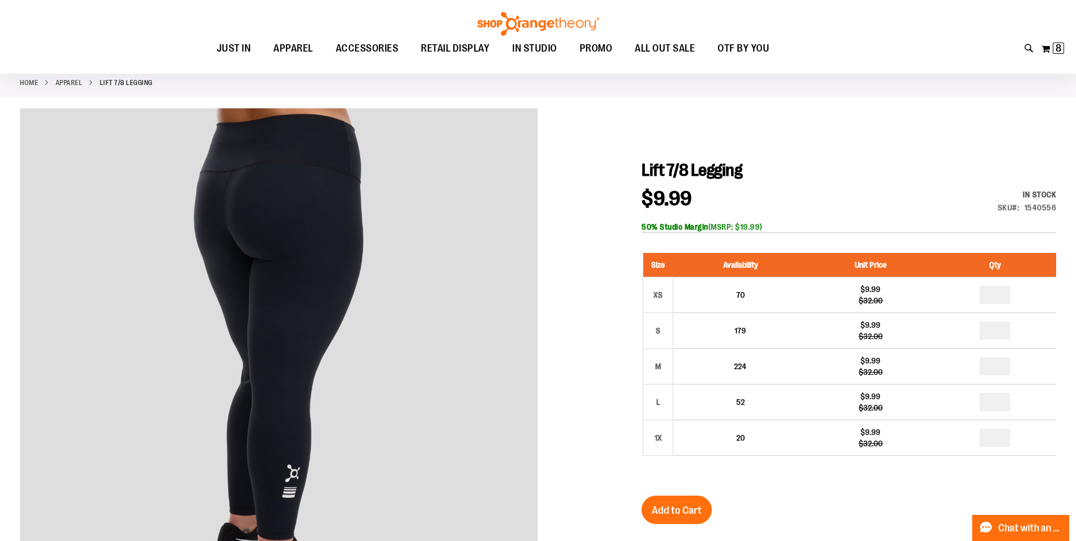
click at [918, 507] on div "Lift 7/8 Legging $9.99 Regular Price $32.00 In stock Only %1 left SKU 1540556 5…" at bounding box center [848, 465] width 415 height 611
click at [671, 517] on span "Add to Cart" at bounding box center [677, 510] width 50 height 12
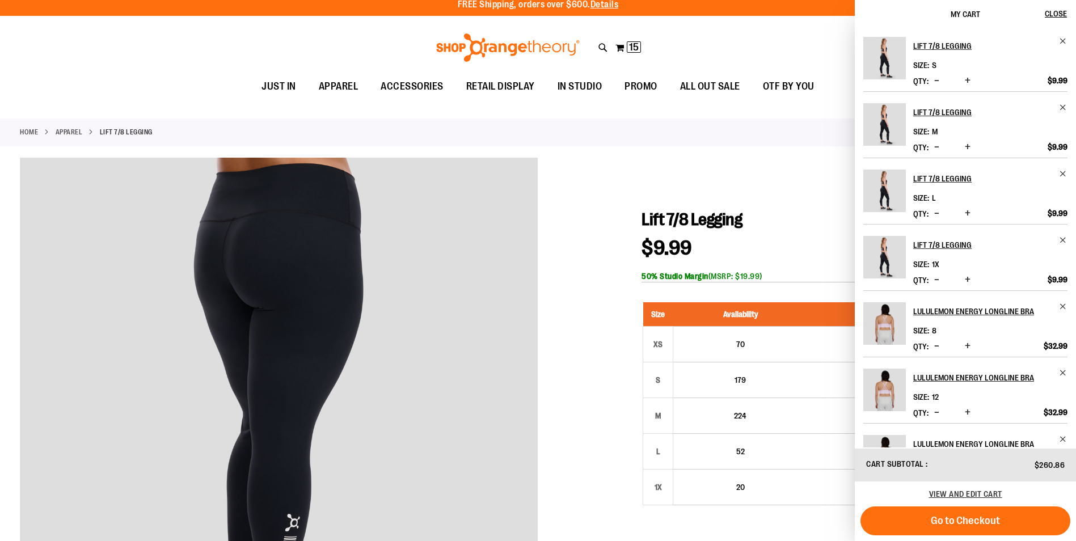
scroll to position [0, 0]
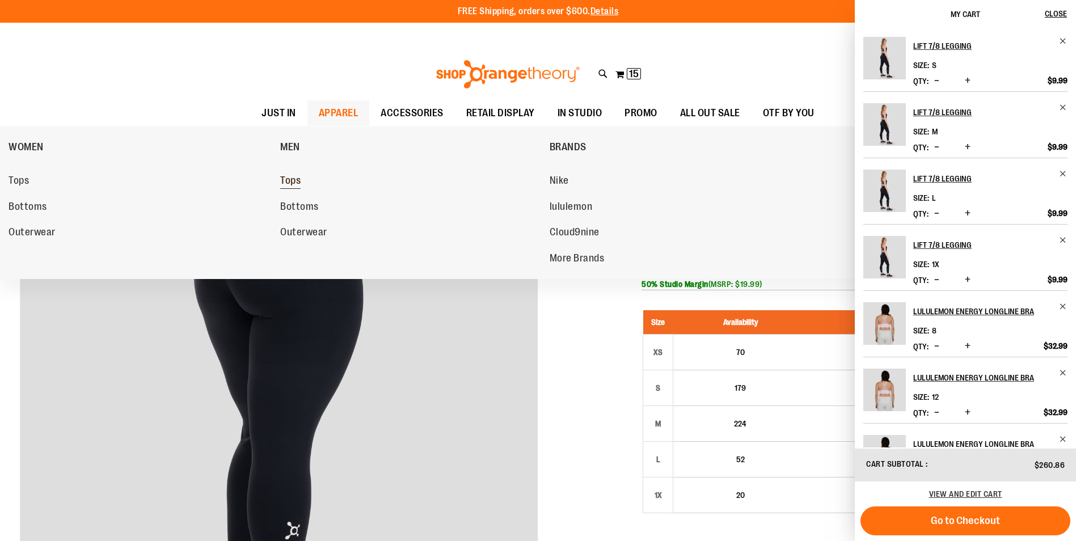
click at [297, 181] on span "Tops" at bounding box center [290, 182] width 20 height 14
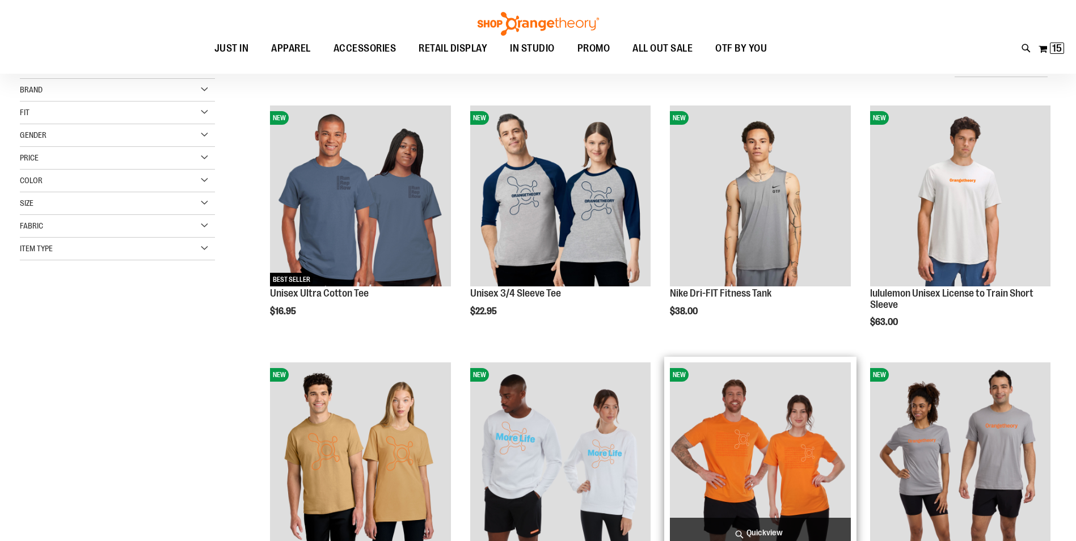
scroll to position [170, 0]
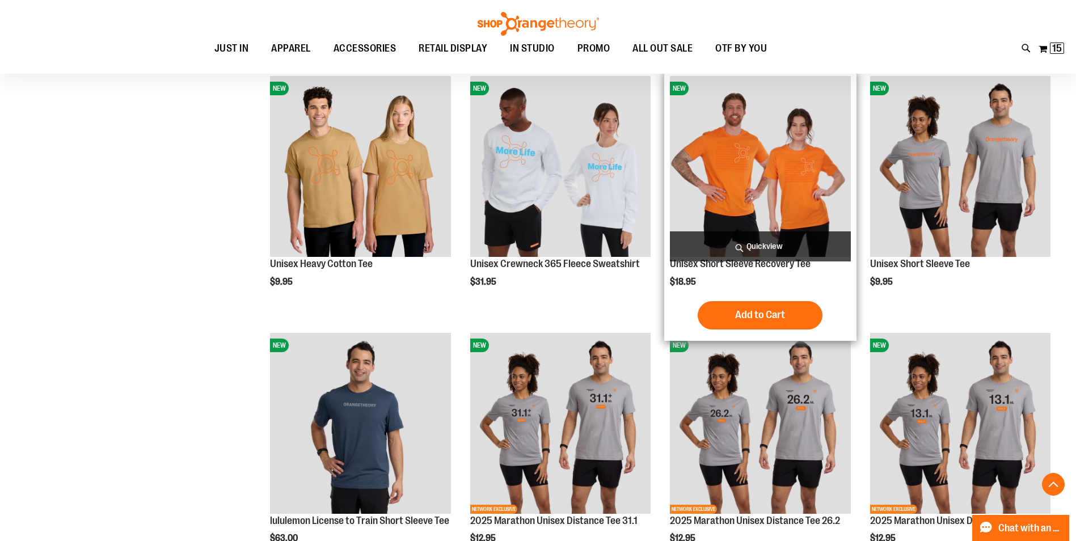
scroll to position [340, 0]
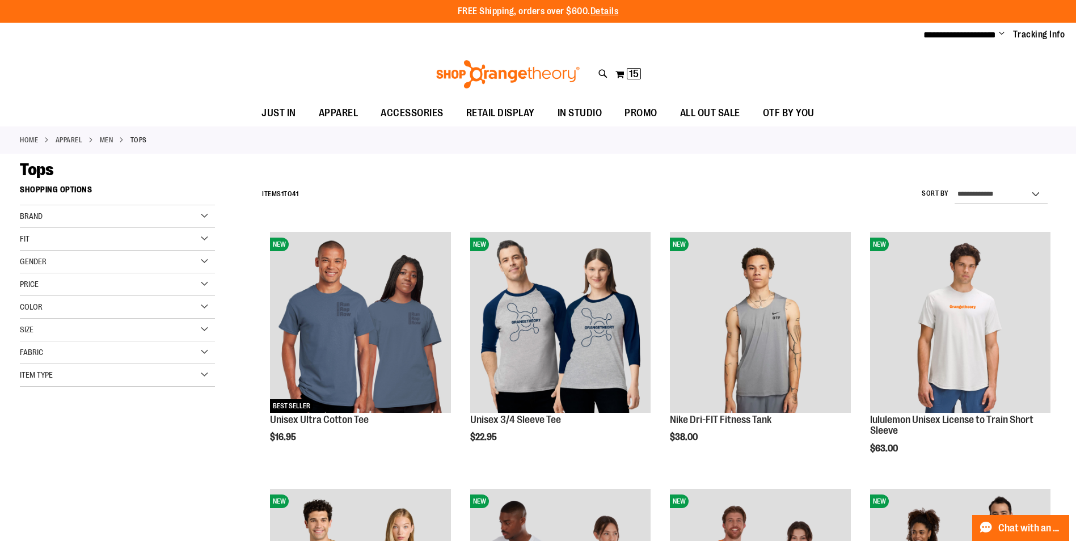
type input "**********"
click at [52, 373] on span "Item Type" at bounding box center [36, 374] width 33 height 9
click at [55, 450] on link "Tank Tops 1 item" at bounding box center [110, 452] width 187 height 12
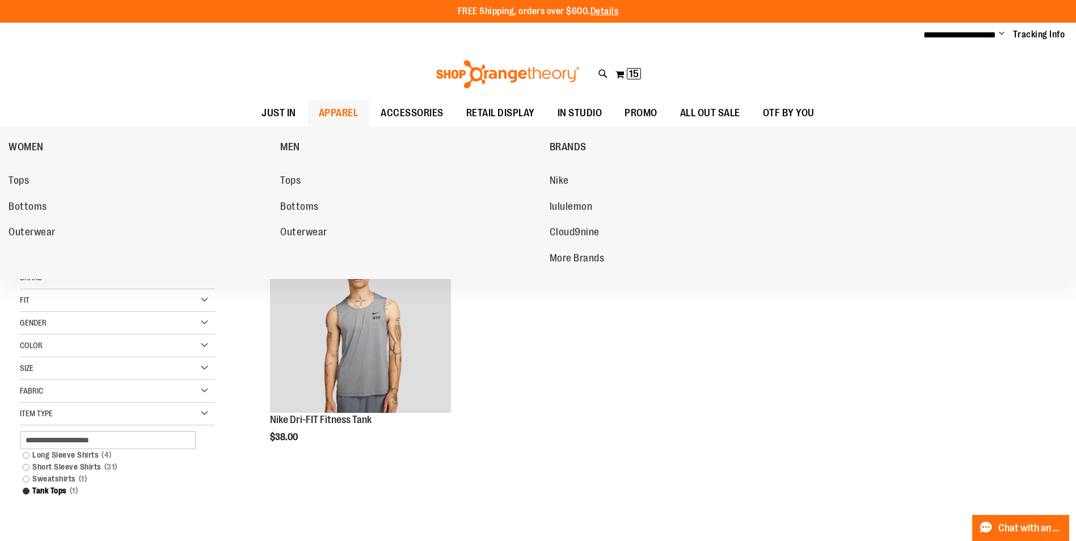
click at [319, 111] on span "APPAREL" at bounding box center [339, 113] width 40 height 26
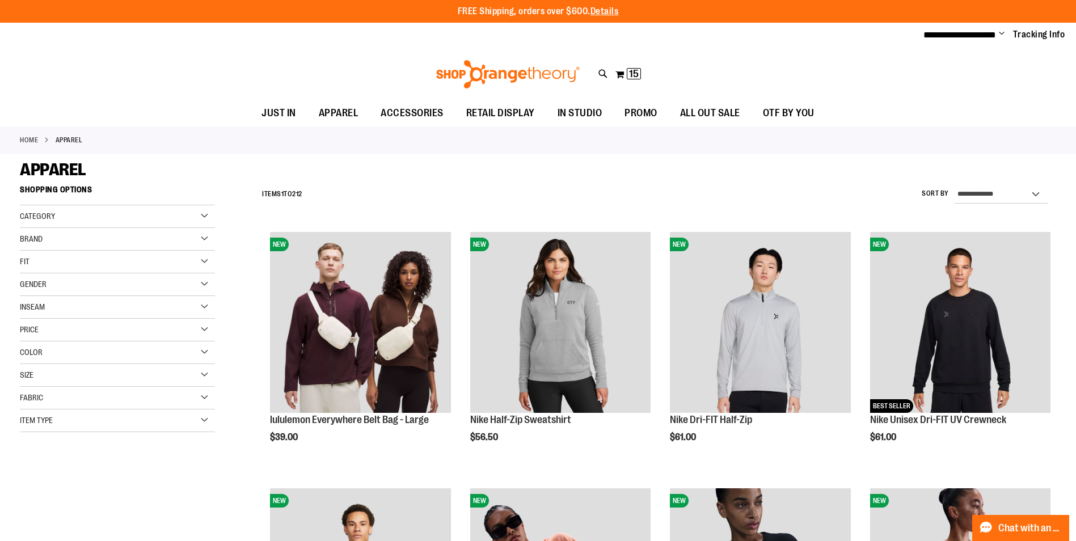
type input "**********"
click at [63, 422] on div "Item Type" at bounding box center [117, 420] width 195 height 23
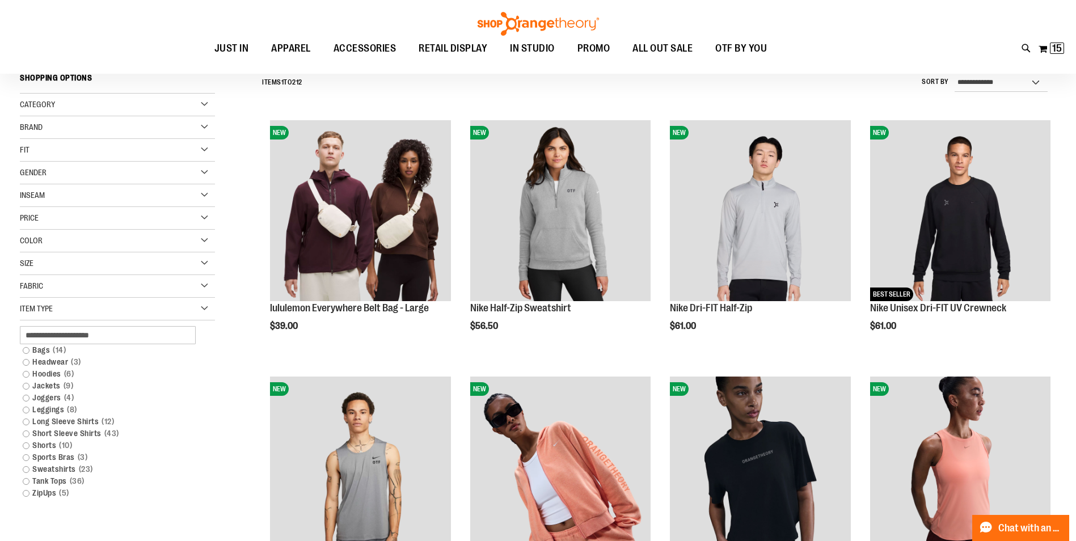
scroll to position [170, 0]
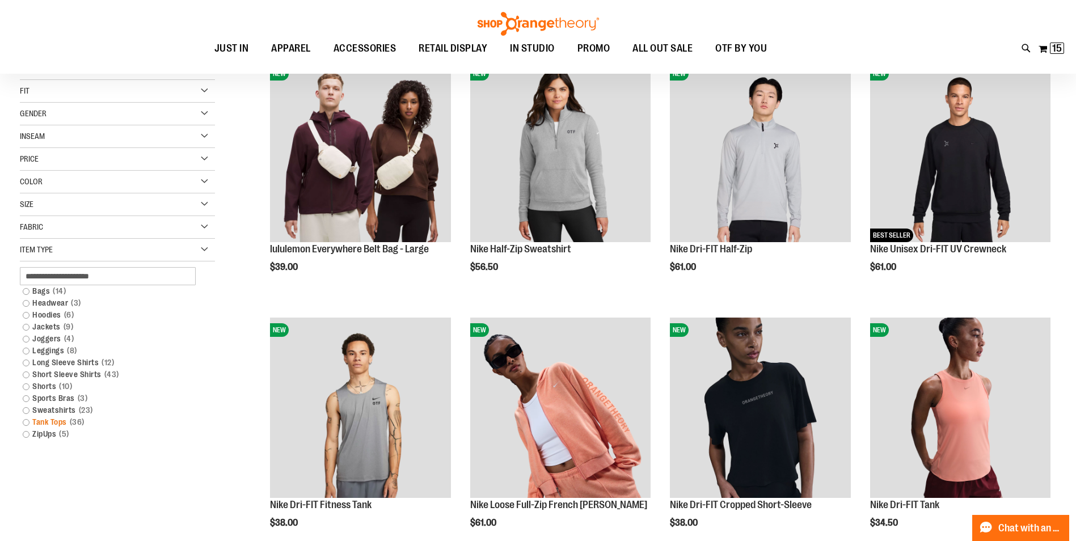
click at [26, 421] on link "Tank Tops 36 items" at bounding box center [110, 422] width 187 height 12
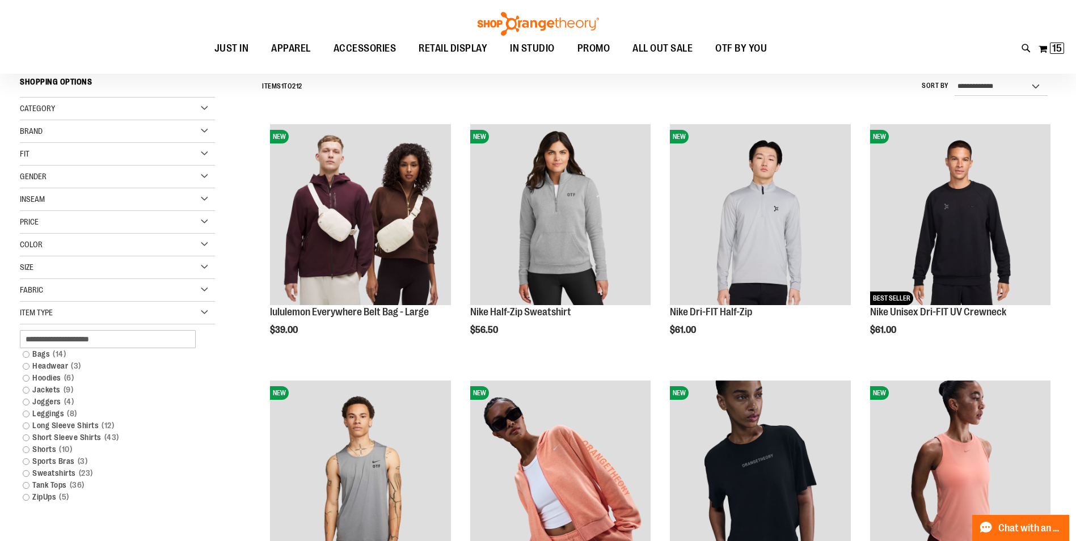
scroll to position [105, 0]
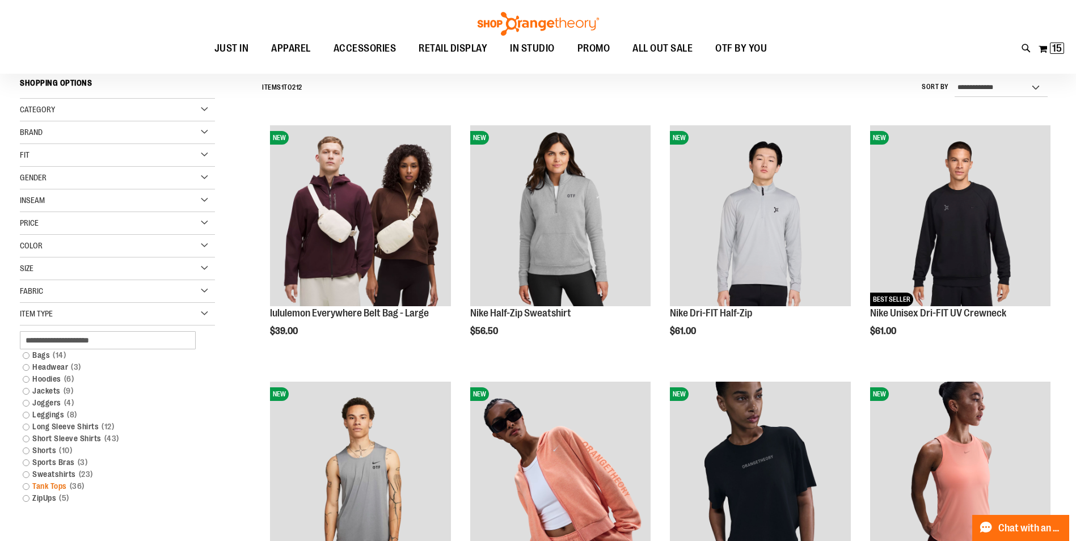
click at [59, 488] on link "Tank Tops 36 items" at bounding box center [110, 486] width 187 height 12
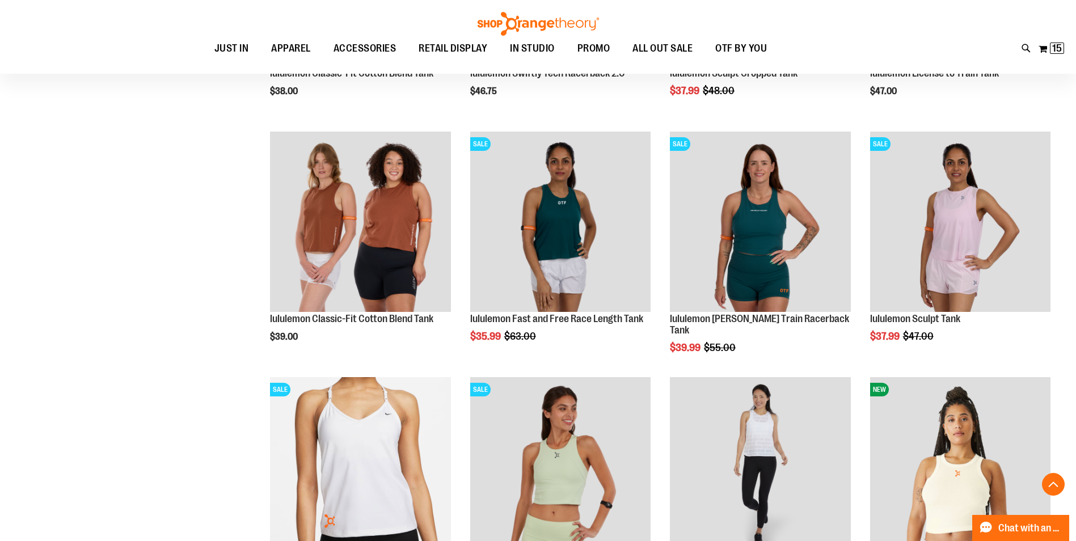
scroll to position [843, 0]
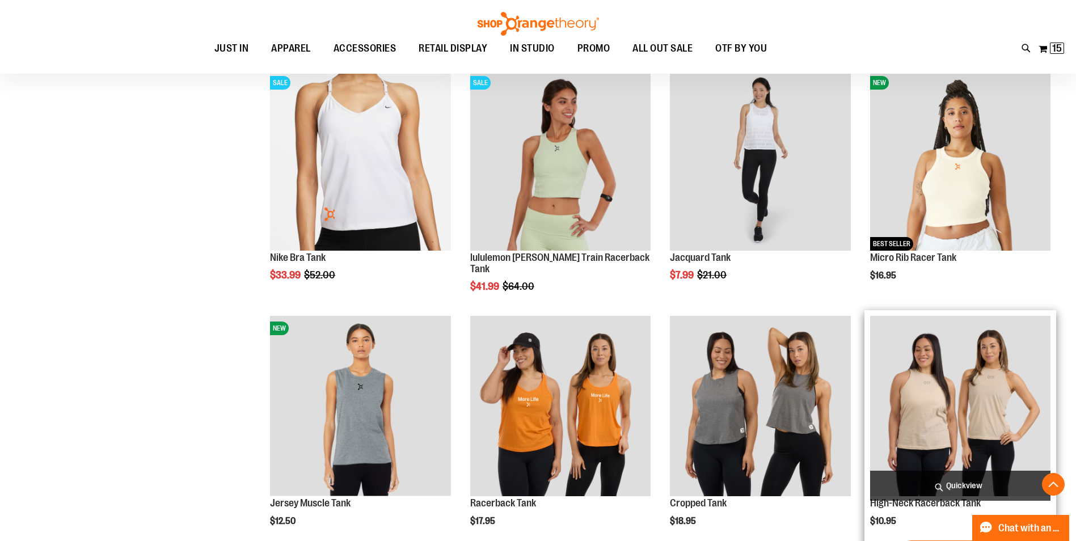
scroll to position [1114, 0]
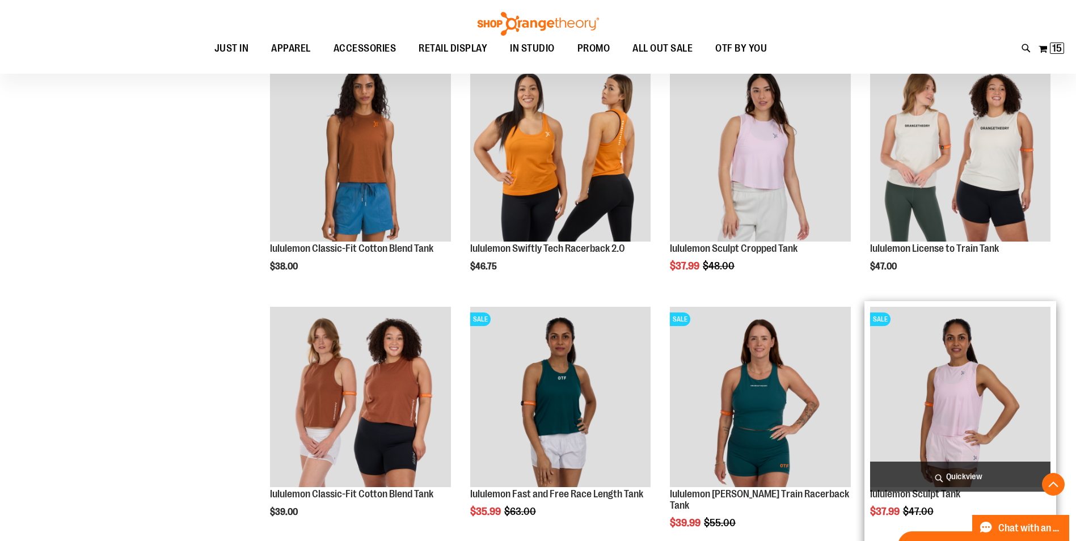
scroll to position [661, 0]
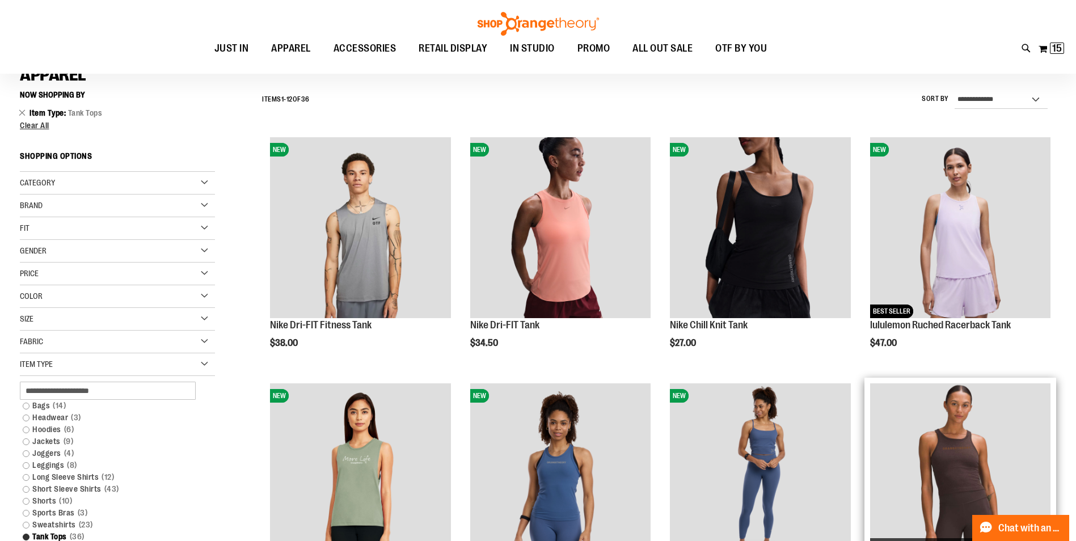
scroll to position [37, 0]
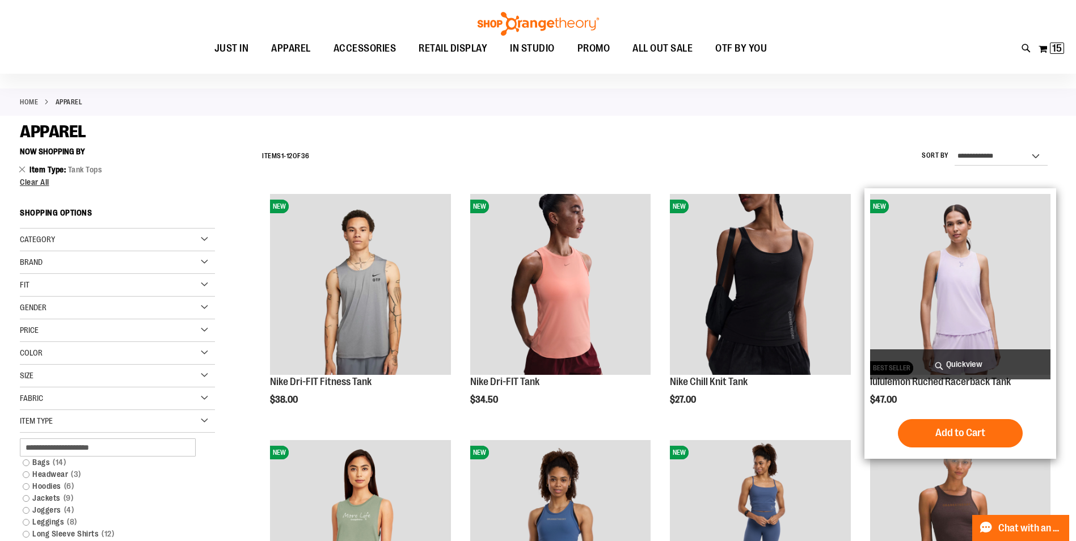
click at [979, 278] on img "product" at bounding box center [960, 284] width 180 height 180
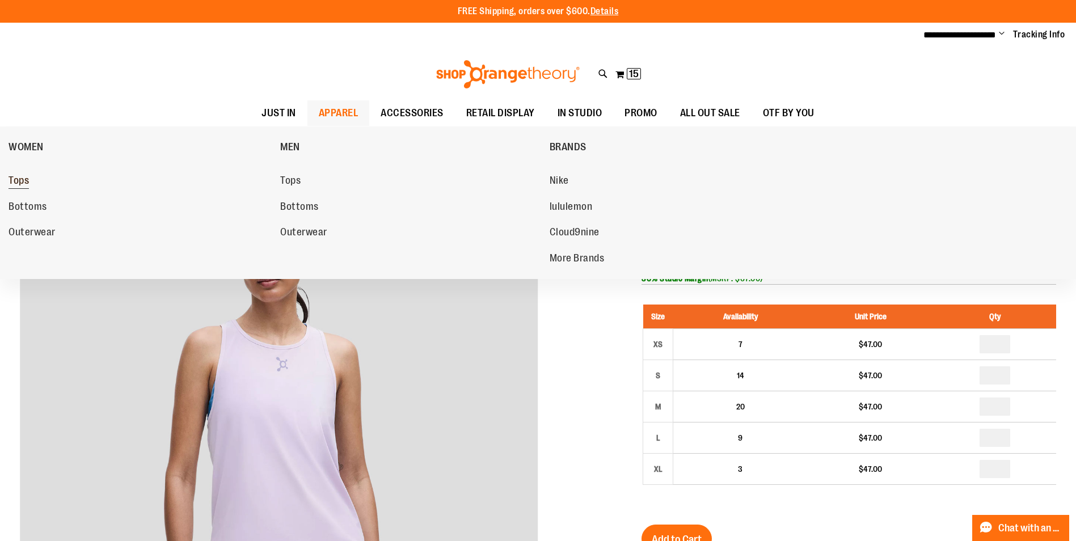
type input "**********"
click at [25, 184] on span "Tops" at bounding box center [19, 182] width 20 height 14
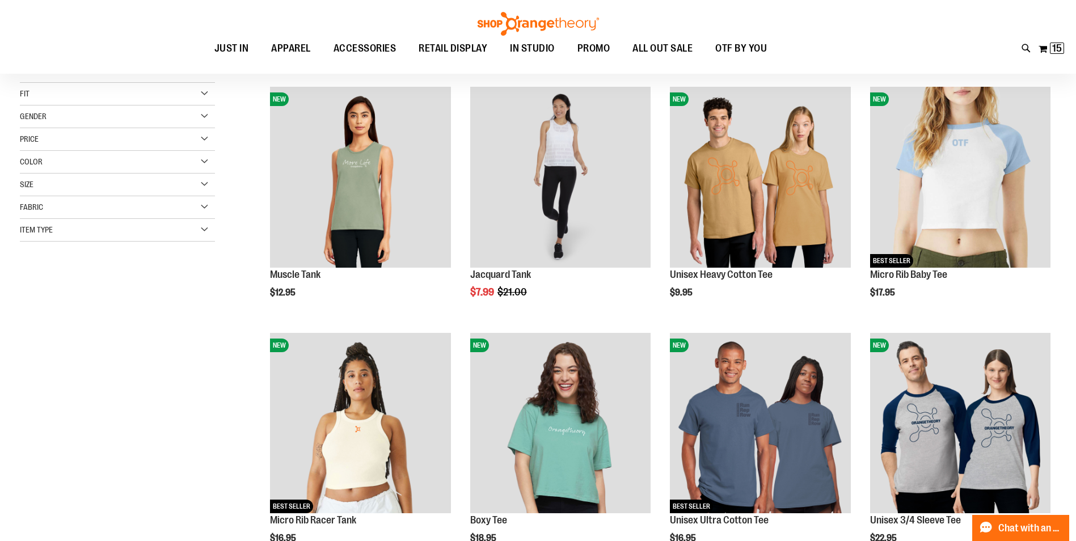
scroll to position [226, 0]
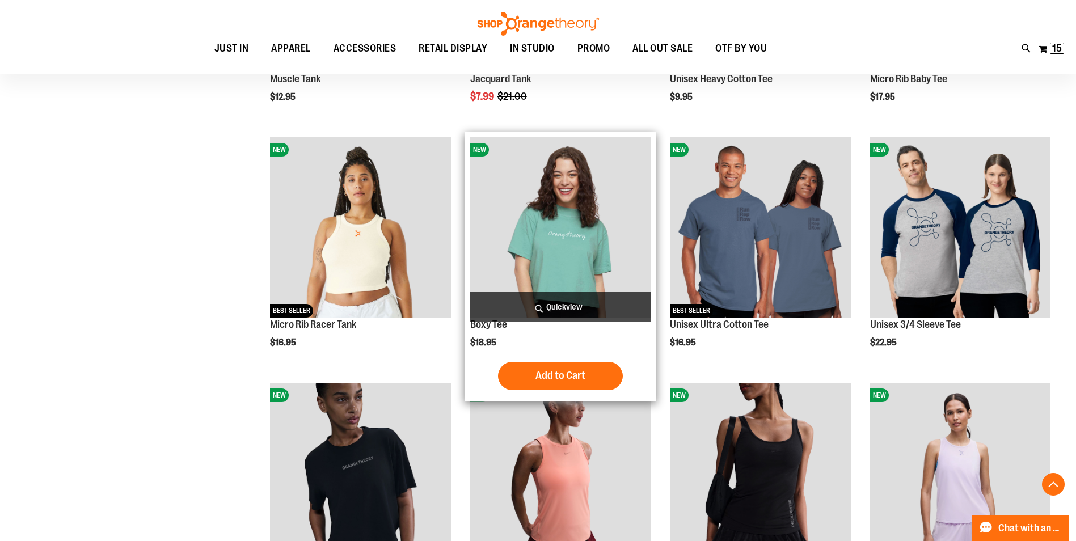
scroll to position [453, 0]
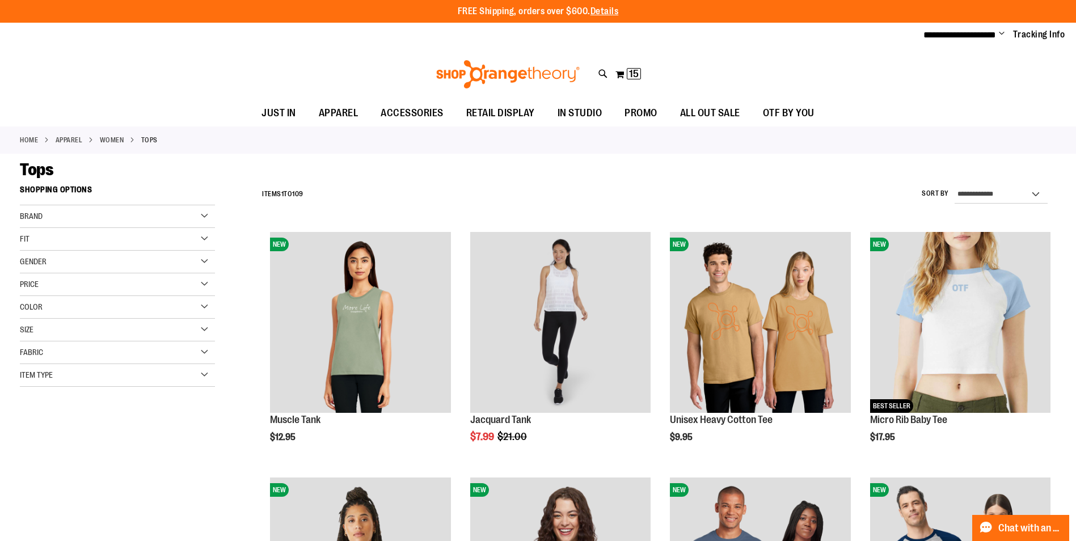
type input "**********"
click at [52, 384] on div "Item Type" at bounding box center [117, 375] width 195 height 23
click at [24, 477] on link "Tank Tops 35 items" at bounding box center [110, 476] width 187 height 12
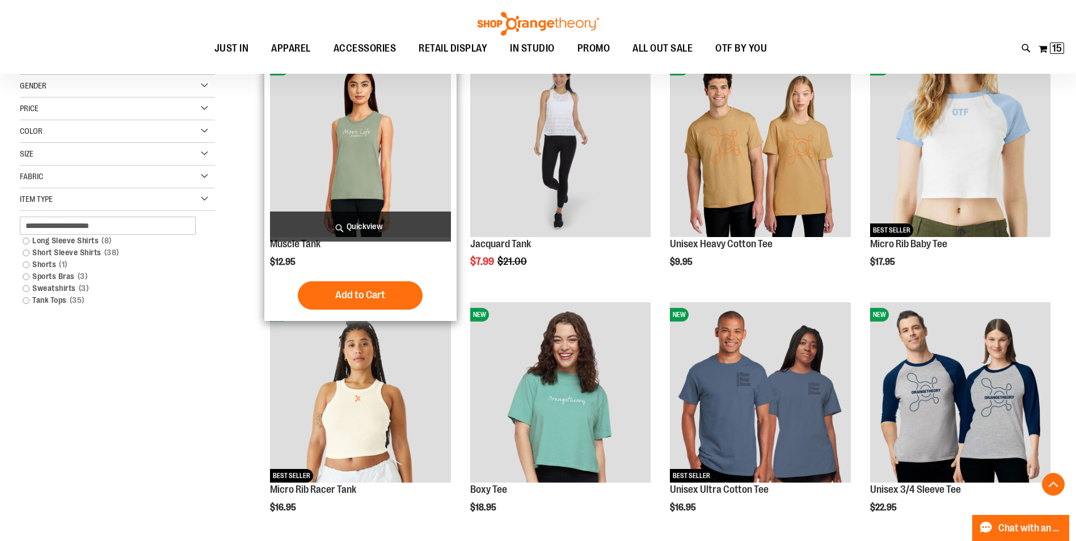
scroll to position [179, 0]
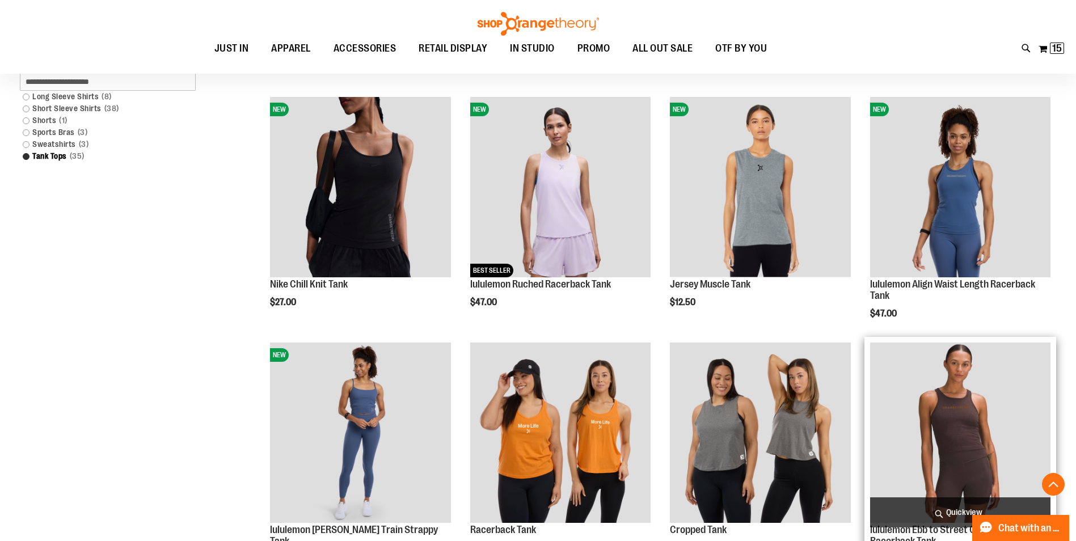
scroll to position [633, 0]
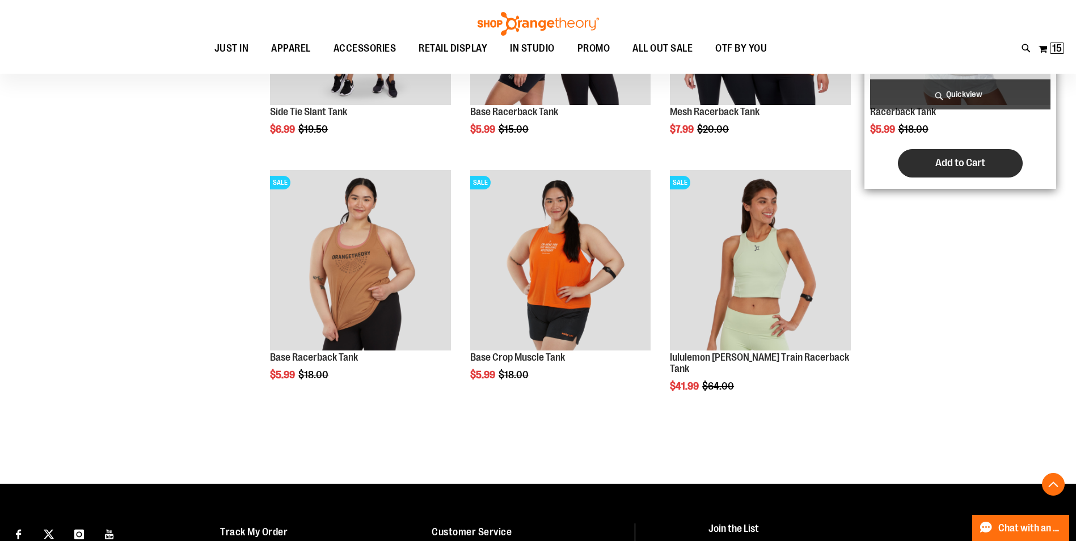
scroll to position [2022, 0]
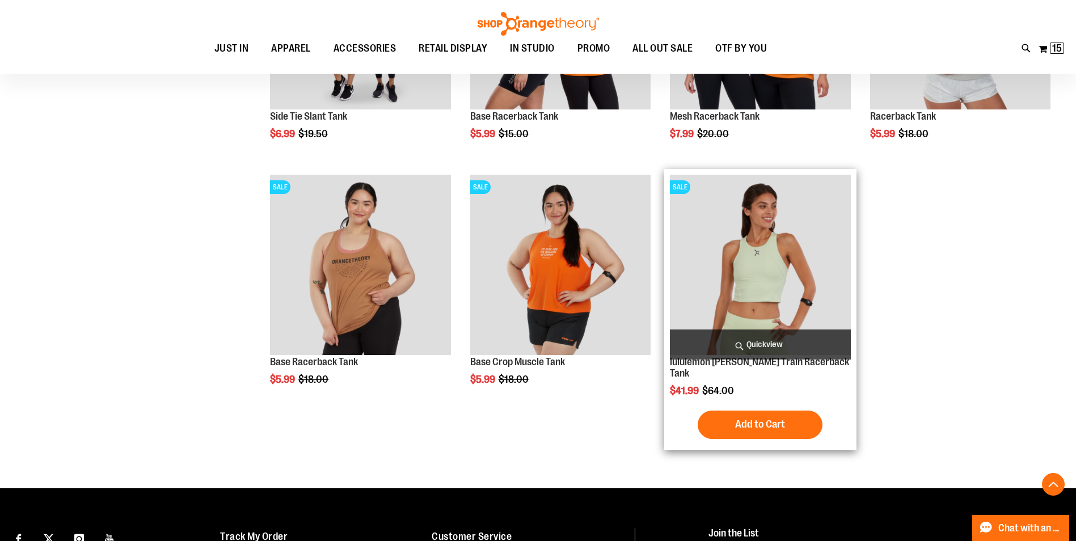
click at [802, 274] on img "product" at bounding box center [760, 265] width 180 height 180
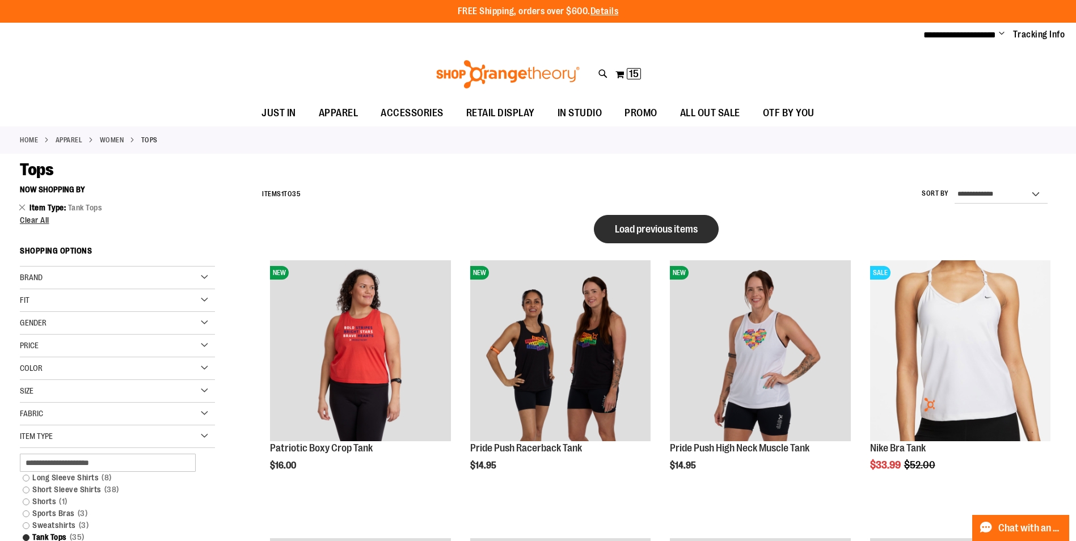
type input "**********"
click at [641, 225] on span "Load previous items" at bounding box center [656, 228] width 83 height 11
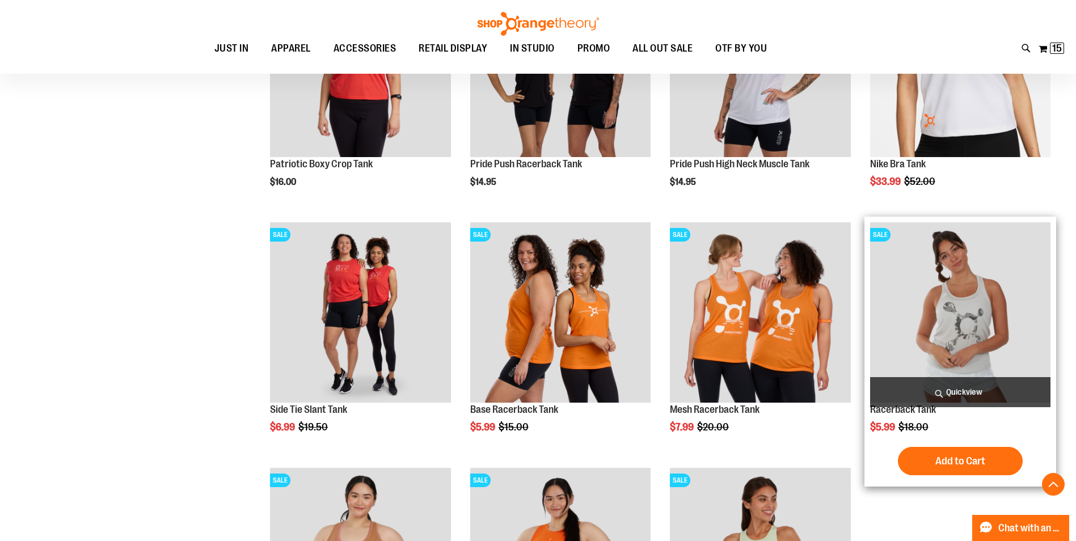
scroll to position [1020, 0]
click at [985, 327] on img "product" at bounding box center [960, 312] width 180 height 180
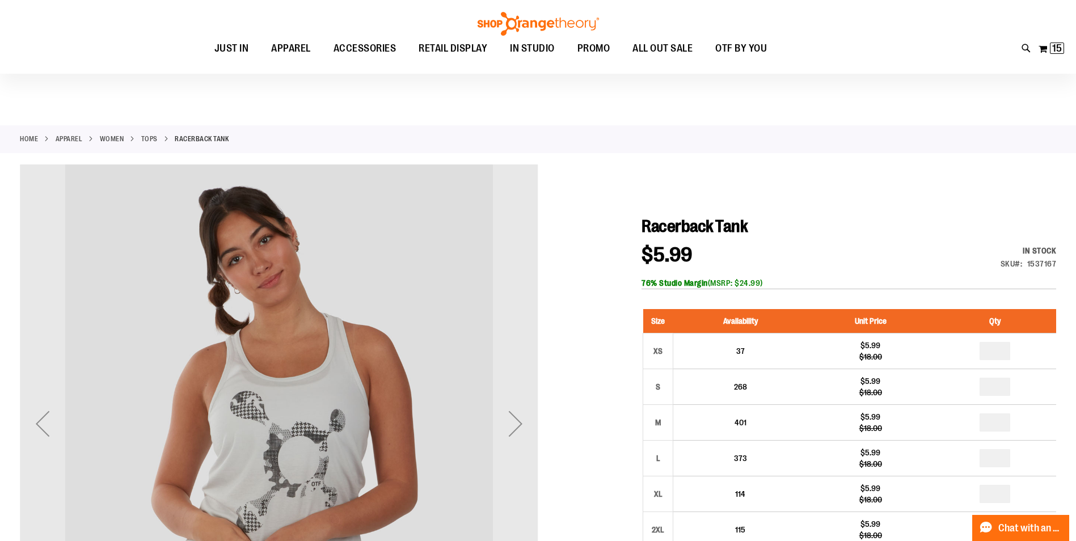
scroll to position [113, 0]
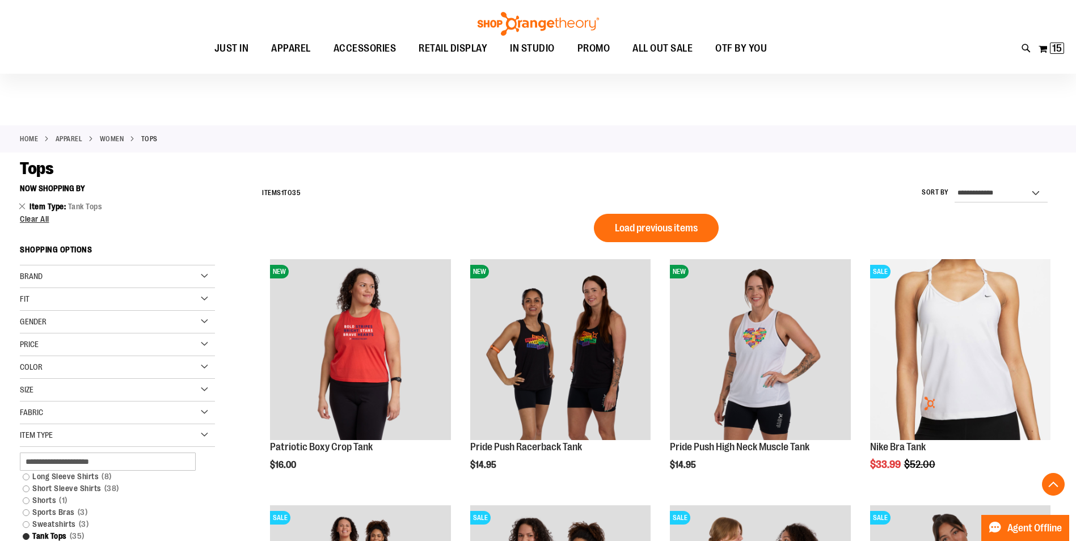
scroll to position [746, 0]
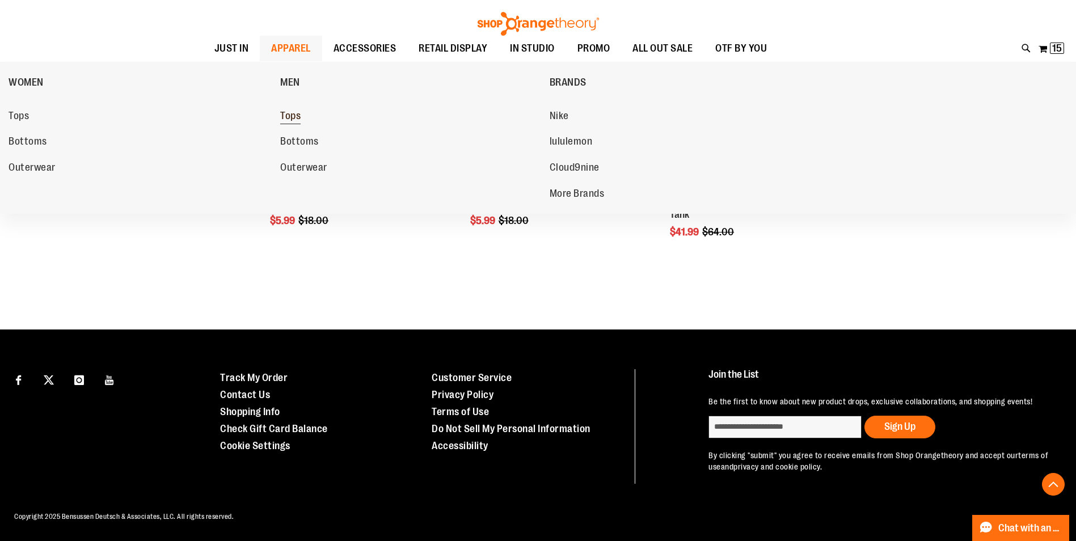
type input "**********"
click at [294, 117] on span "Tops" at bounding box center [290, 117] width 20 height 14
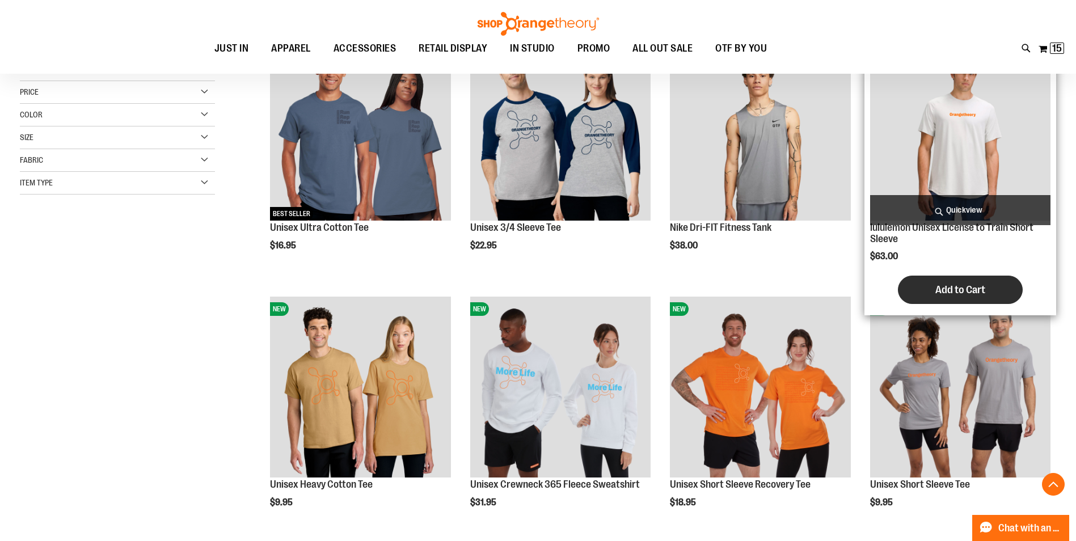
scroll to position [283, 0]
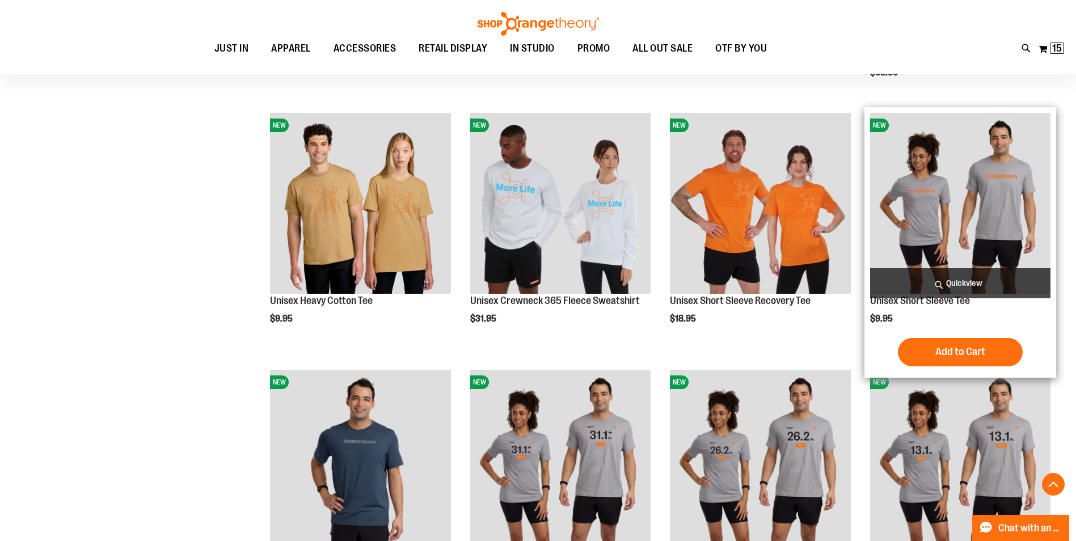
scroll to position [453, 0]
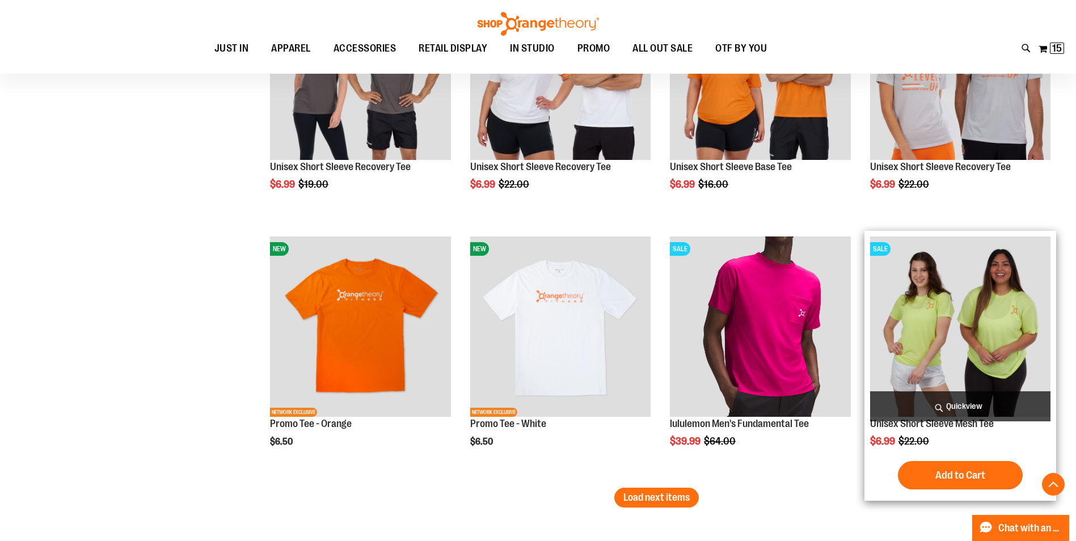
scroll to position [2154, 0]
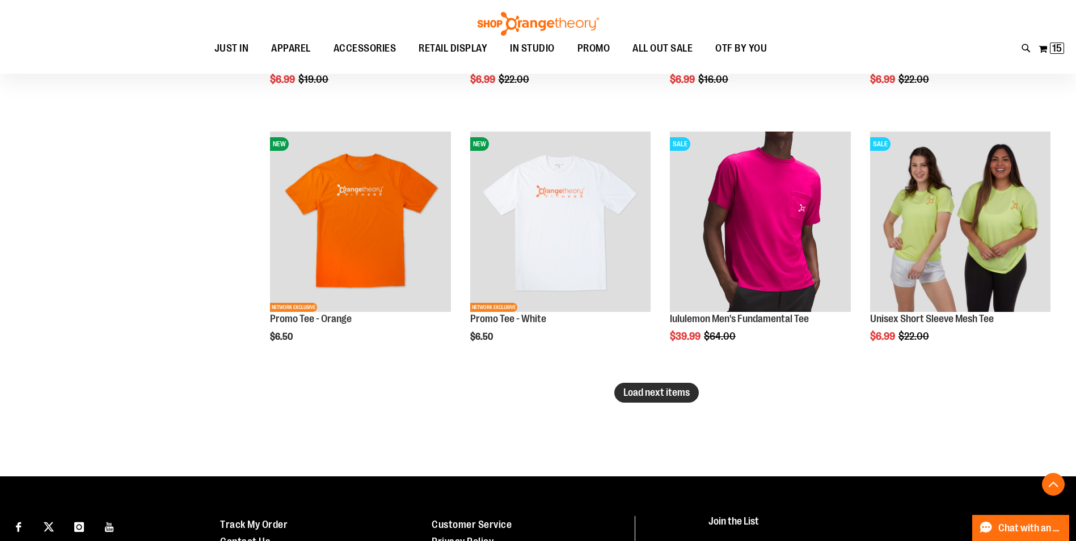
type input "**********"
click at [681, 390] on span "Load next items" at bounding box center [656, 392] width 66 height 11
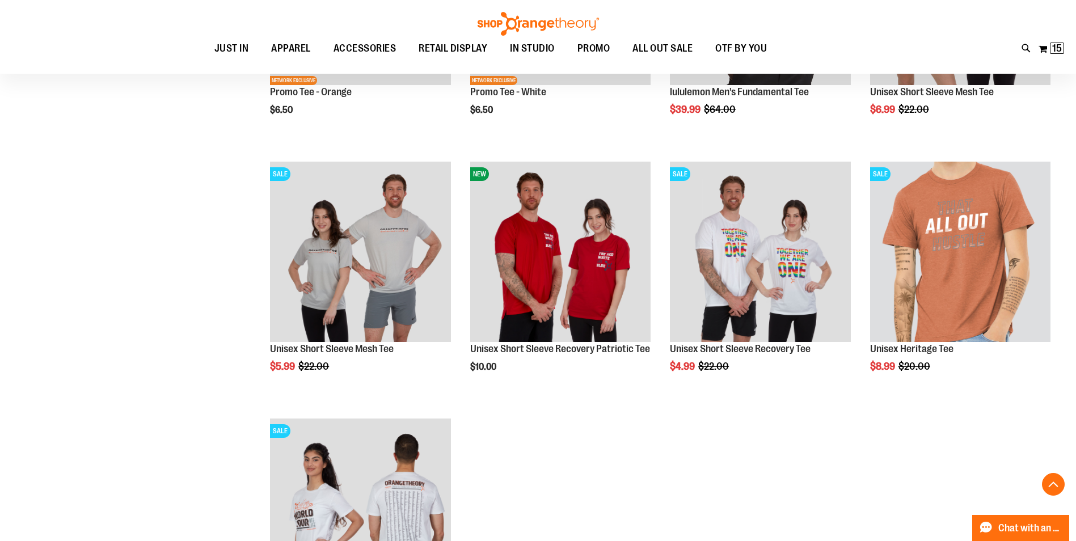
scroll to position [2324, 0]
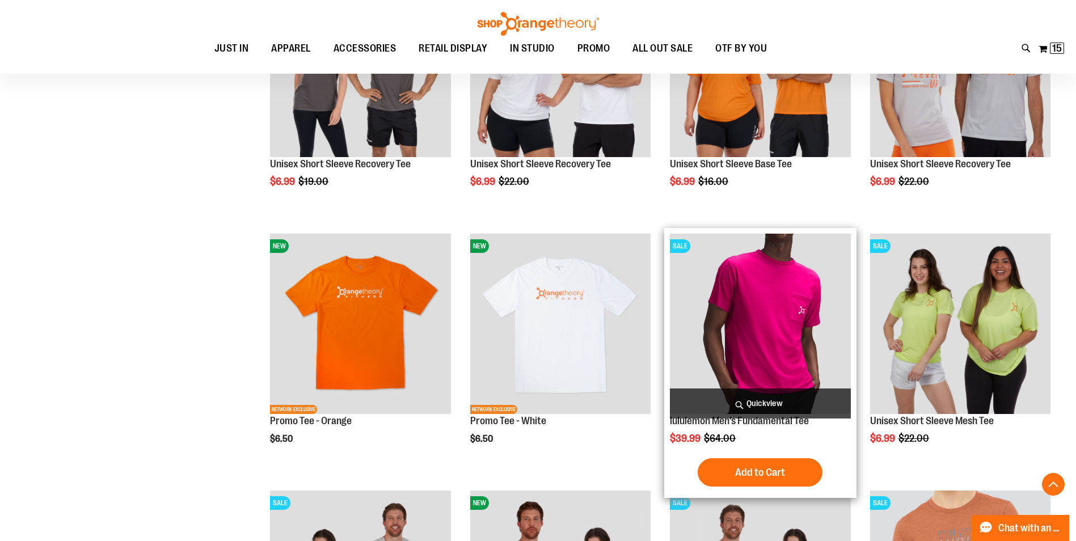
scroll to position [2041, 0]
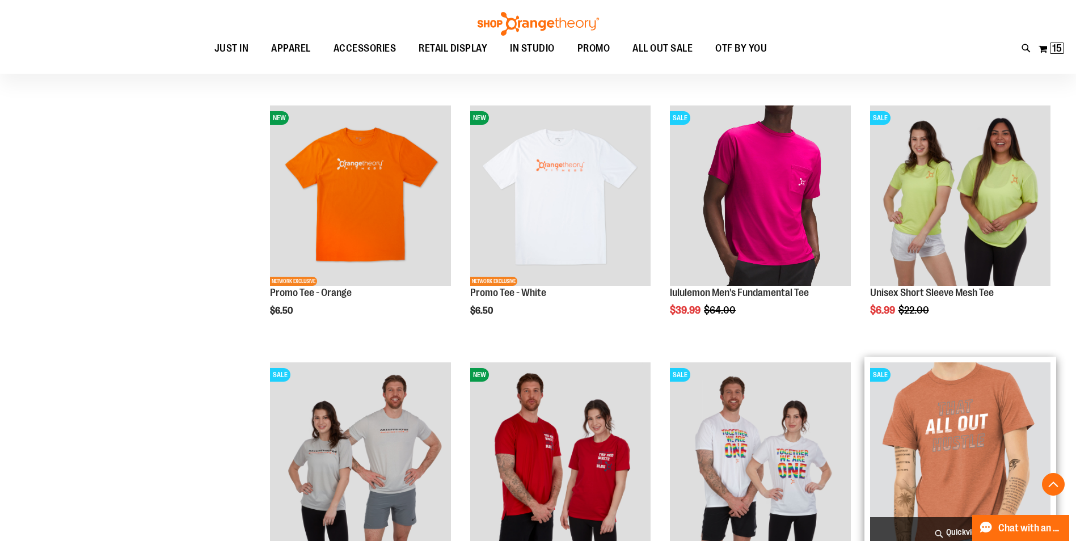
scroll to position [2324, 0]
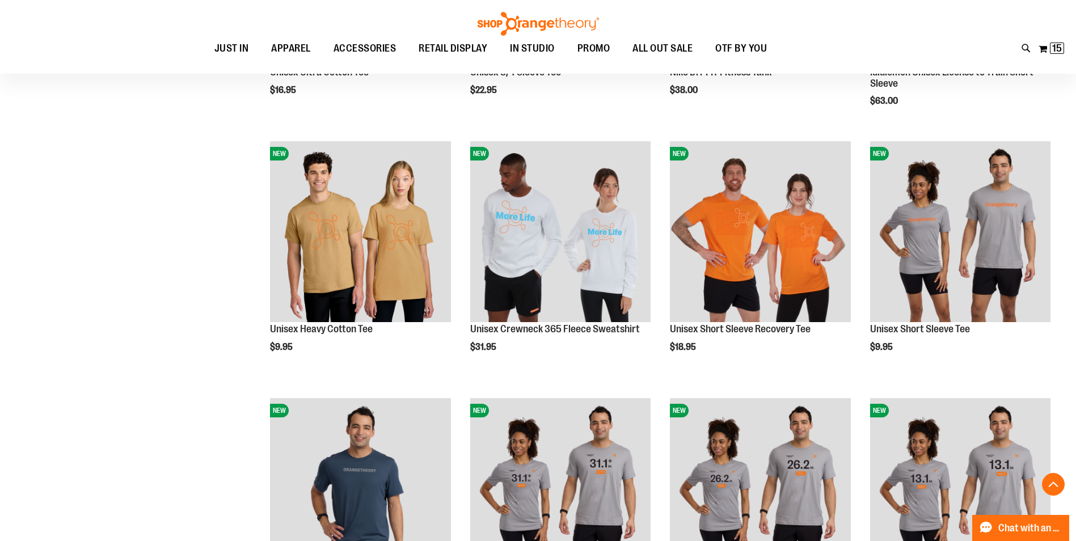
scroll to position [453, 0]
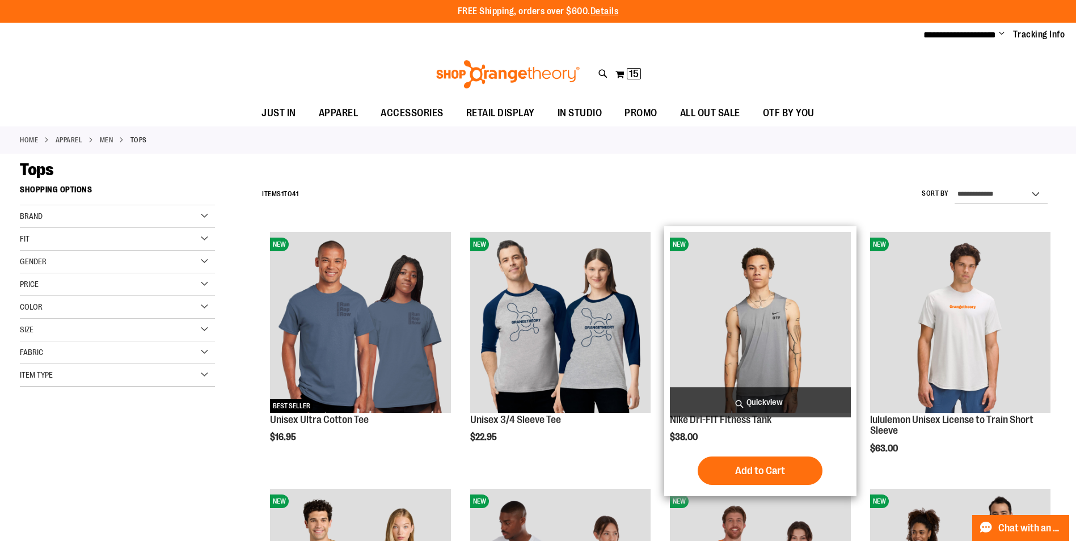
click at [789, 305] on img "product" at bounding box center [760, 322] width 180 height 180
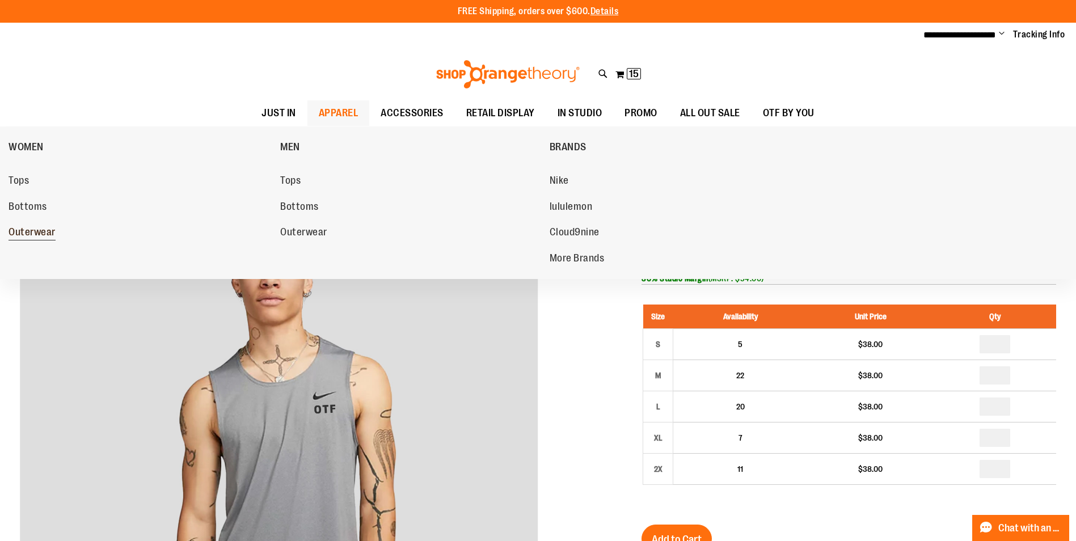
type input "**********"
click at [14, 229] on span "Outerwear" at bounding box center [32, 233] width 47 height 14
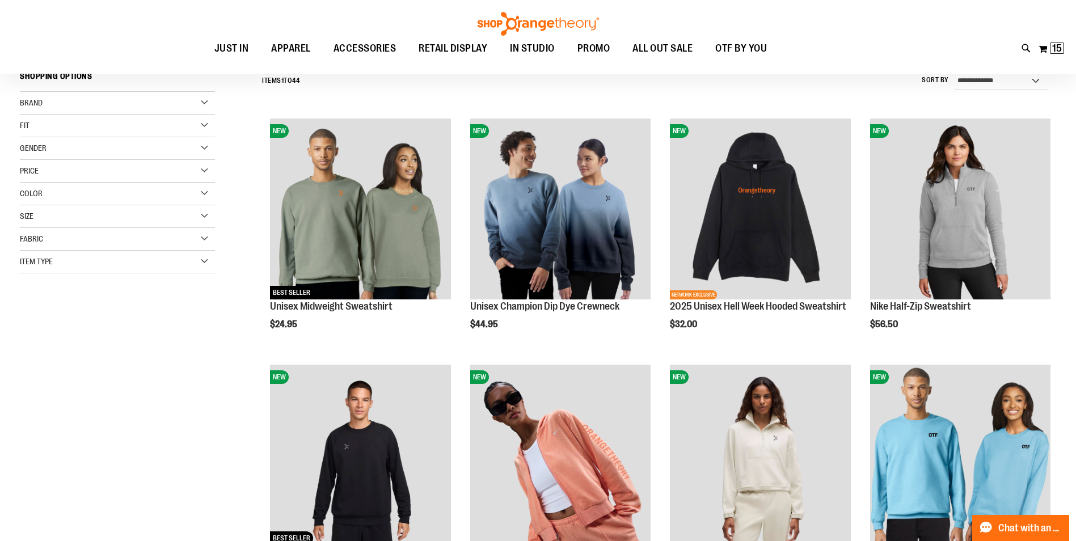
scroll to position [113, 0]
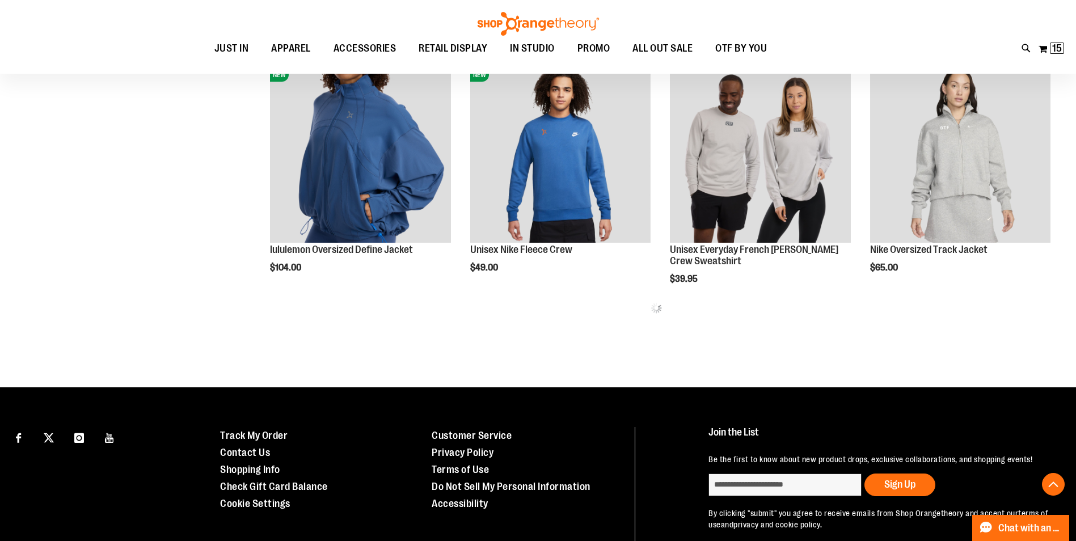
scroll to position [680, 0]
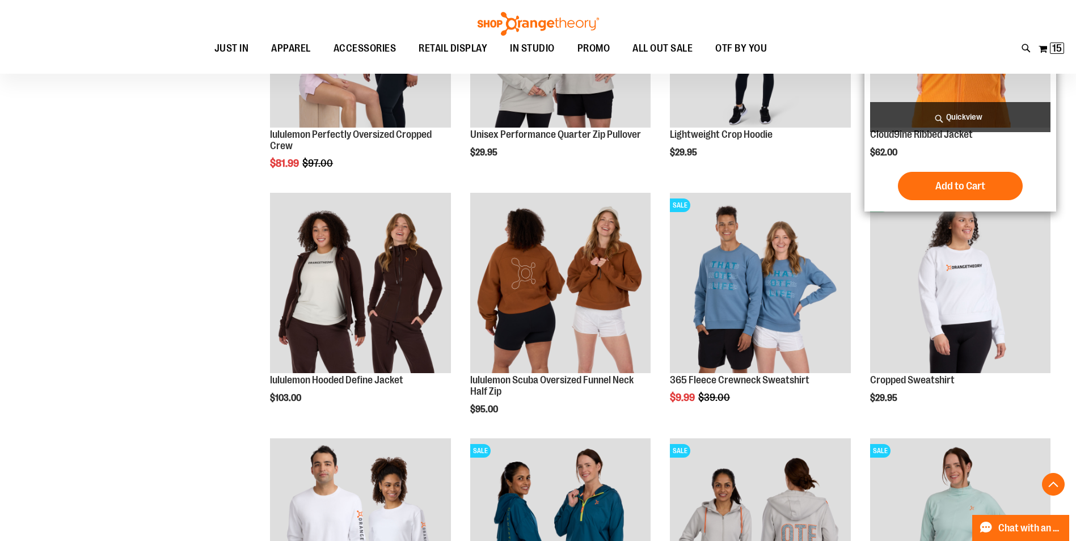
scroll to position [1182, 0]
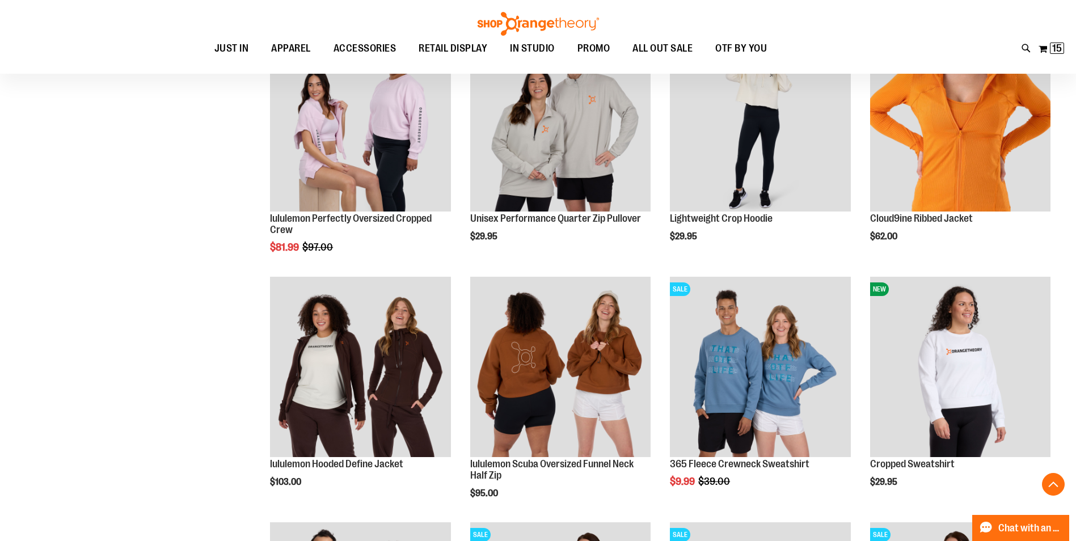
type input "**********"
click at [1050, 39] on div "Toggle Nav Search Popular Suggestions Advanced Search" at bounding box center [538, 37] width 1076 height 74
click at [1050, 48] on span "15 15 items" at bounding box center [1057, 48] width 14 height 11
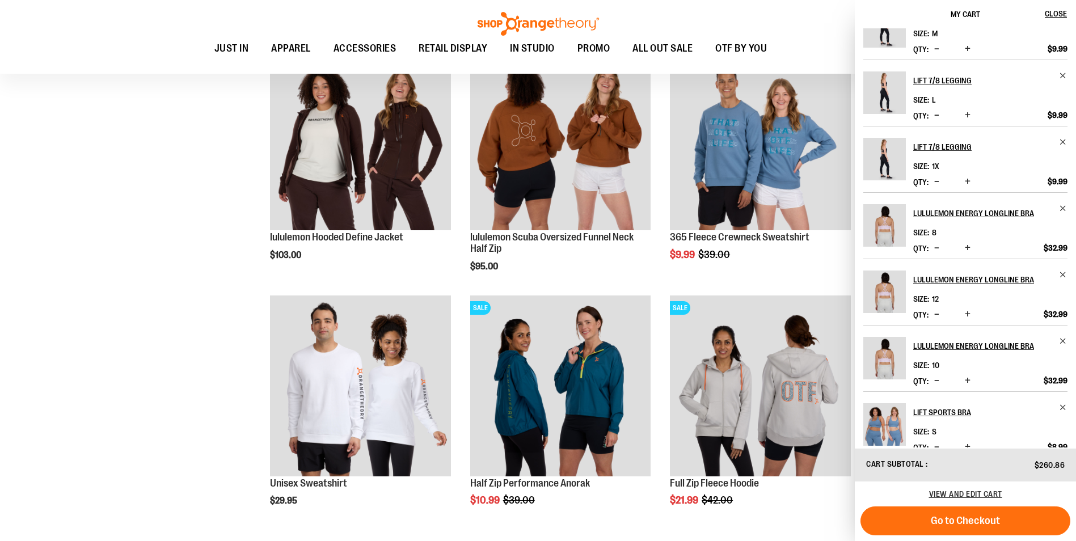
scroll to position [227, 0]
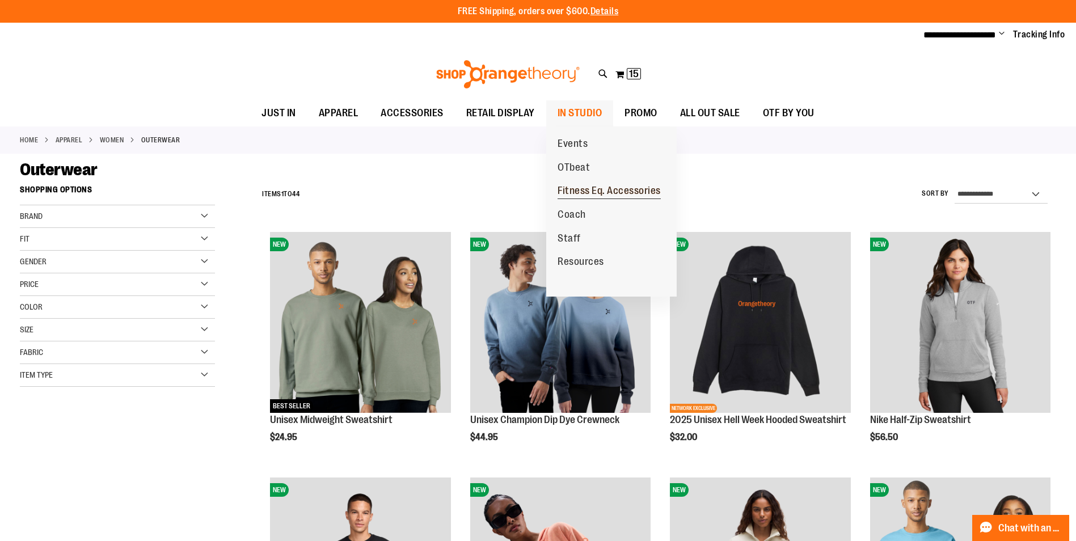
click at [589, 188] on span "Fitness Eq. Accessories" at bounding box center [608, 192] width 103 height 14
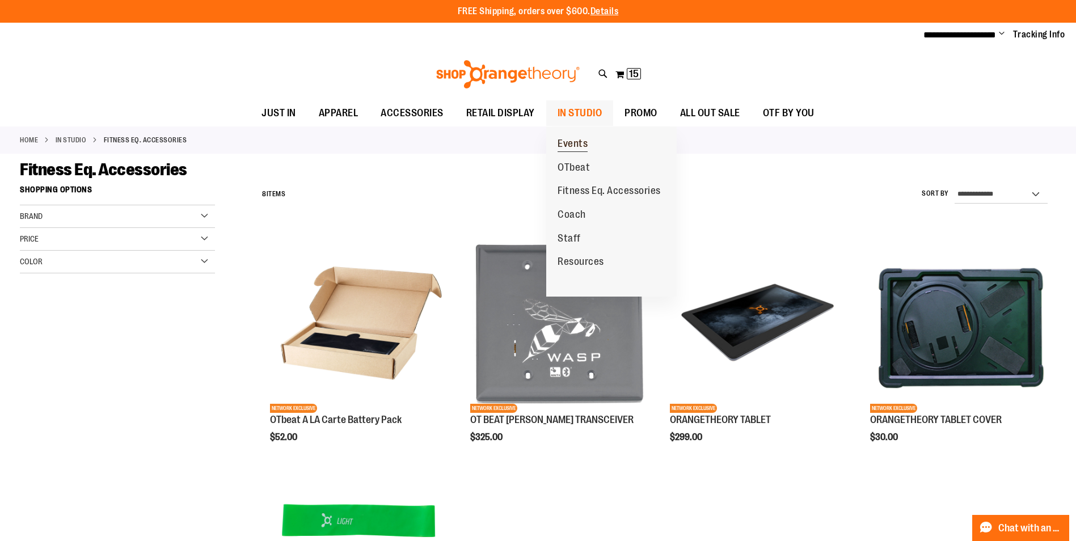
type input "**********"
click at [577, 141] on span "Events" at bounding box center [572, 145] width 30 height 14
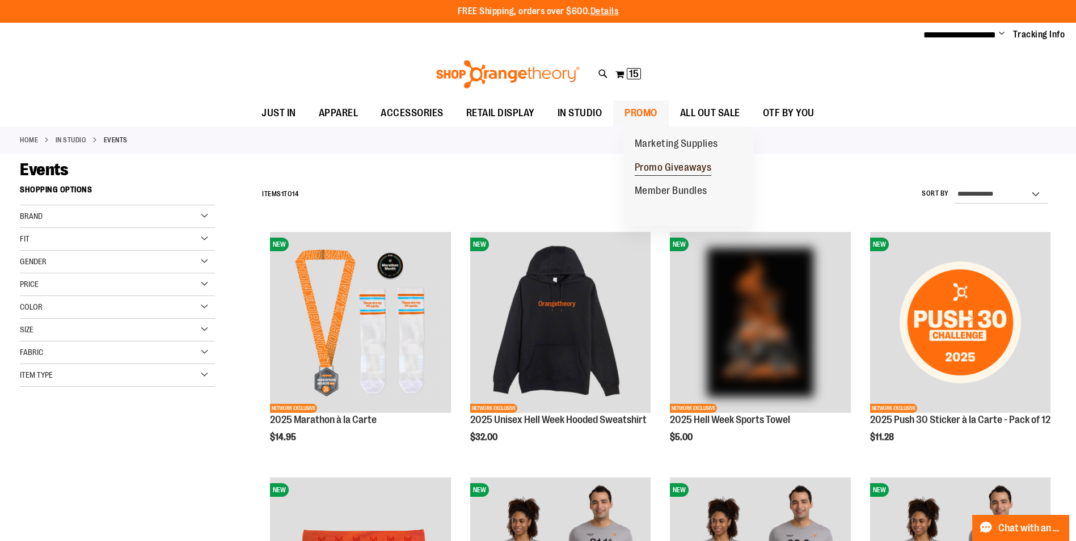
type input "**********"
click at [692, 166] on span "Promo Giveaways" at bounding box center [673, 169] width 77 height 14
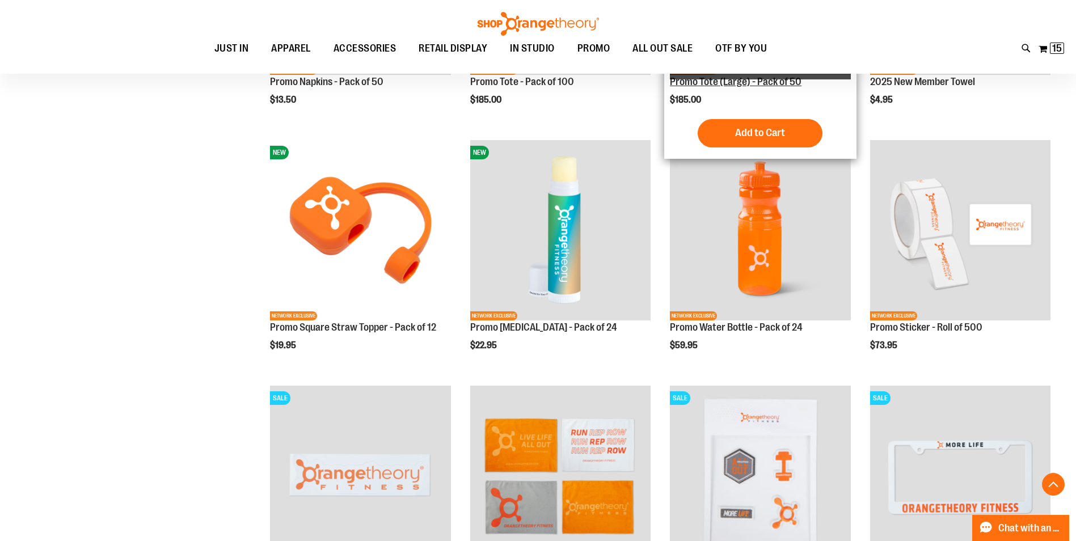
scroll to position [680, 0]
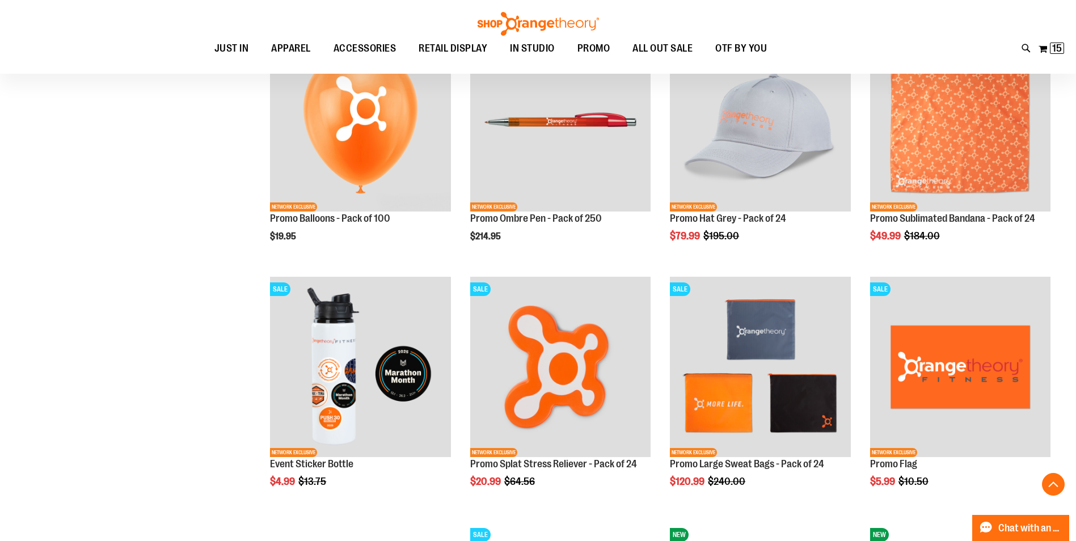
scroll to position [1133, 0]
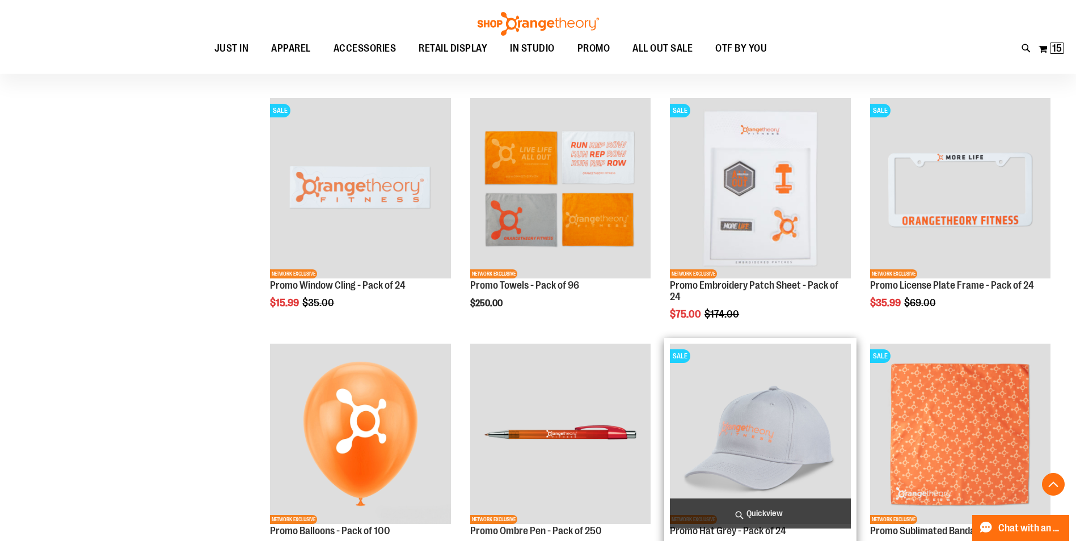
scroll to position [849, 0]
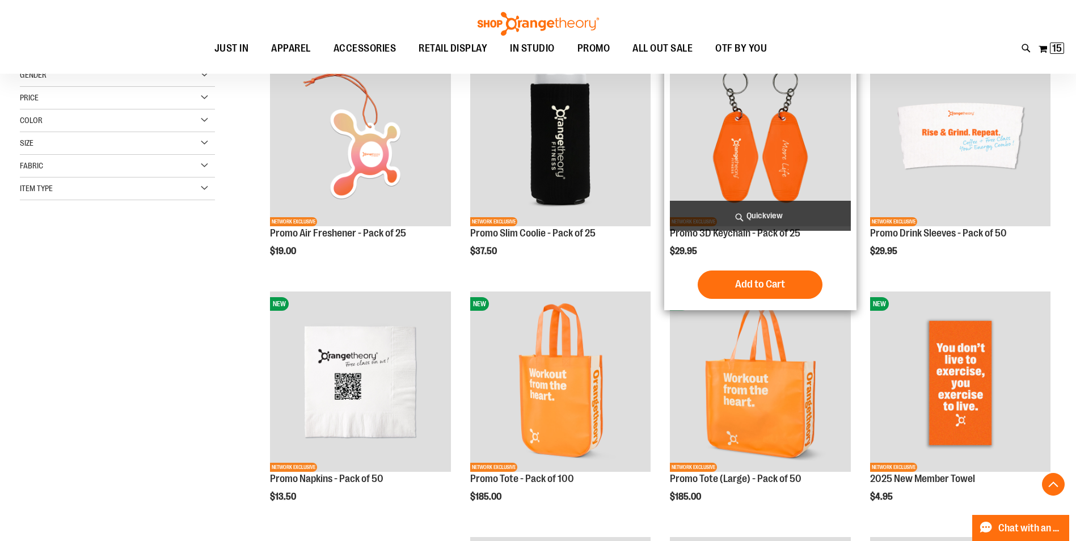
scroll to position [169, 0]
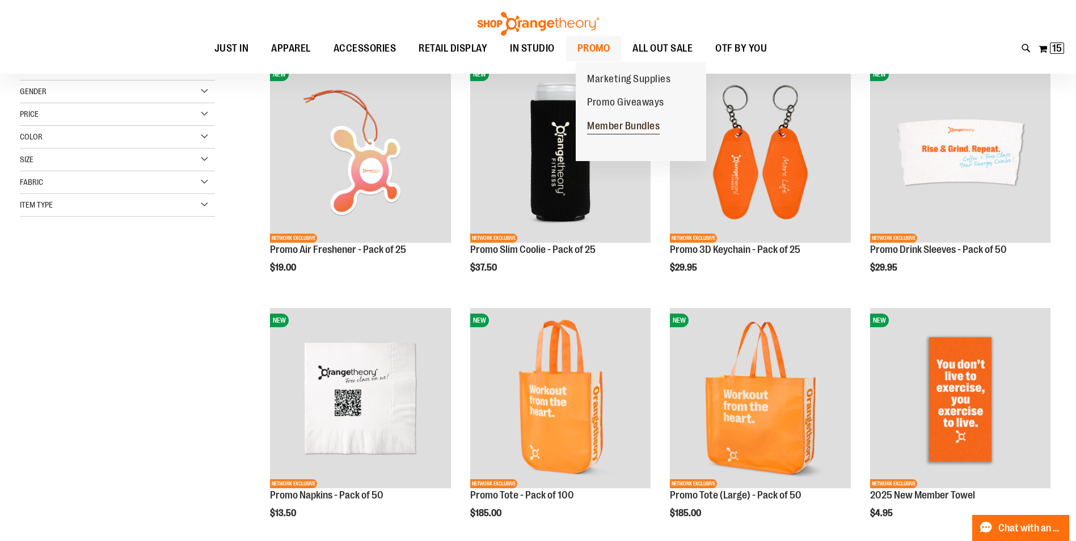
type input "**********"
click at [615, 126] on span "Member Bundles" at bounding box center [623, 127] width 73 height 14
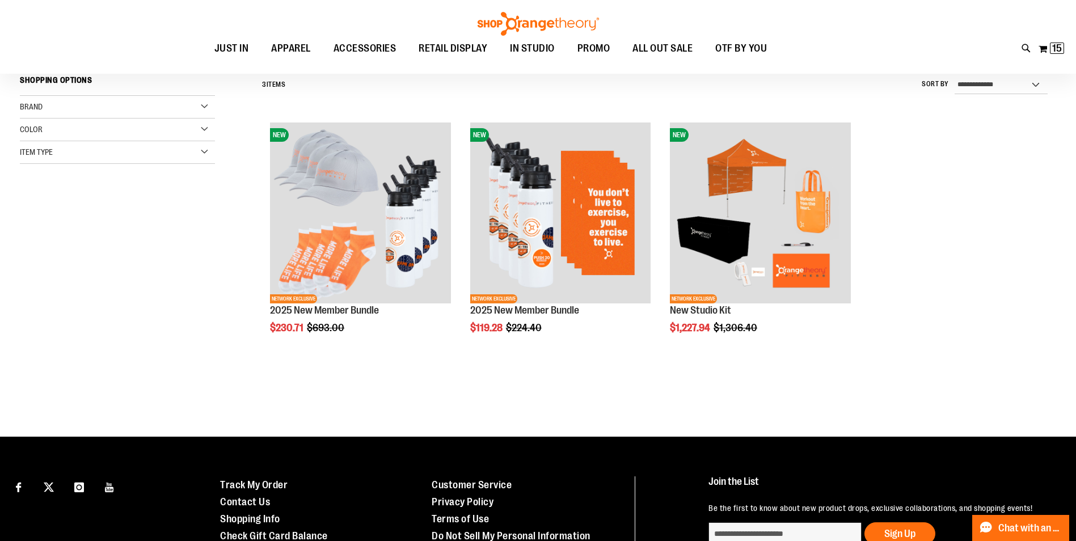
scroll to position [113, 0]
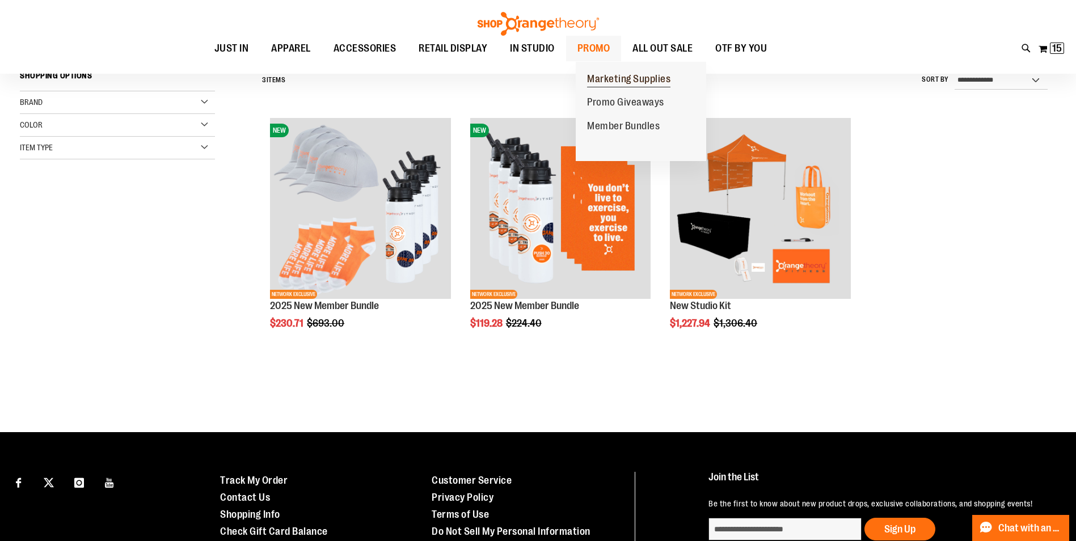
type input "**********"
click at [624, 74] on span "Marketing Supplies" at bounding box center [628, 80] width 83 height 14
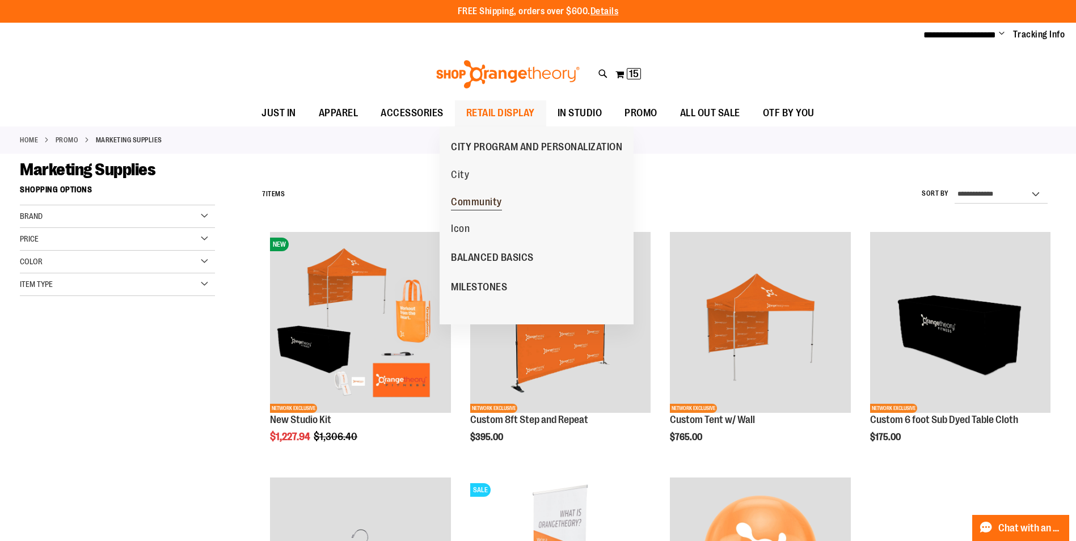
type input "**********"
click at [490, 203] on span "Community" at bounding box center [476, 203] width 51 height 14
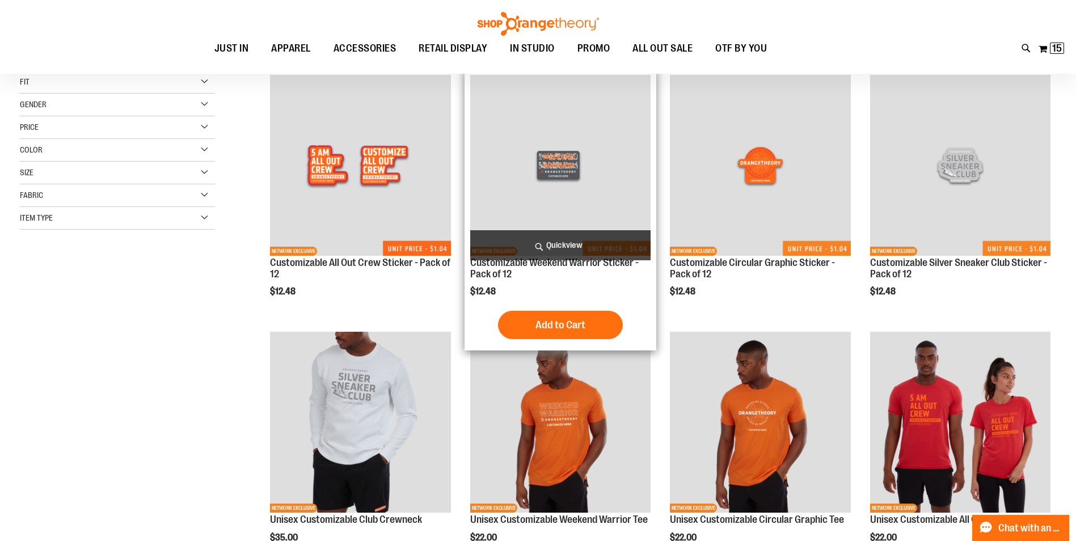
scroll to position [56, 0]
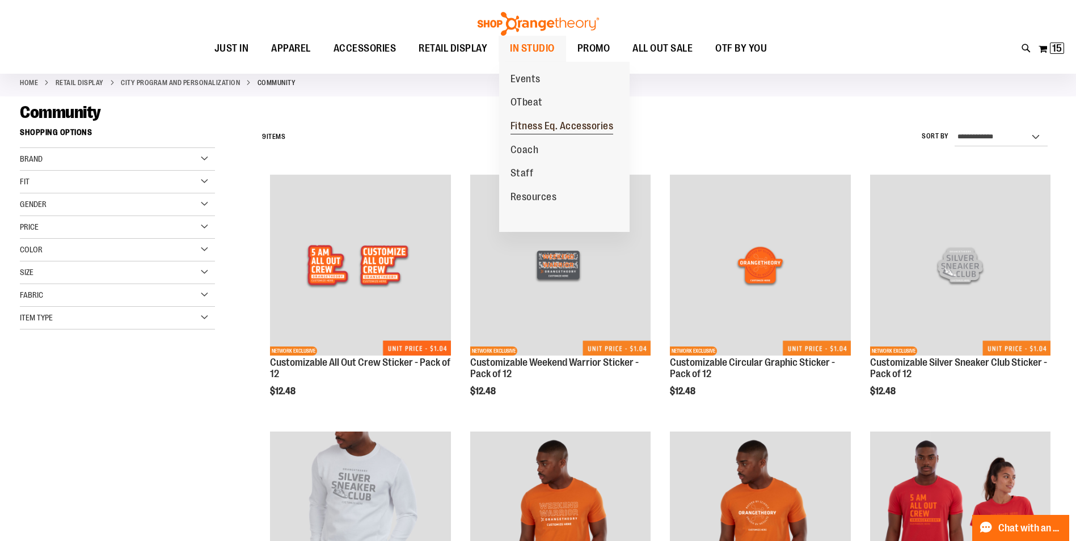
type input "**********"
click at [535, 122] on span "Fitness Eq. Accessories" at bounding box center [561, 127] width 103 height 14
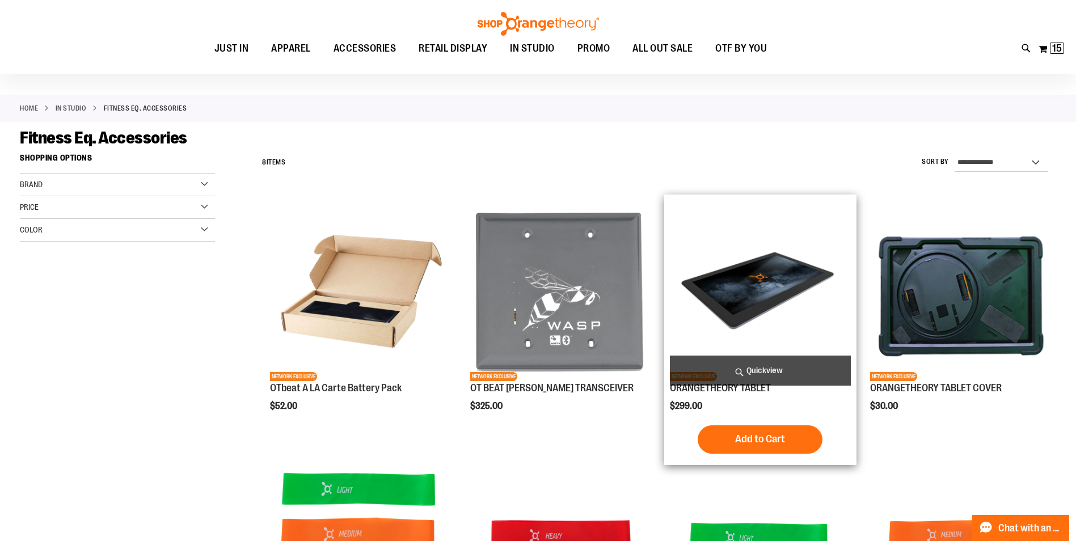
scroll to position [56, 0]
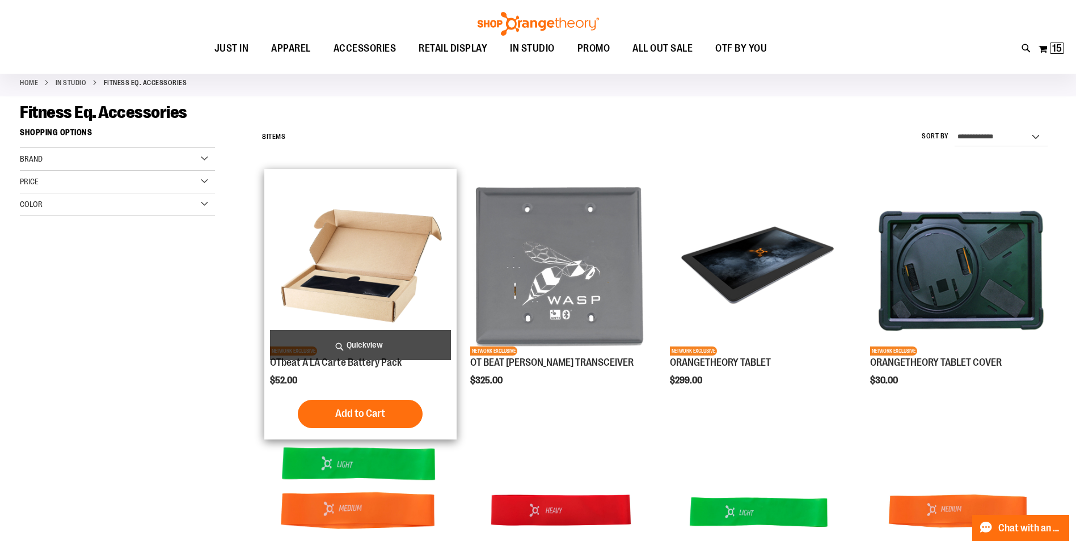
type input "**********"
click at [343, 271] on img "product" at bounding box center [360, 265] width 180 height 180
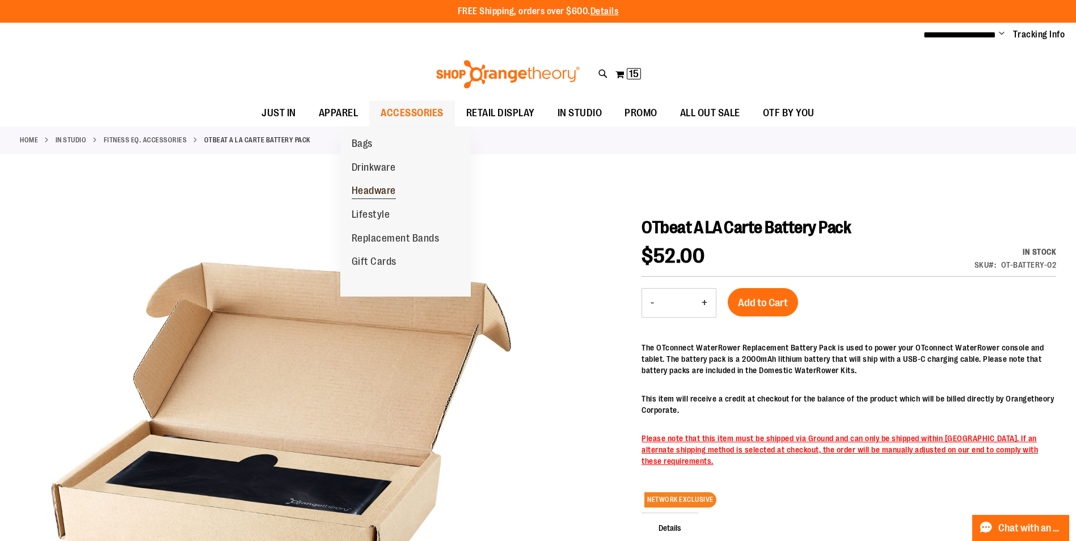
type input "**********"
click at [376, 189] on span "Headware" at bounding box center [374, 192] width 44 height 14
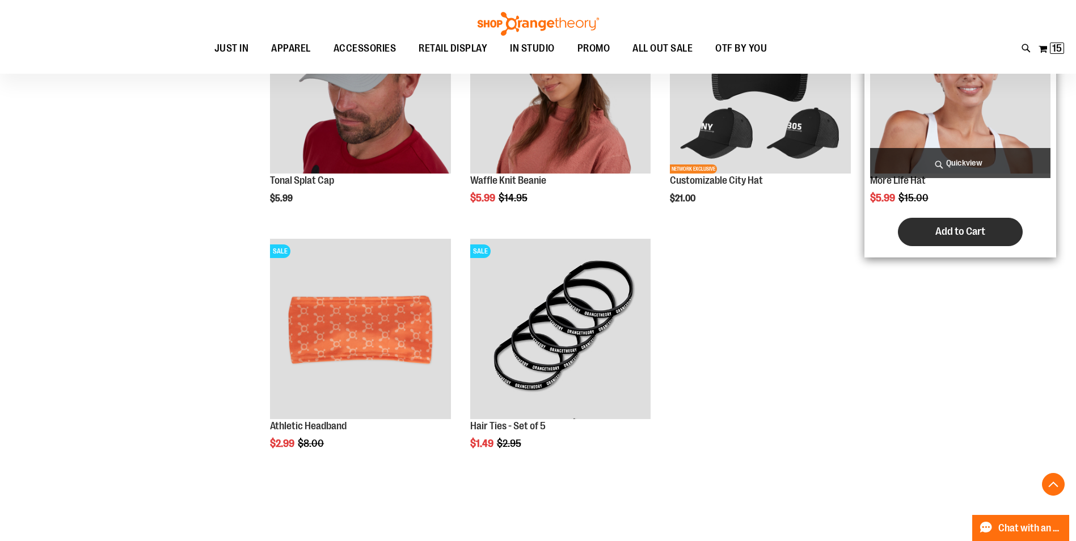
scroll to position [737, 0]
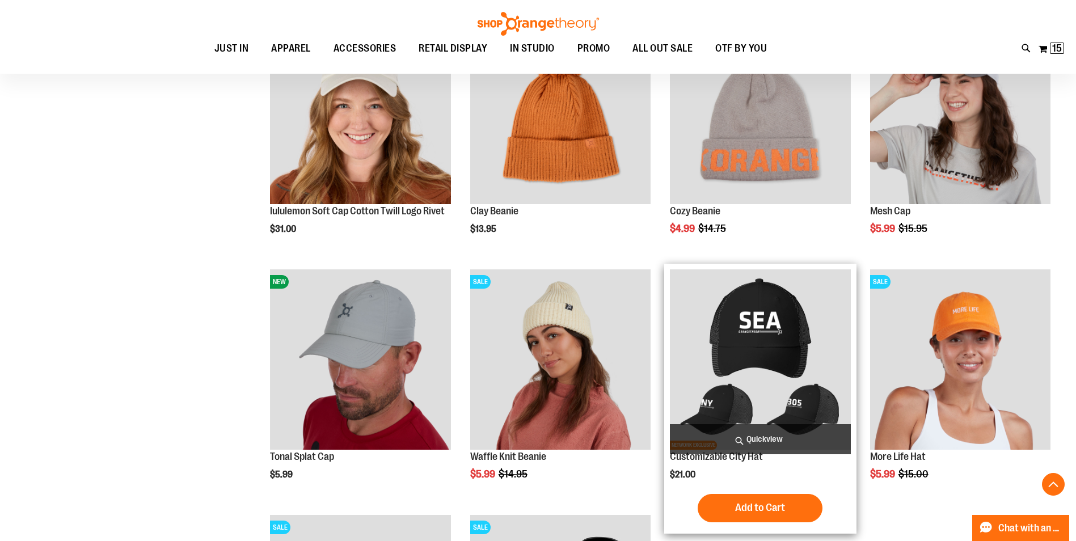
scroll to position [283, 0]
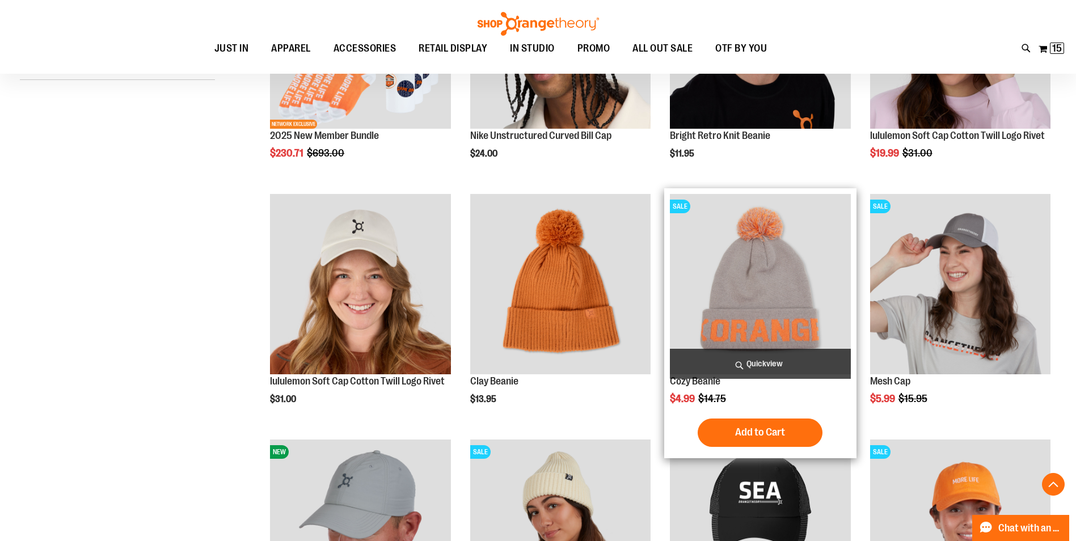
scroll to position [510, 0]
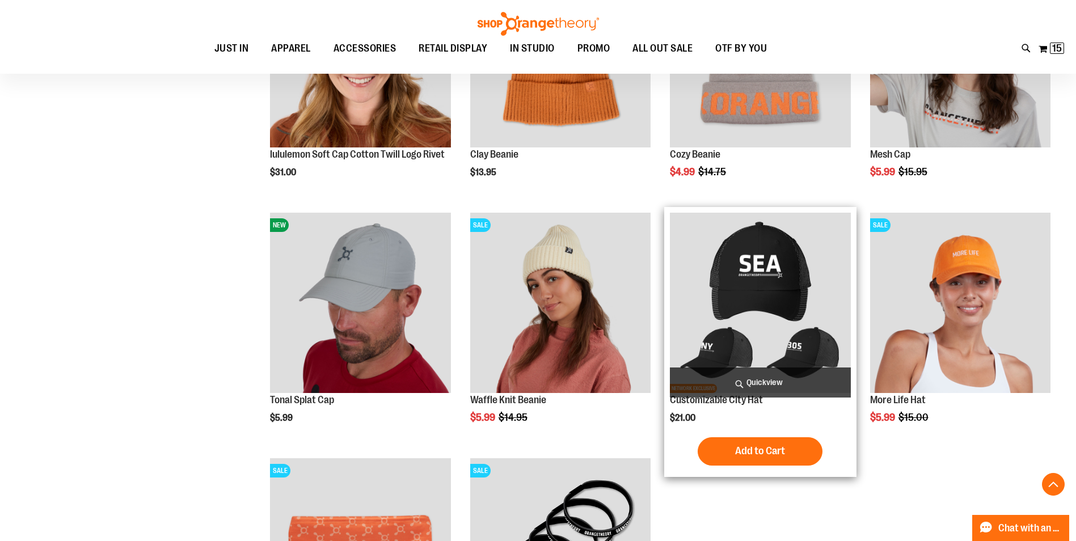
type input "**********"
click at [784, 304] on img "product" at bounding box center [760, 303] width 180 height 180
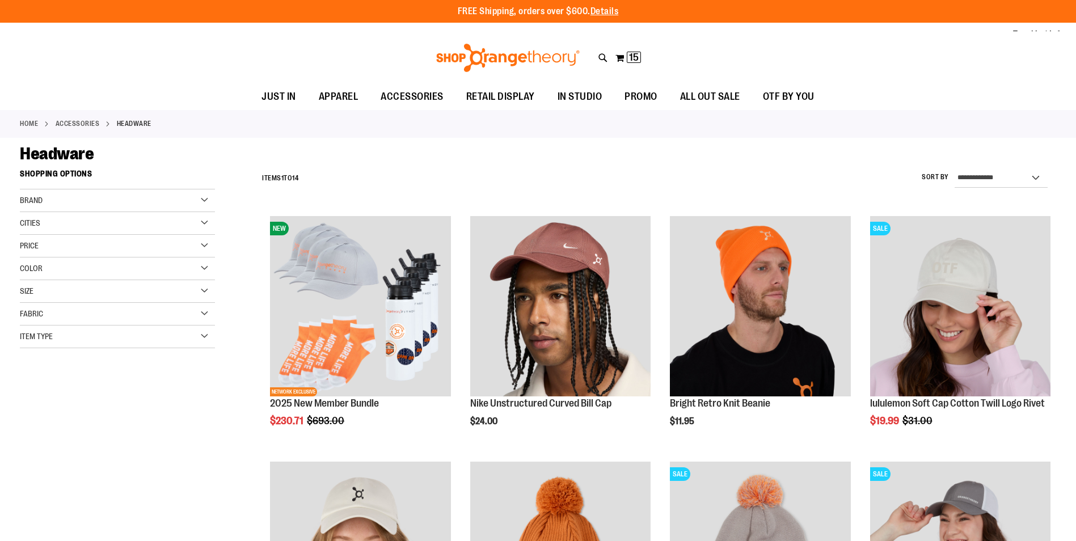
type input "**********"
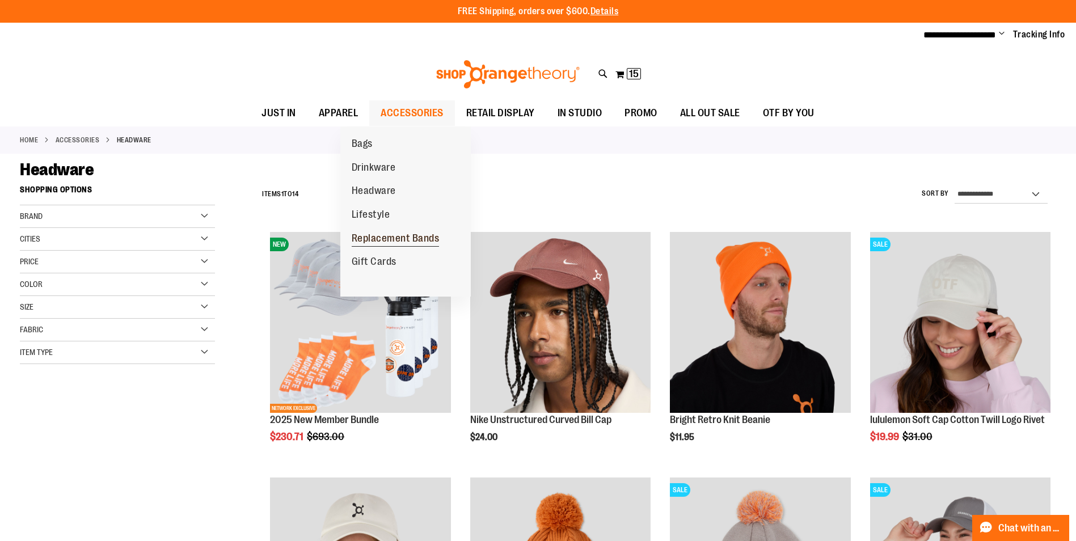
click at [396, 243] on span "Replacement Bands" at bounding box center [396, 239] width 88 height 14
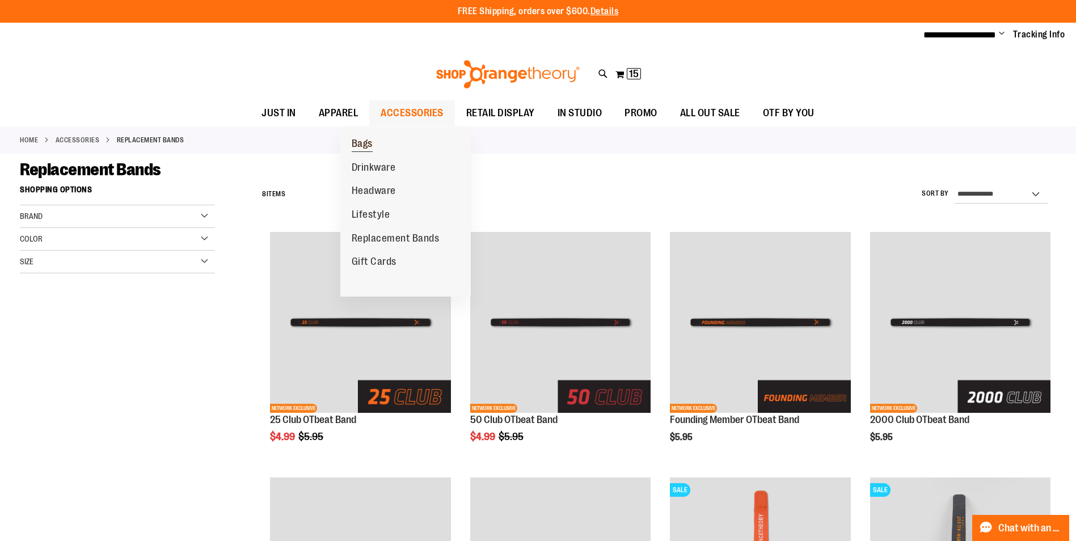
type input "**********"
click at [373, 149] on span "Bags" at bounding box center [362, 145] width 21 height 14
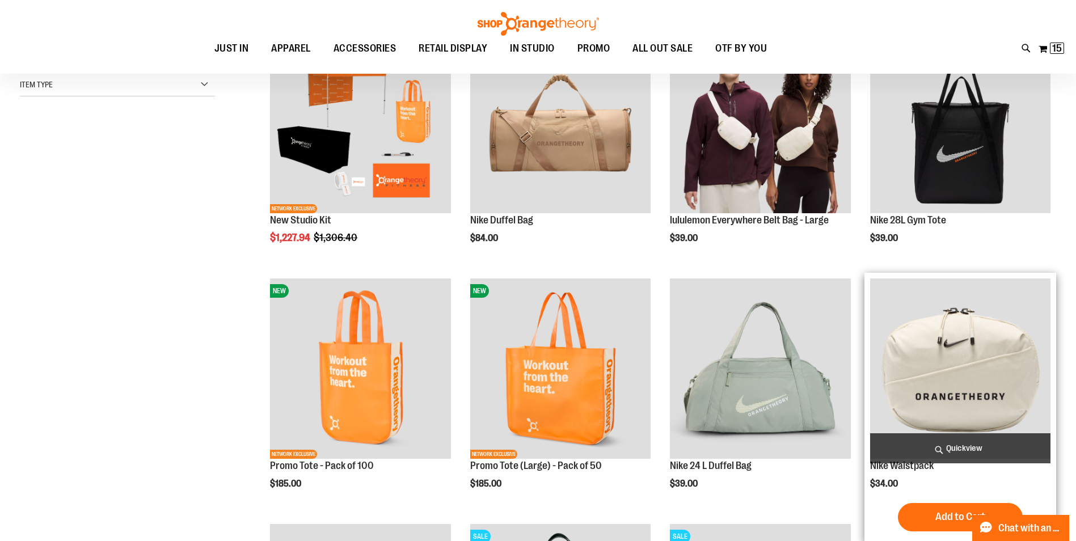
scroll to position [226, 0]
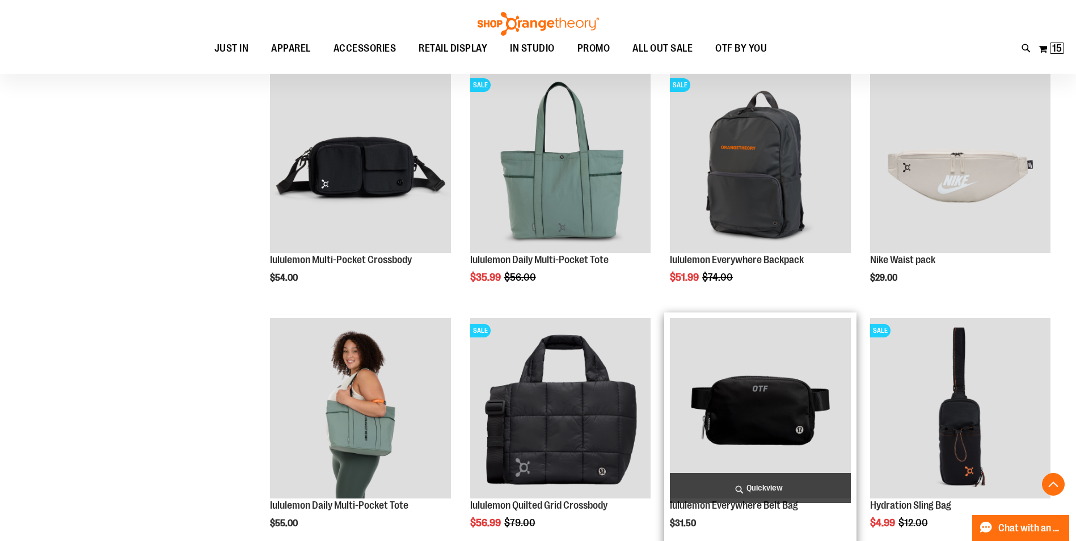
scroll to position [510, 0]
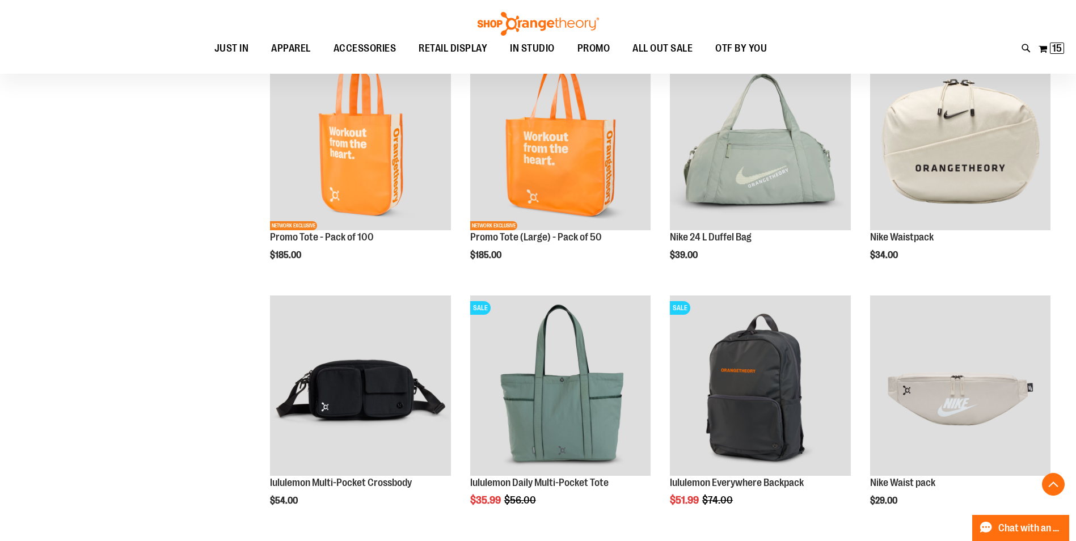
scroll to position [340, 0]
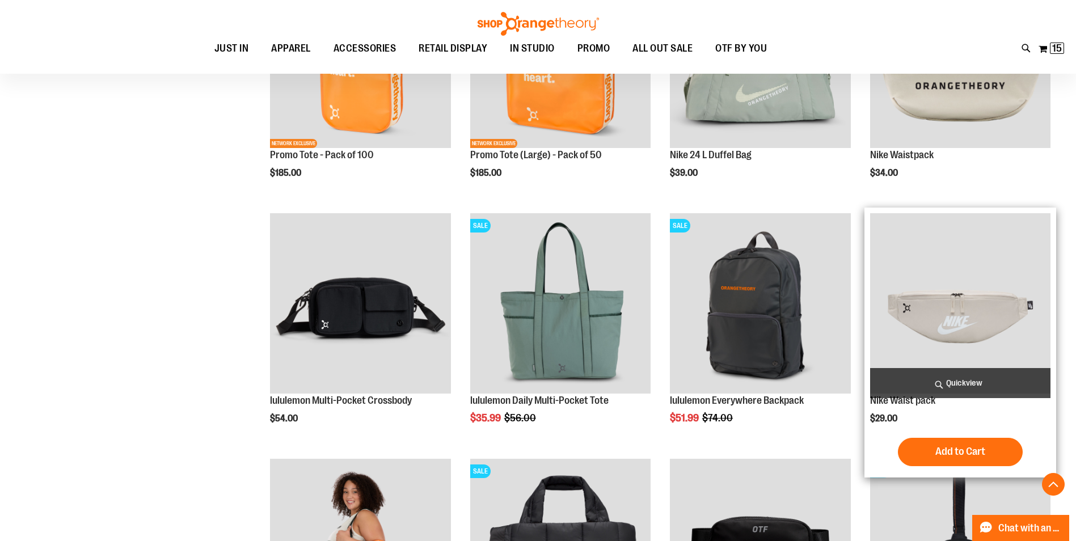
scroll to position [510, 0]
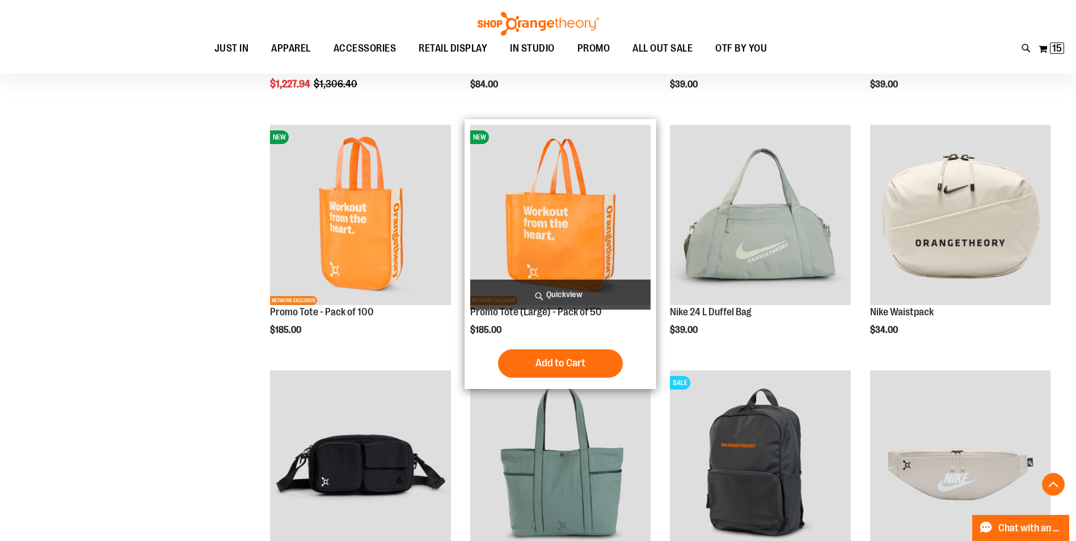
scroll to position [340, 0]
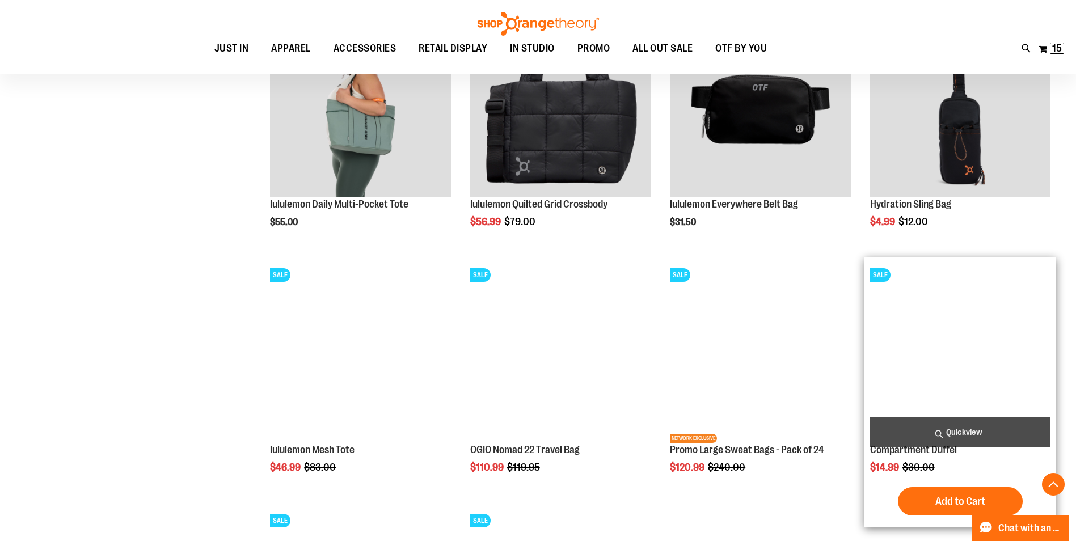
scroll to position [963, 0]
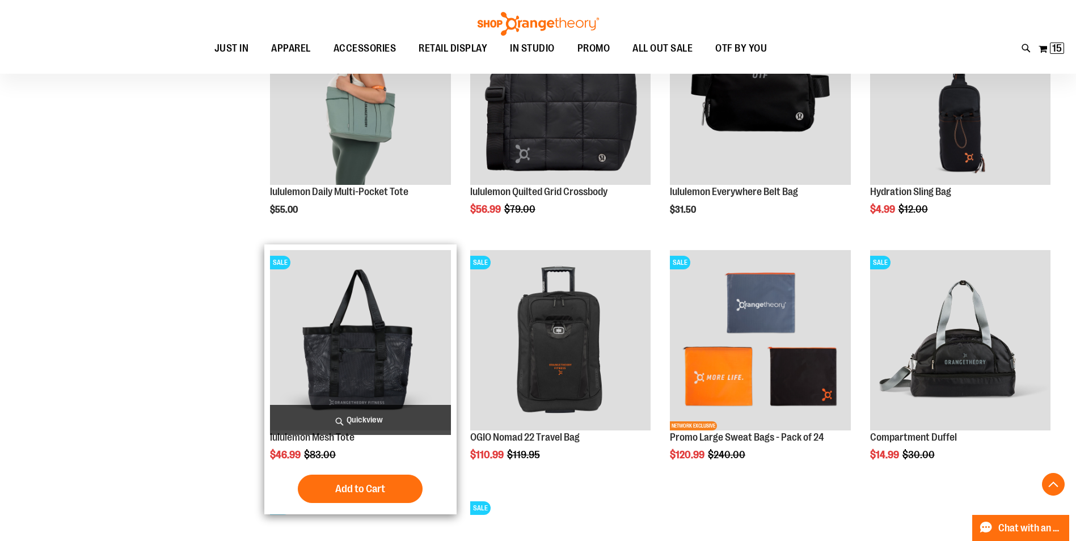
type input "**********"
click at [388, 337] on img "product" at bounding box center [360, 340] width 180 height 180
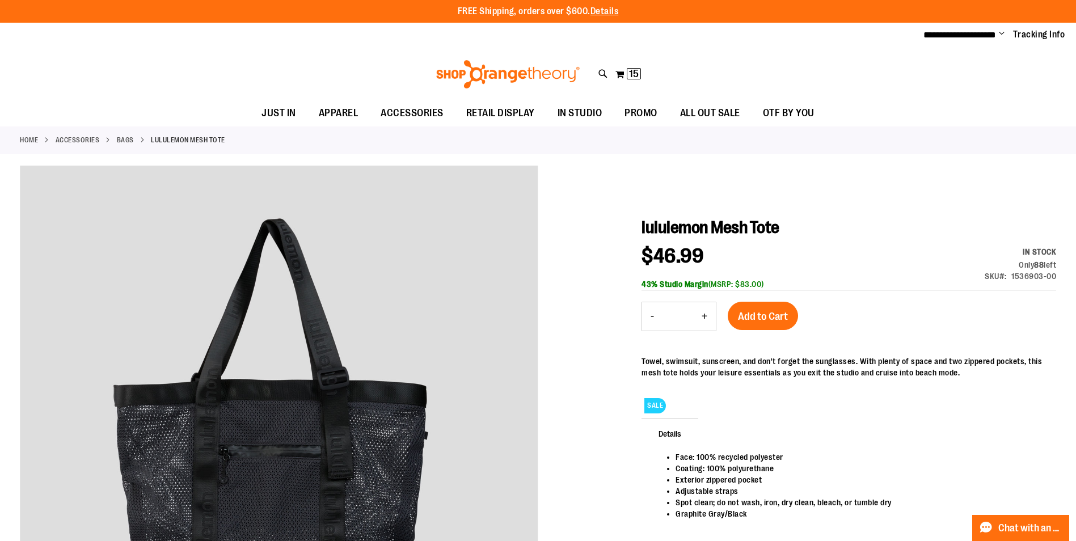
type input "**********"
drag, startPoint x: 729, startPoint y: 281, endPoint x: 795, endPoint y: 273, distance: 66.3
click at [795, 273] on div "Special Price $46.99 Regular Price $83.00 In stock Only 88 left SKU 1536903-00 …" at bounding box center [848, 268] width 415 height 44
drag, startPoint x: 795, startPoint y: 273, endPoint x: 874, endPoint y: 267, distance: 79.7
click at [874, 267] on div "Special Price $46.99 Regular Price $83.00 In stock Only 88 left SKU 1536903-00 …" at bounding box center [848, 268] width 415 height 44
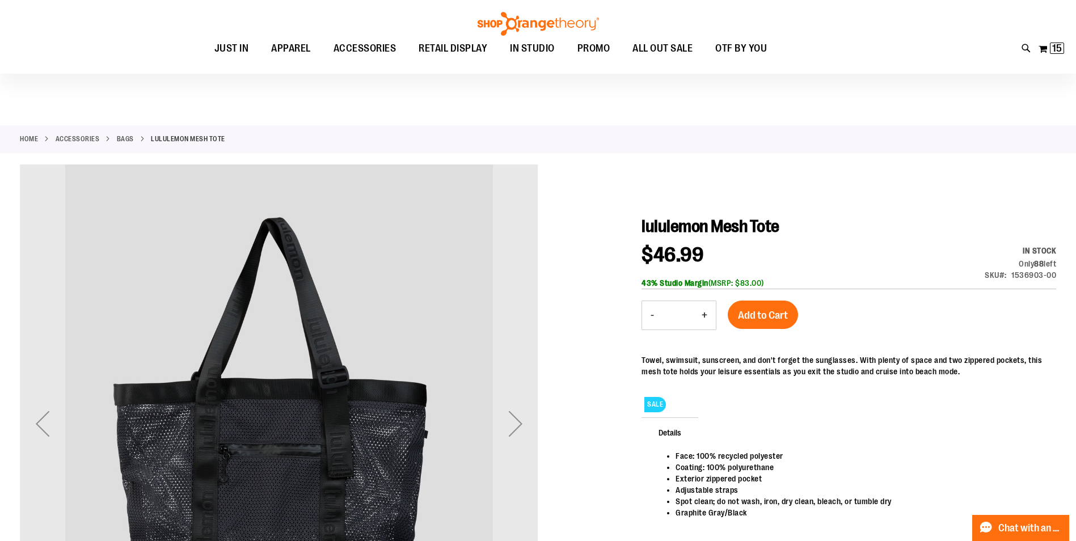
scroll to position [170, 0]
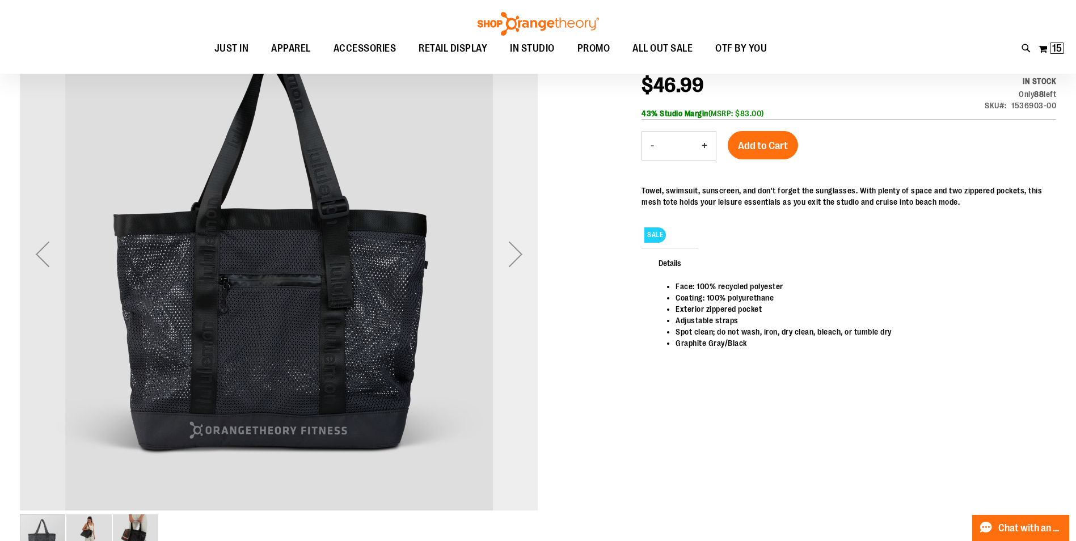
click at [516, 259] on div "Next" at bounding box center [515, 253] width 45 height 45
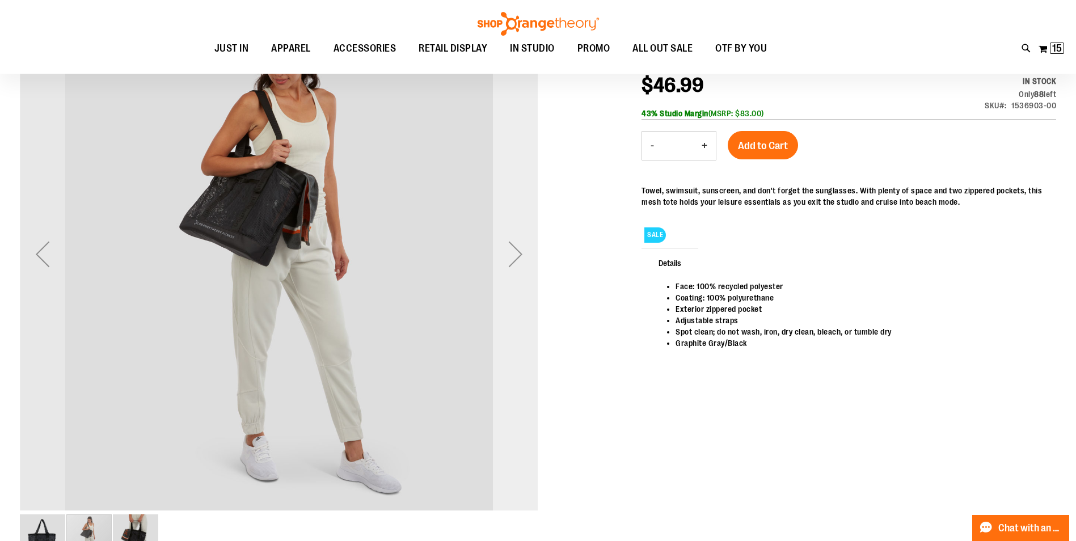
click at [509, 244] on div "Next" at bounding box center [515, 253] width 45 height 45
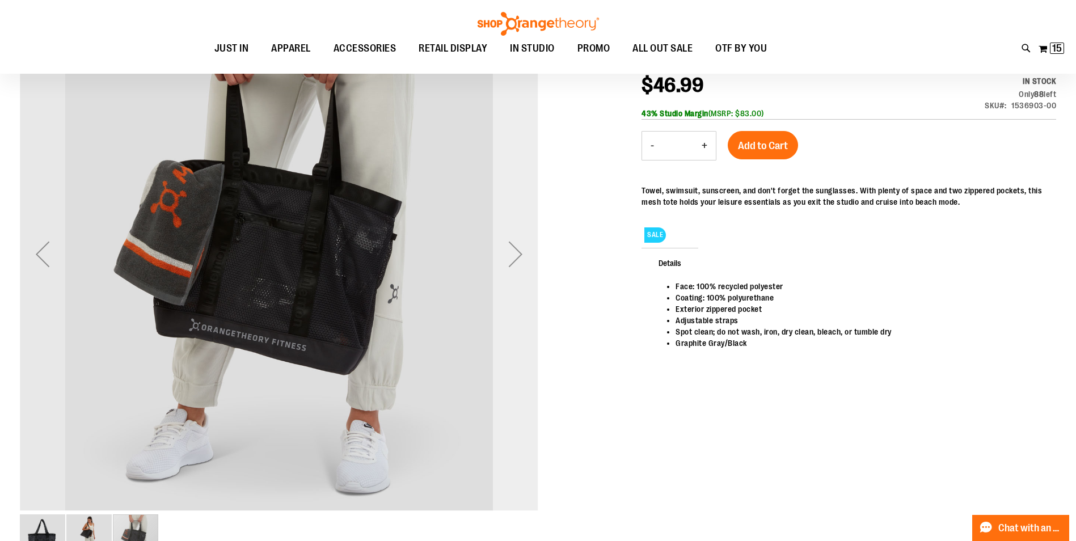
click at [509, 244] on div "Next" at bounding box center [515, 253] width 45 height 45
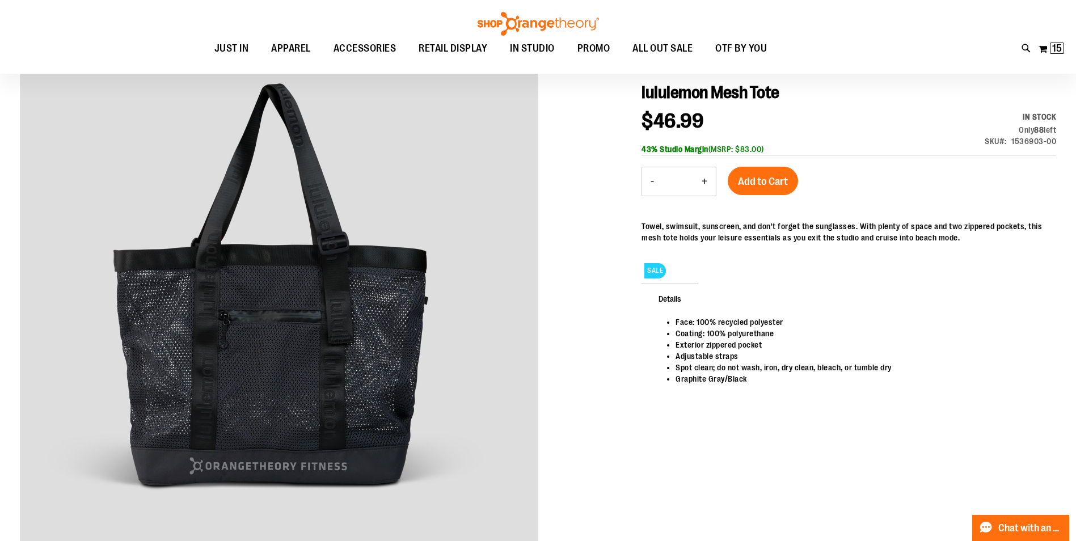
scroll to position [0, 0]
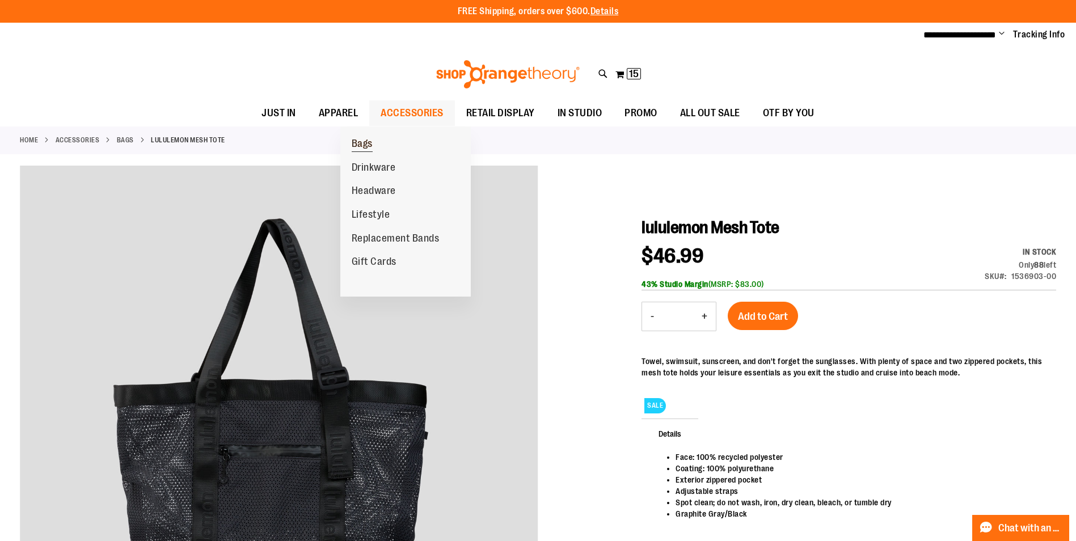
click at [367, 148] on span "Bags" at bounding box center [362, 145] width 21 height 14
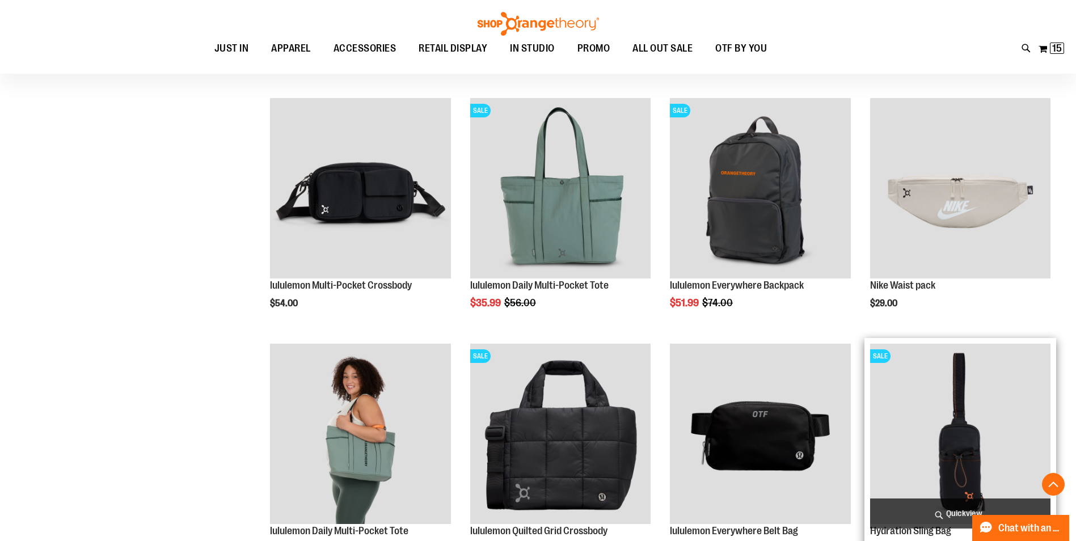
scroll to position [623, 0]
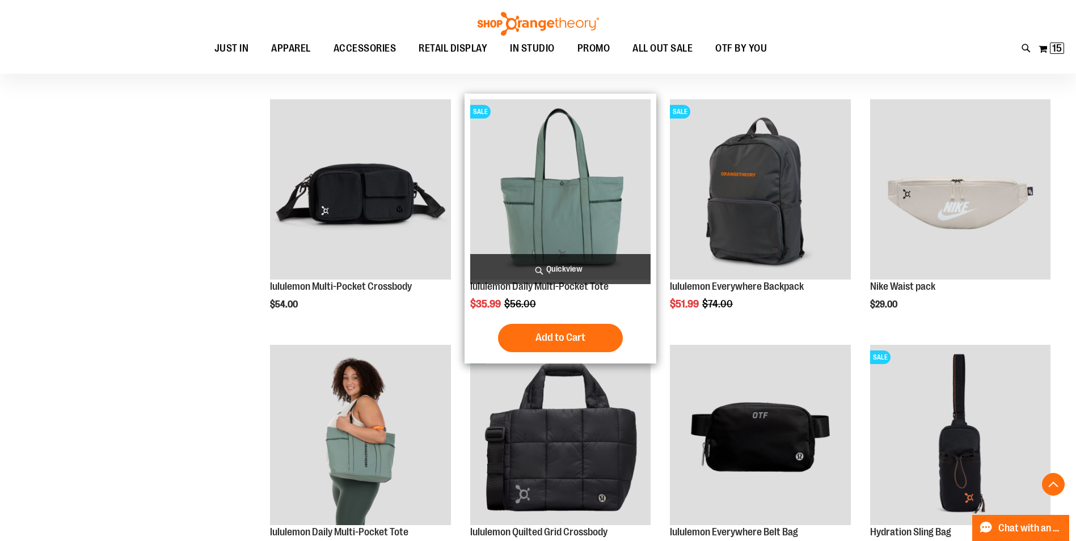
type input "**********"
click at [593, 206] on img "product" at bounding box center [560, 189] width 180 height 180
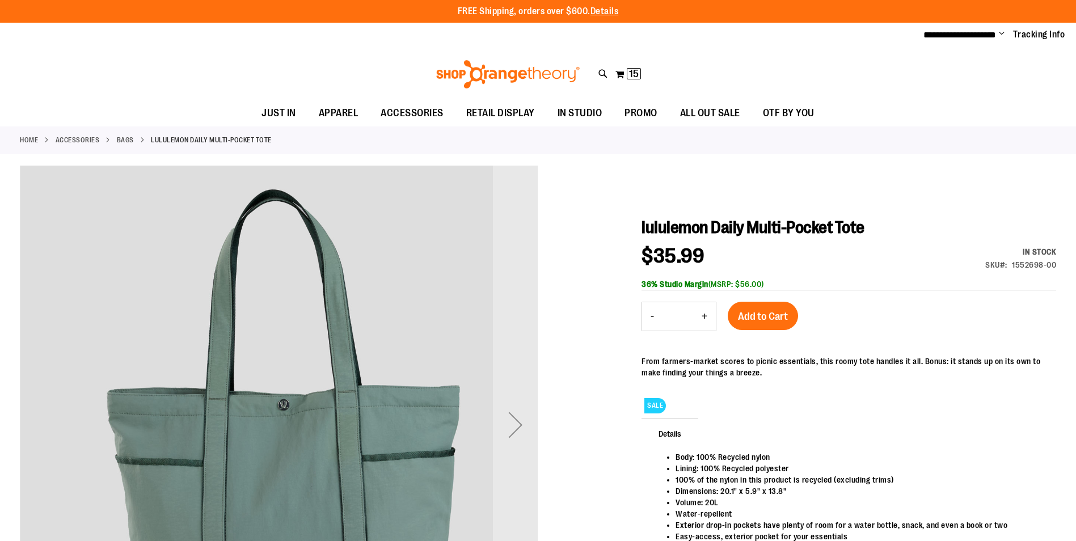
type input "**********"
drag, startPoint x: 805, startPoint y: 284, endPoint x: 738, endPoint y: 278, distance: 67.2
click at [738, 278] on div "Special Price $35.99 Regular Price $56.00 In stock SKU 1552698-00 36% Studio Ma…" at bounding box center [848, 268] width 415 height 44
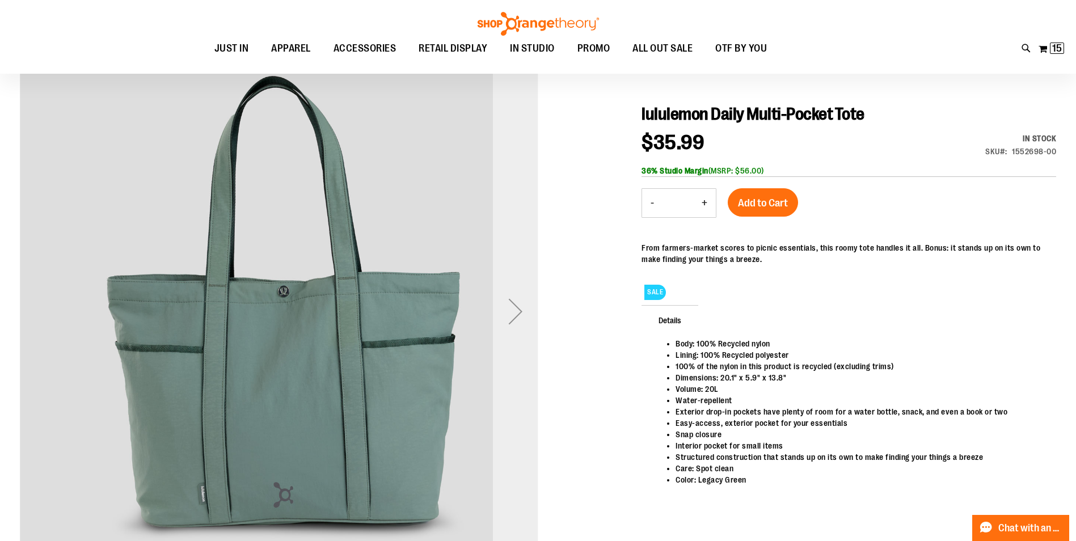
scroll to position [113, 0]
click at [511, 307] on div "Next" at bounding box center [515, 310] width 45 height 45
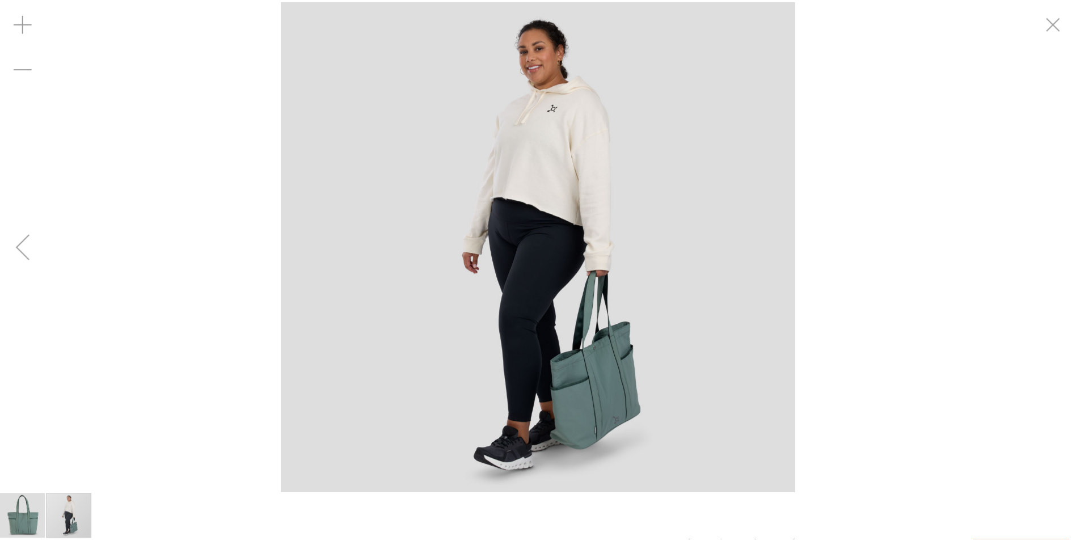
scroll to position [112, 0]
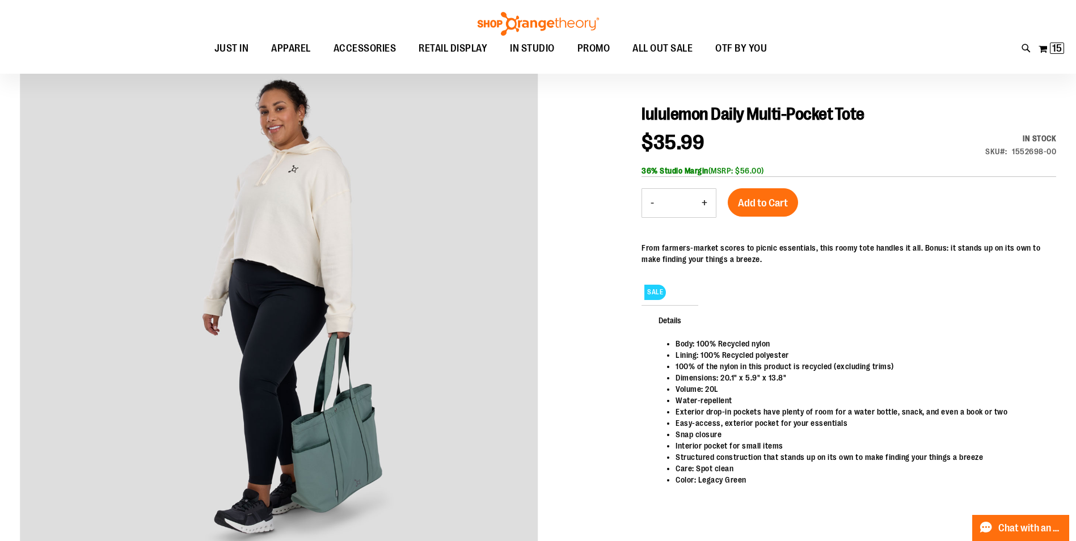
click at [707, 210] on button "+" at bounding box center [704, 203] width 23 height 28
type input "*"
click at [763, 203] on span "Add to Cart" at bounding box center [763, 203] width 50 height 12
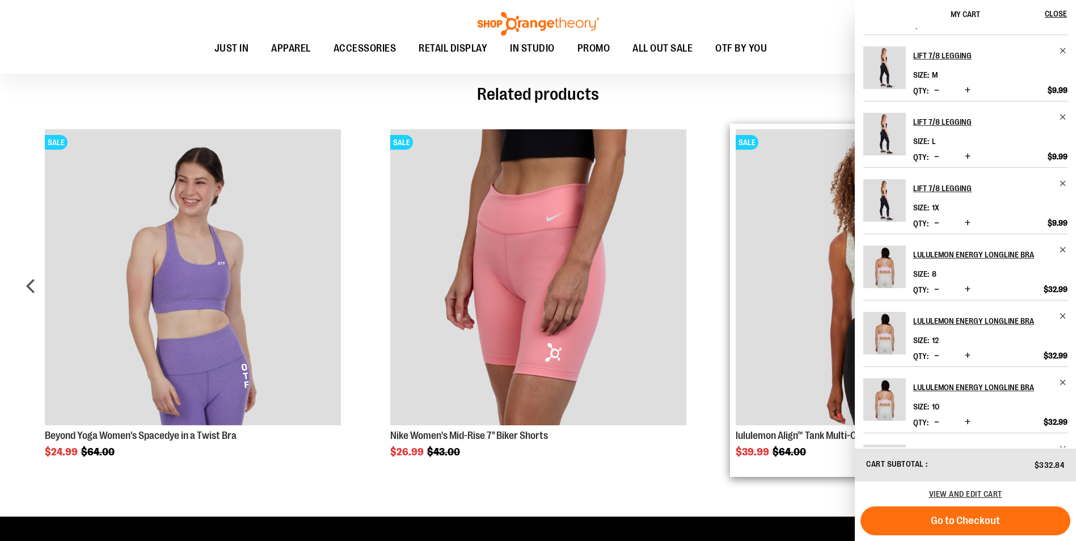
scroll to position [679, 0]
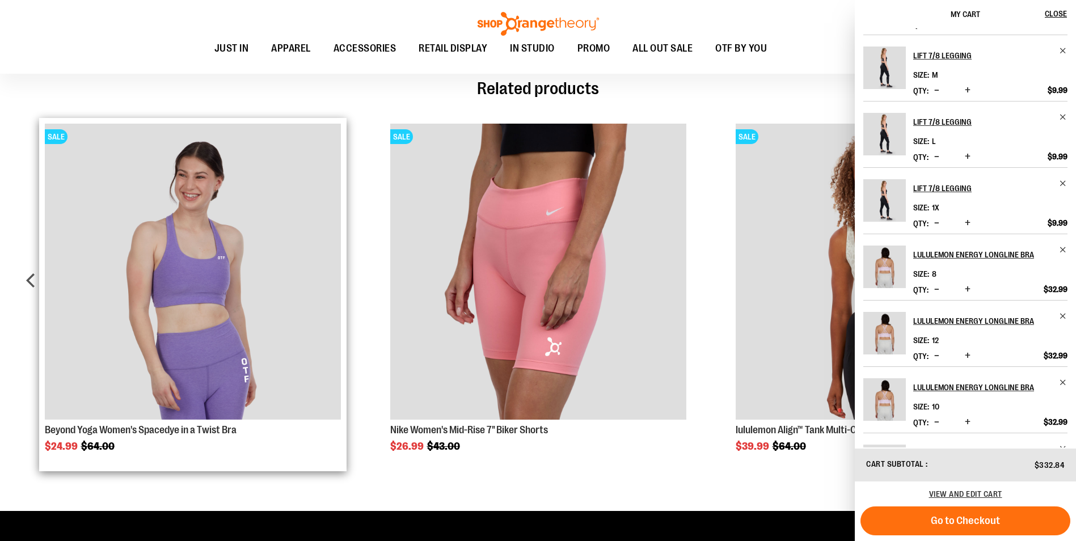
click at [227, 317] on img "Product Page Link" at bounding box center [193, 272] width 296 height 296
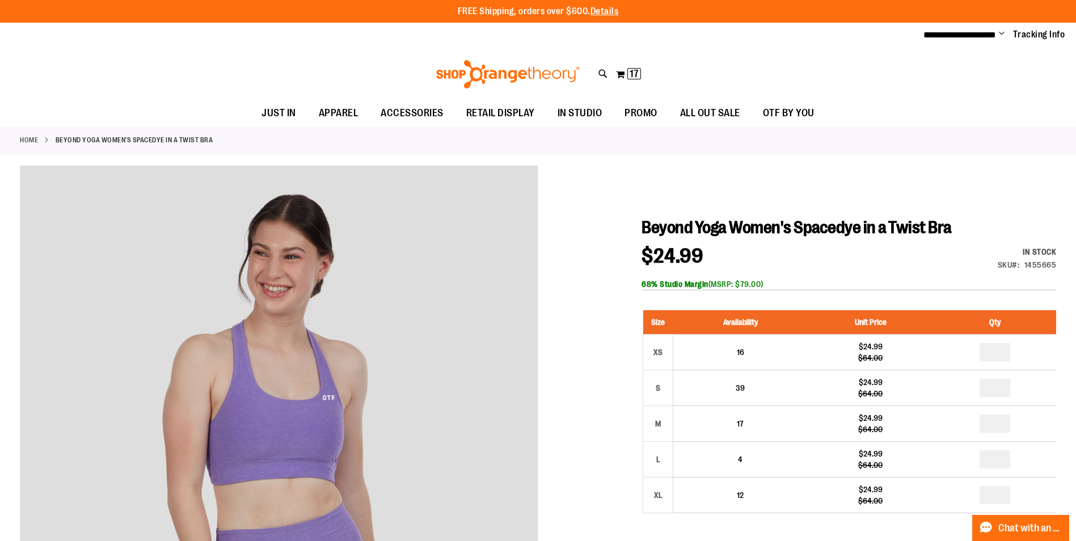
type input "**********"
drag, startPoint x: 658, startPoint y: 257, endPoint x: 711, endPoint y: 257, distance: 52.2
click at [711, 257] on span "$24.99" at bounding box center [677, 256] width 73 height 21
drag, startPoint x: 711, startPoint y: 257, endPoint x: 807, endPoint y: 258, distance: 96.4
click at [807, 258] on div "$24.99 Regular Price $64.00 In stock Only %1 left SKU 1455665 68% Studio Margin…" at bounding box center [848, 268] width 415 height 44
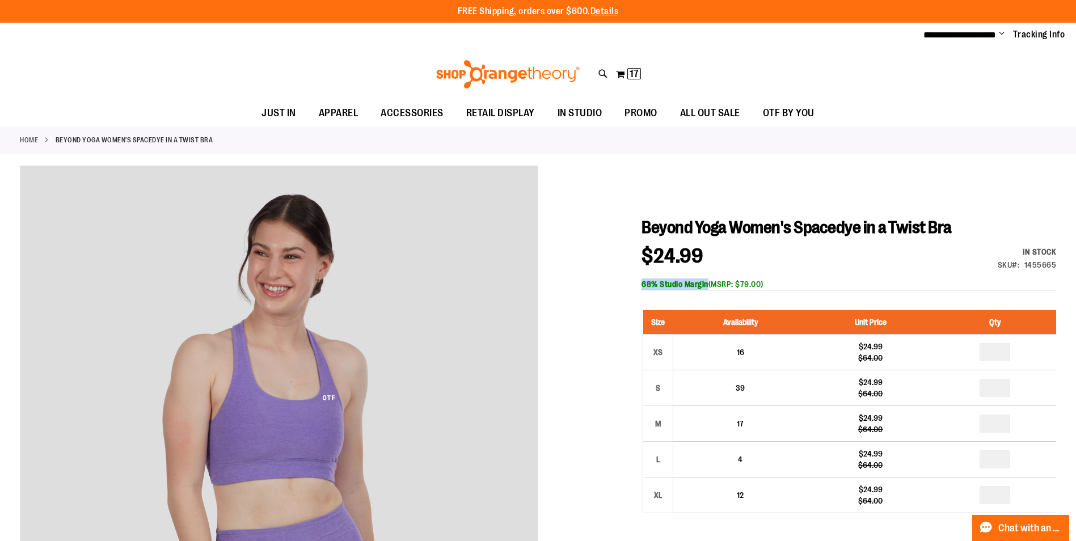
drag, startPoint x: 641, startPoint y: 283, endPoint x: 717, endPoint y: 284, distance: 76.0
click at [717, 284] on div "68% Studio Margin (MSRP: $79.00)" at bounding box center [848, 283] width 415 height 11
click at [915, 276] on div "$24.99 Regular Price $64.00 In stock Only %1 left SKU 1455665 68% Studio Margin…" at bounding box center [848, 268] width 415 height 44
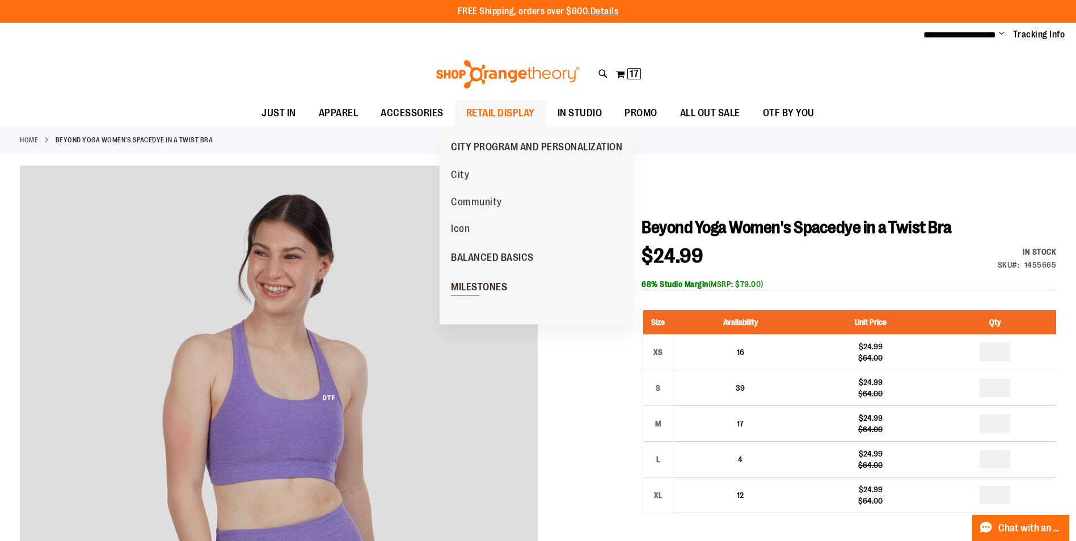
click at [481, 289] on span "MILESTONES" at bounding box center [479, 288] width 56 height 14
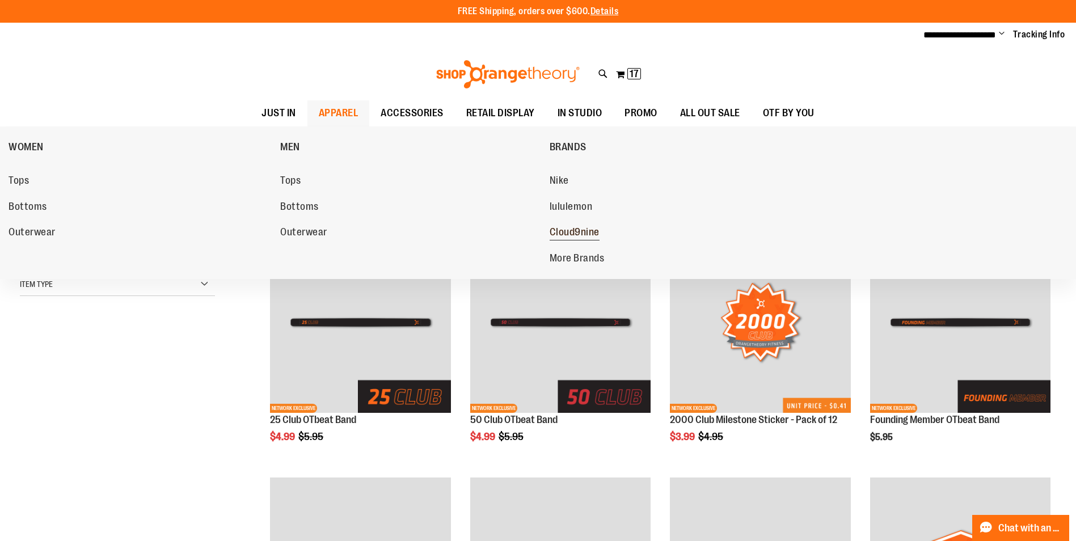
type input "**********"
click at [592, 234] on span "Cloud9nine" at bounding box center [574, 233] width 50 height 14
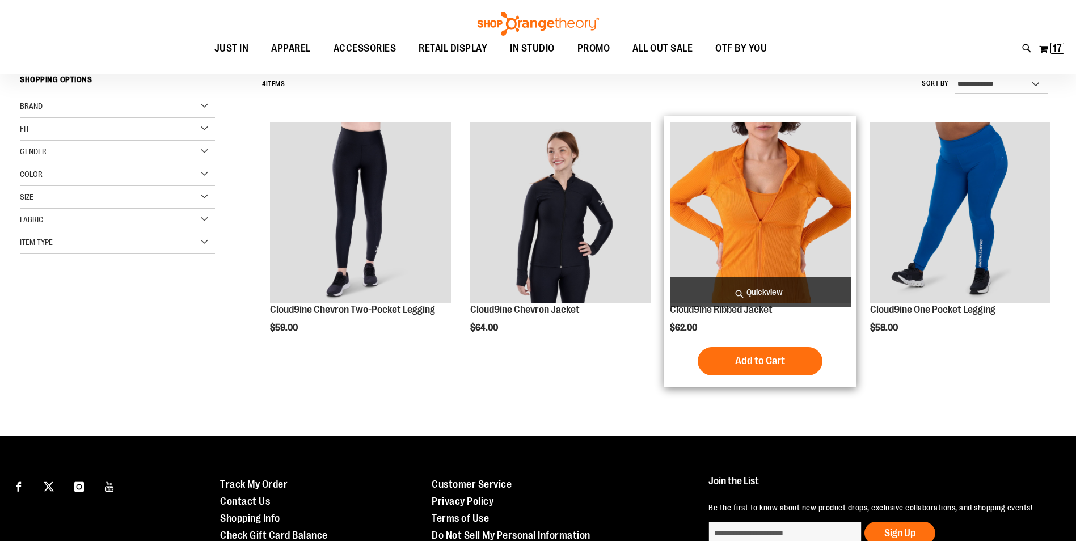
scroll to position [113, 0]
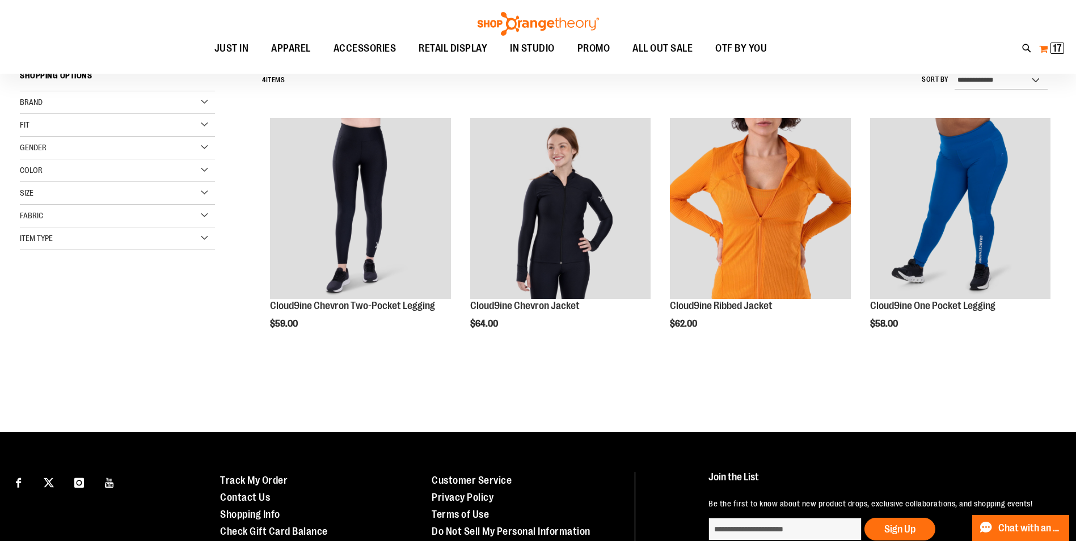
type input "**********"
click at [1043, 56] on button "My Cart 17 17 items" at bounding box center [1051, 49] width 26 height 18
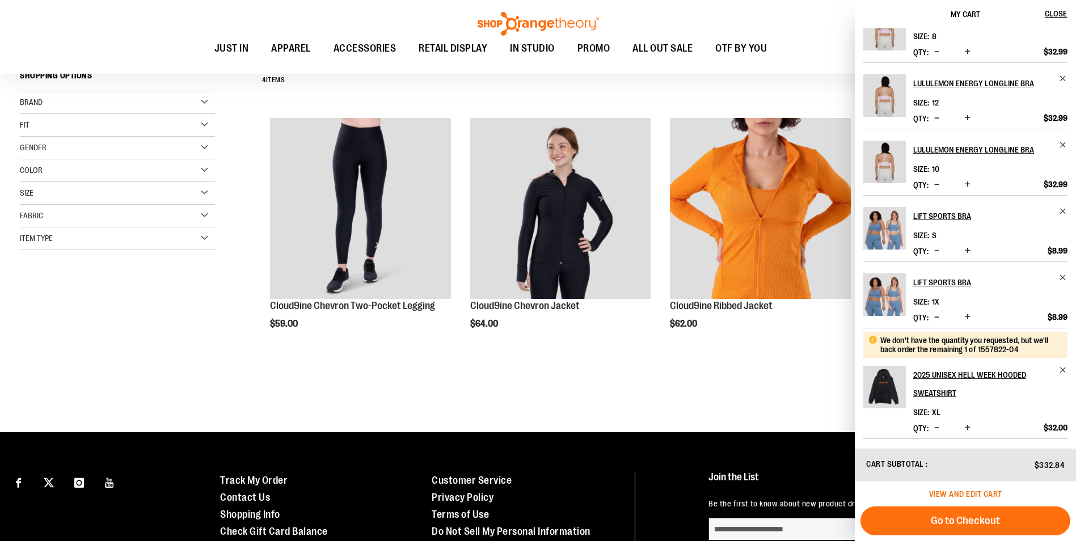
scroll to position [349, 0]
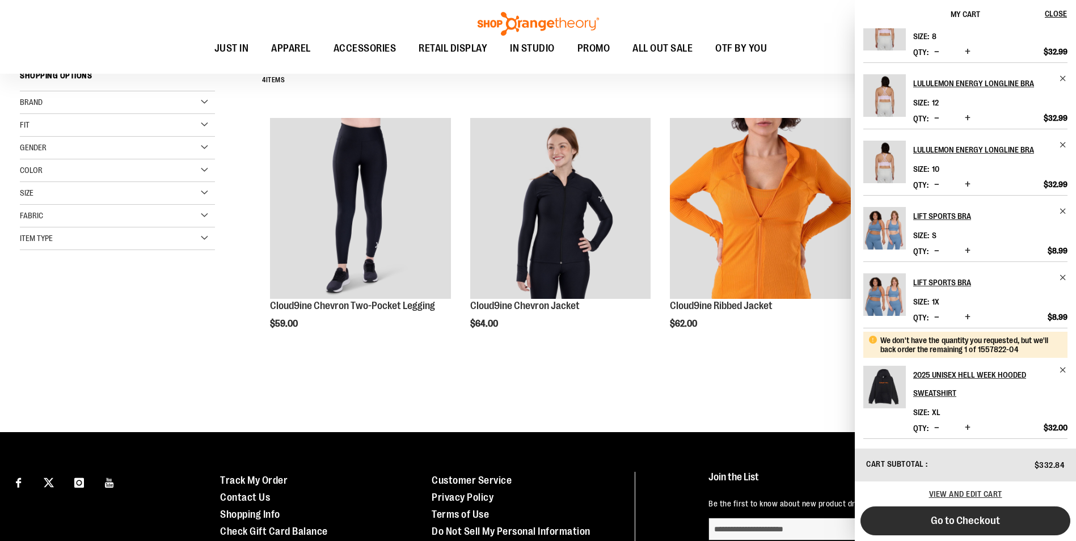
click at [997, 519] on span "Go to Checkout" at bounding box center [965, 520] width 69 height 12
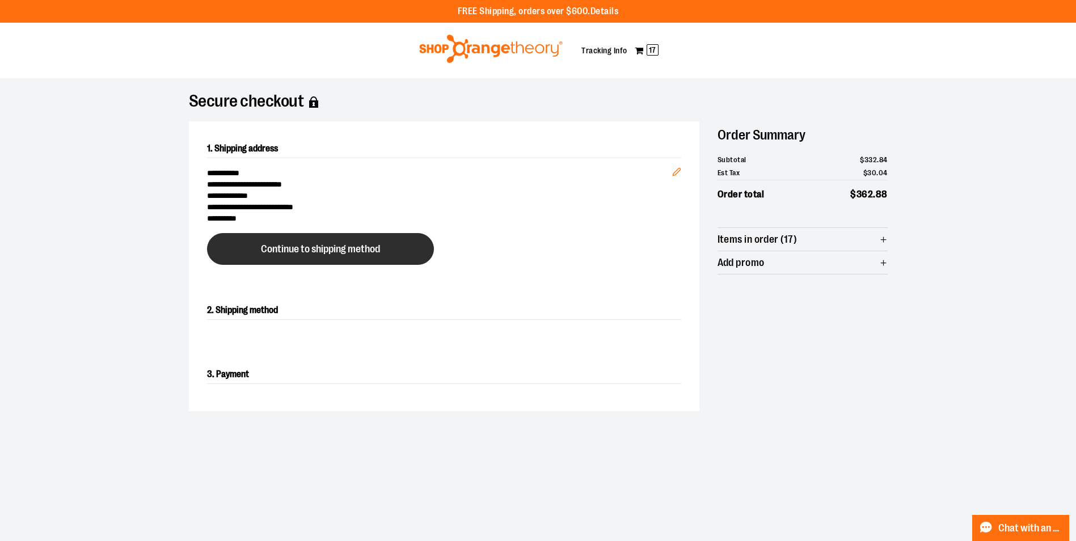
click at [343, 254] on span "Continue to shipping method" at bounding box center [320, 249] width 119 height 11
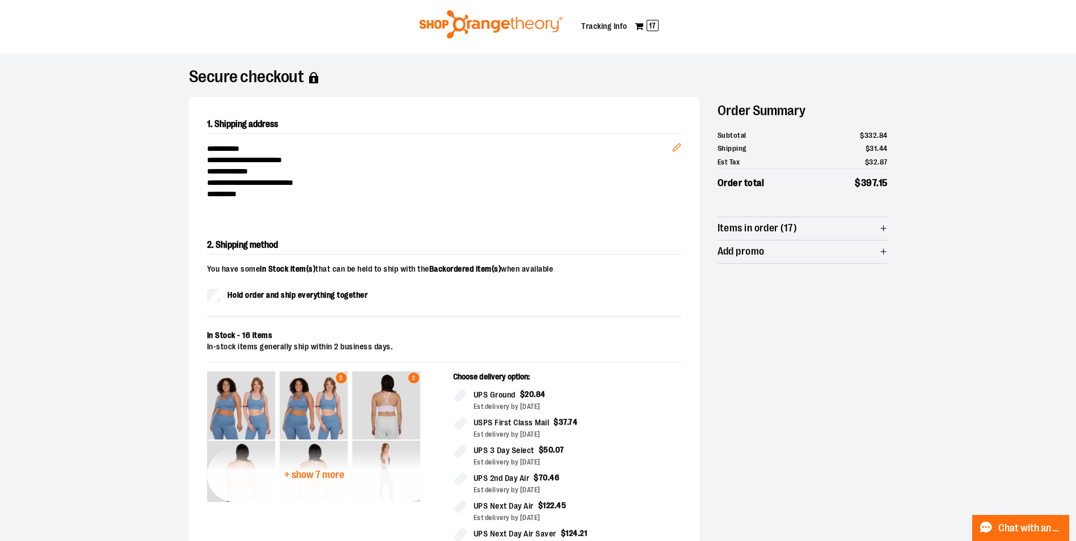
scroll to position [23, 0]
